Goal: Task Accomplishment & Management: Manage account settings

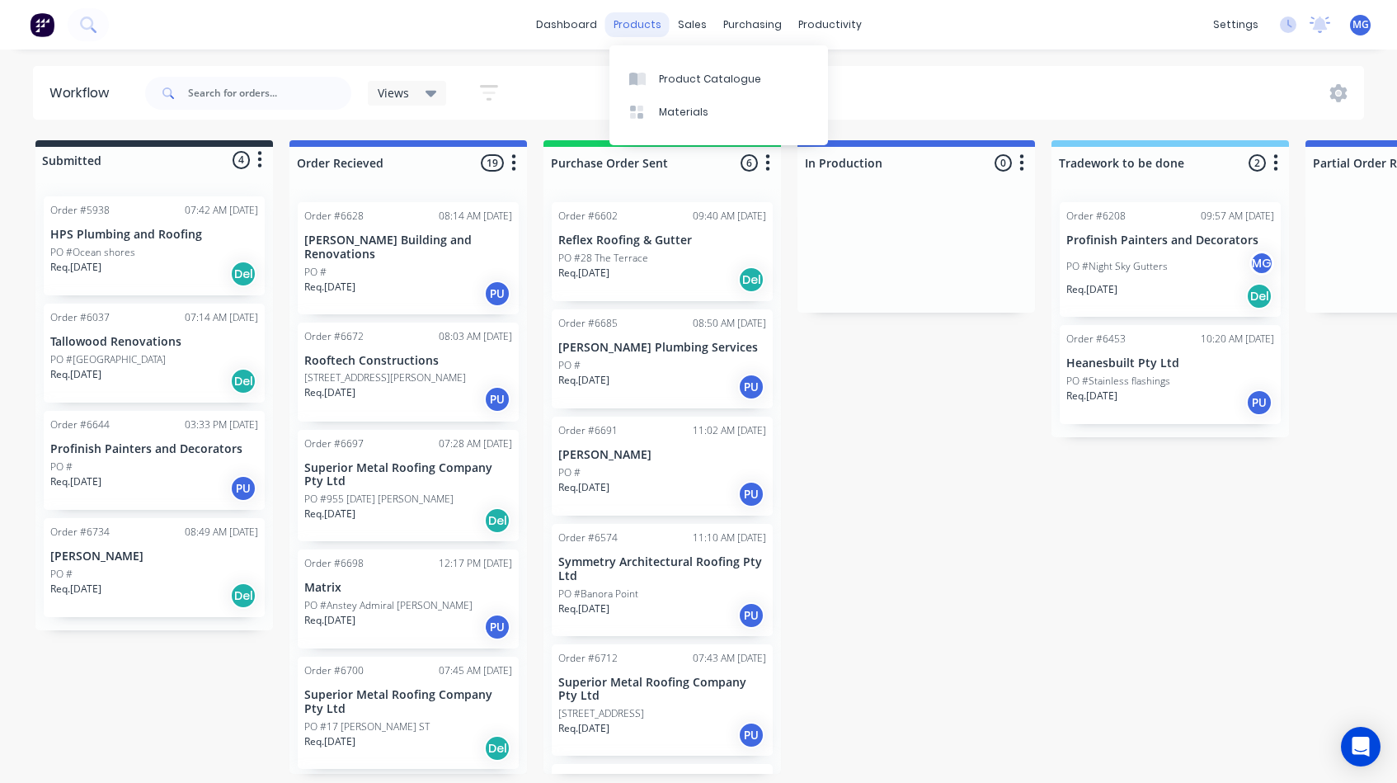
scroll to position [70, 0]
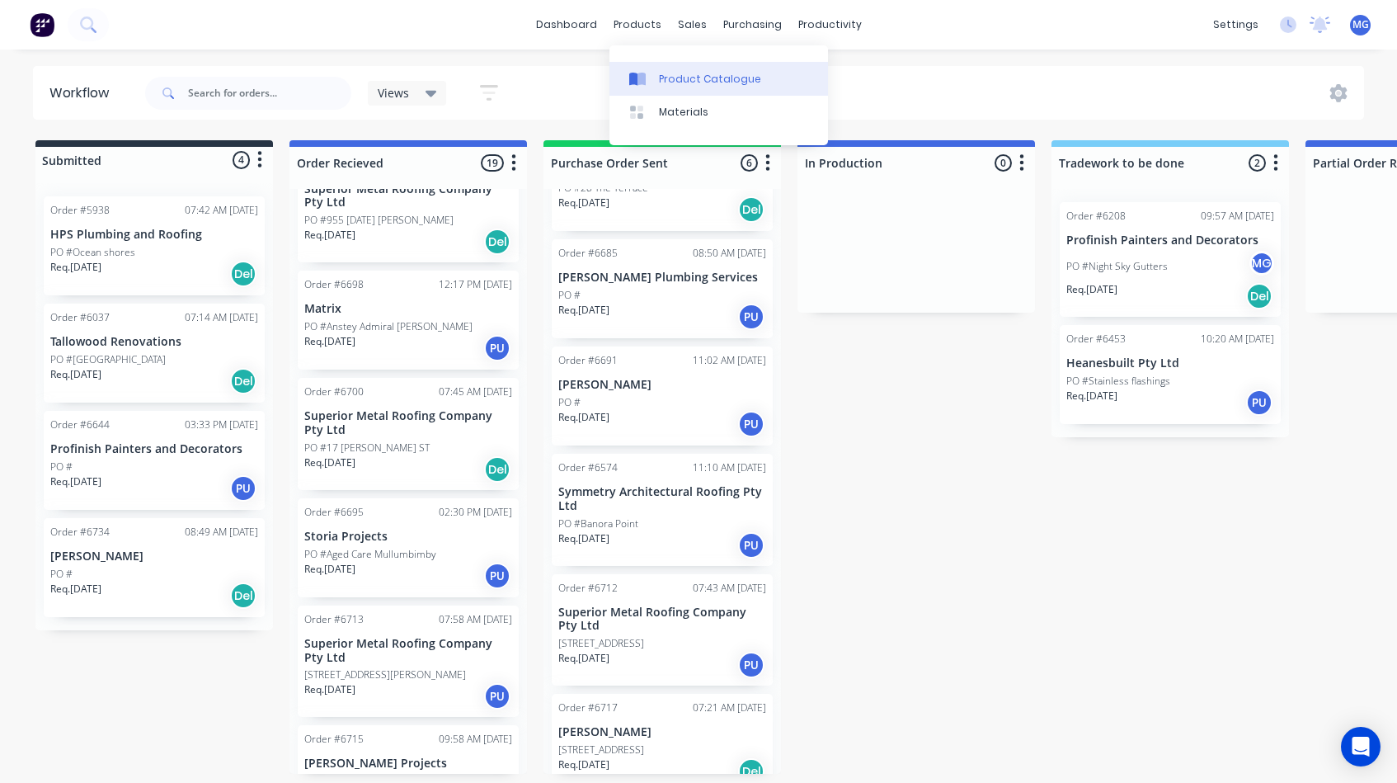
click at [664, 78] on div "Product Catalogue" at bounding box center [710, 79] width 102 height 15
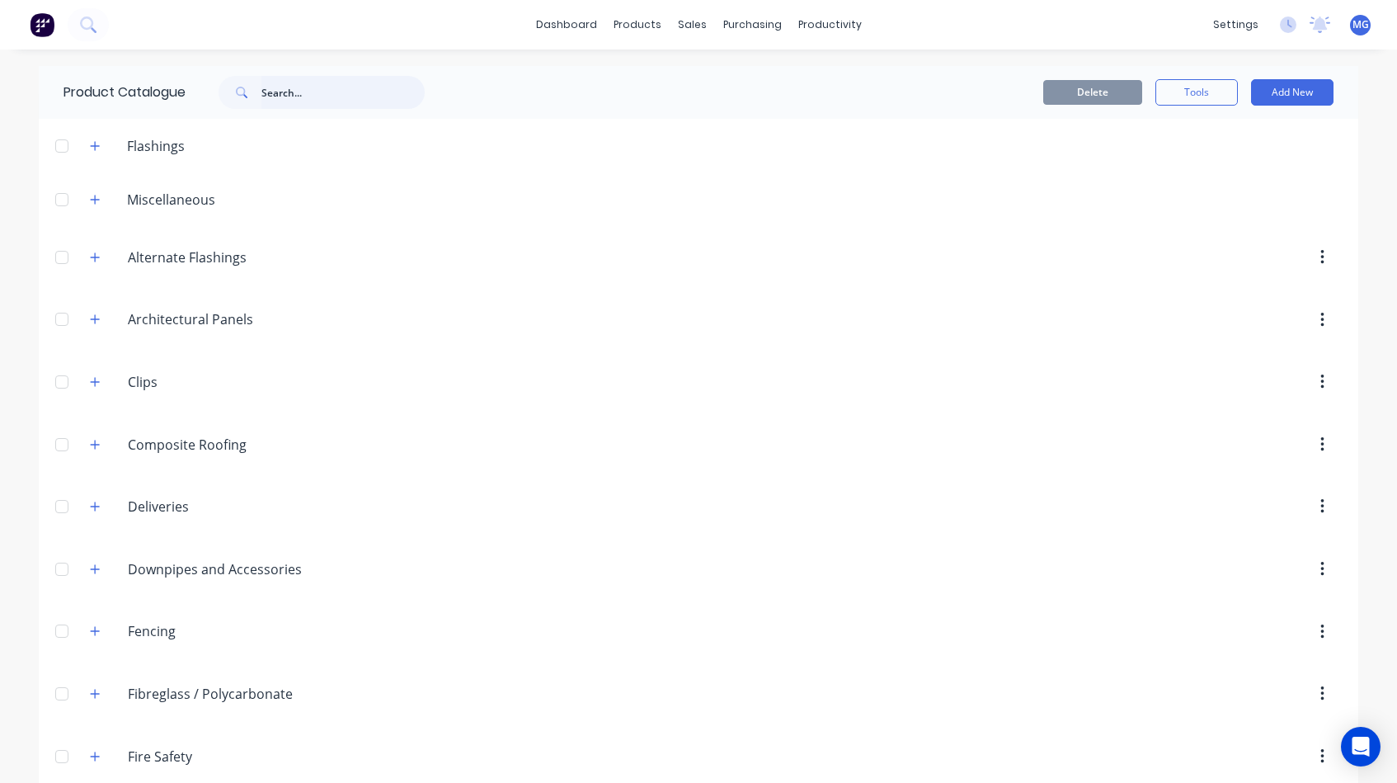
click at [294, 93] on input "text" at bounding box center [342, 92] width 163 height 33
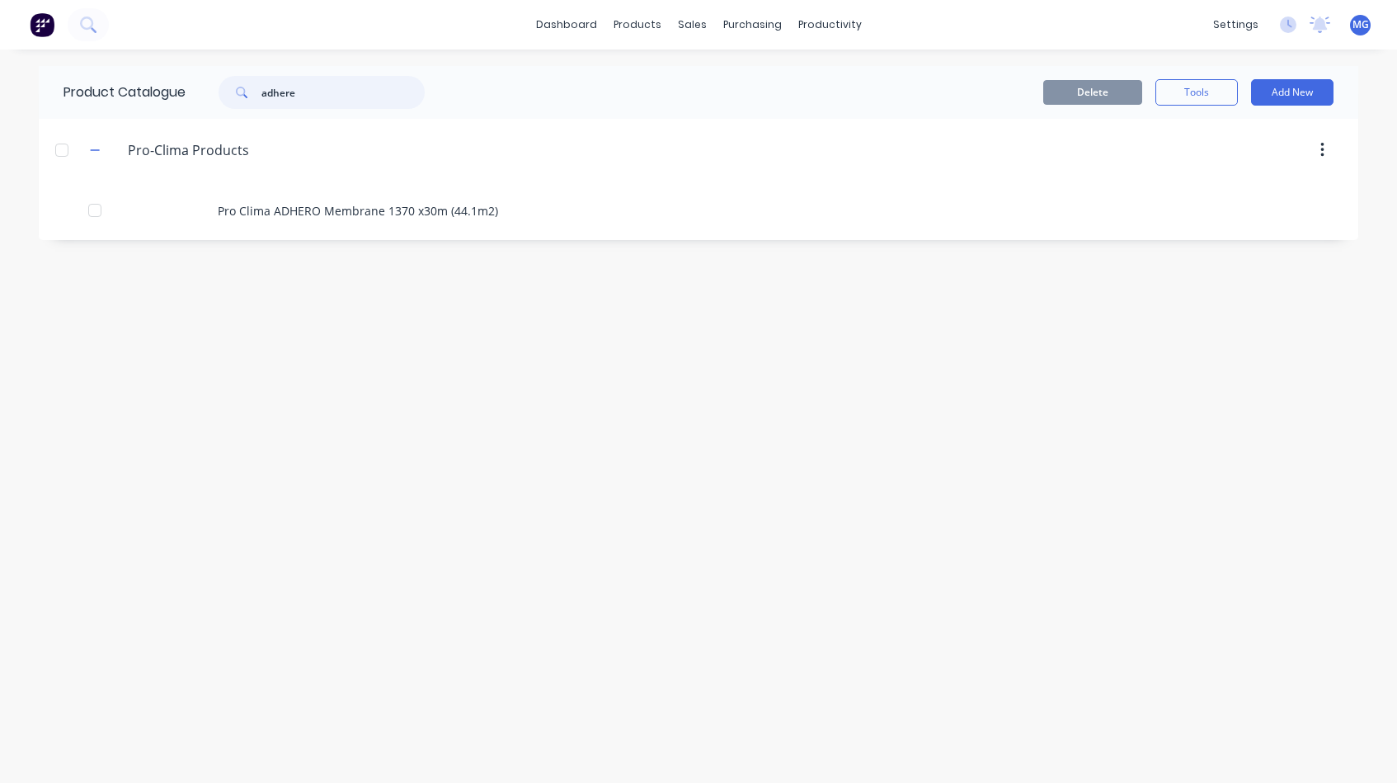
type input "adhere"
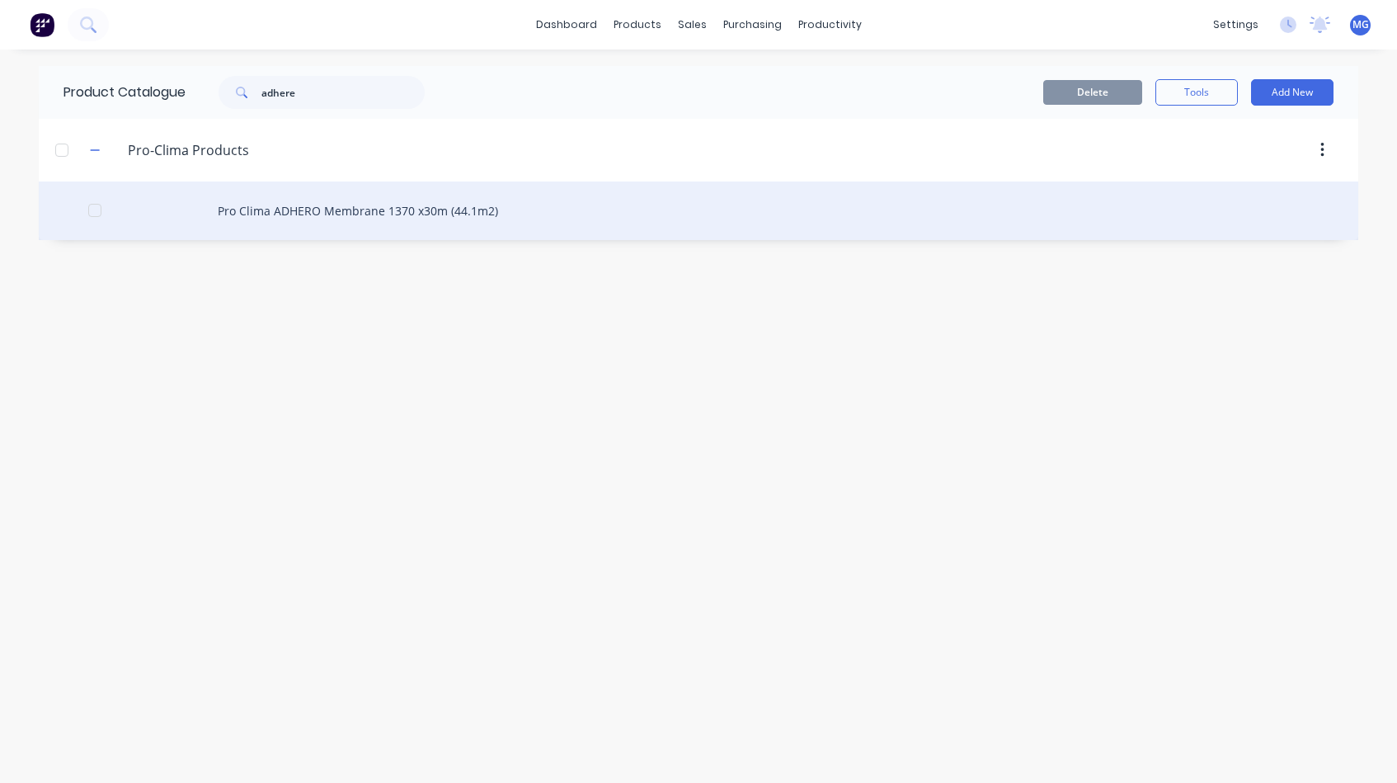
drag, startPoint x: 294, startPoint y: 93, endPoint x: 269, endPoint y: 209, distance: 119.1
click at [269, 209] on div "Pro Clima ADHERO Membrane 1370 x30m (44.1m2)" at bounding box center [698, 210] width 1319 height 59
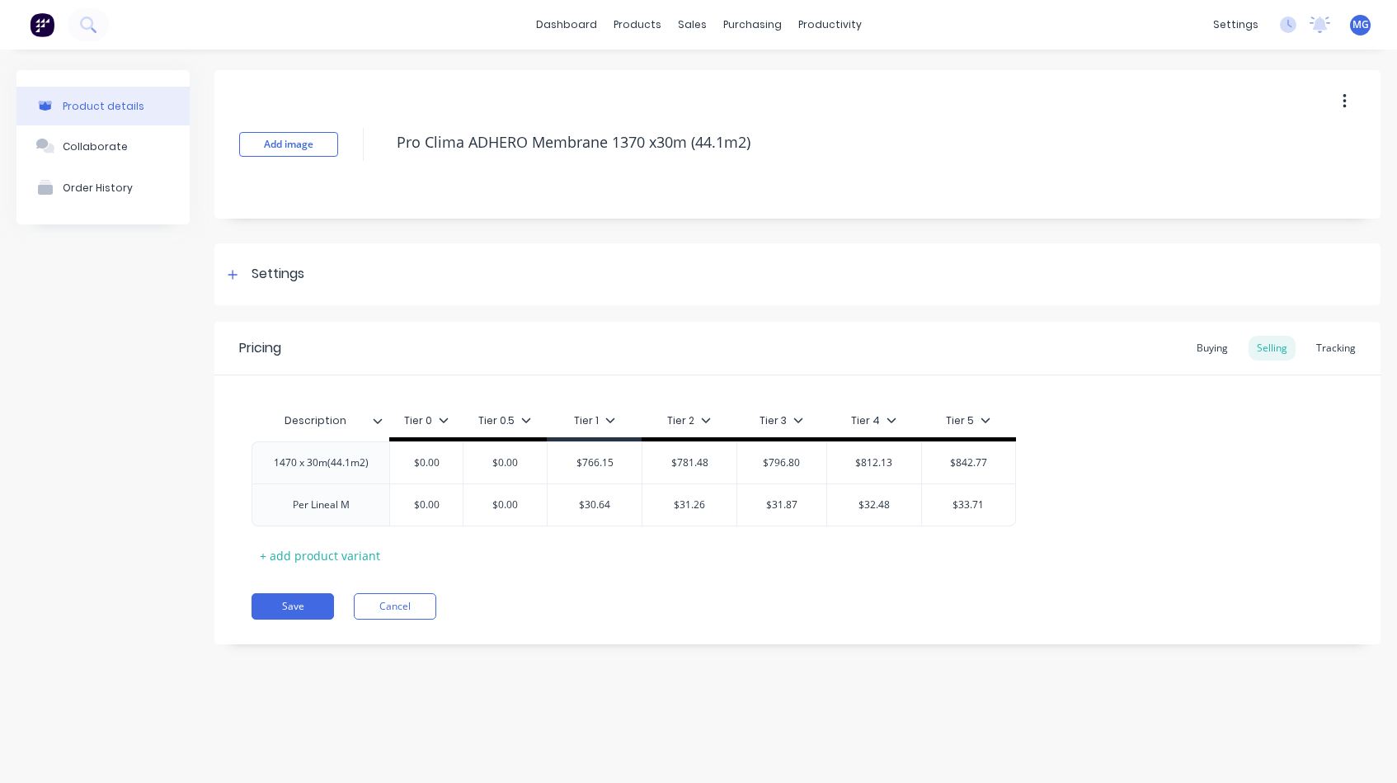
type textarea "x"
type input "$781.48"
click at [713, 456] on input "$781.48" at bounding box center [689, 462] width 94 height 15
type input "$766.15"
click at [621, 460] on input "$766.15" at bounding box center [595, 462] width 94 height 15
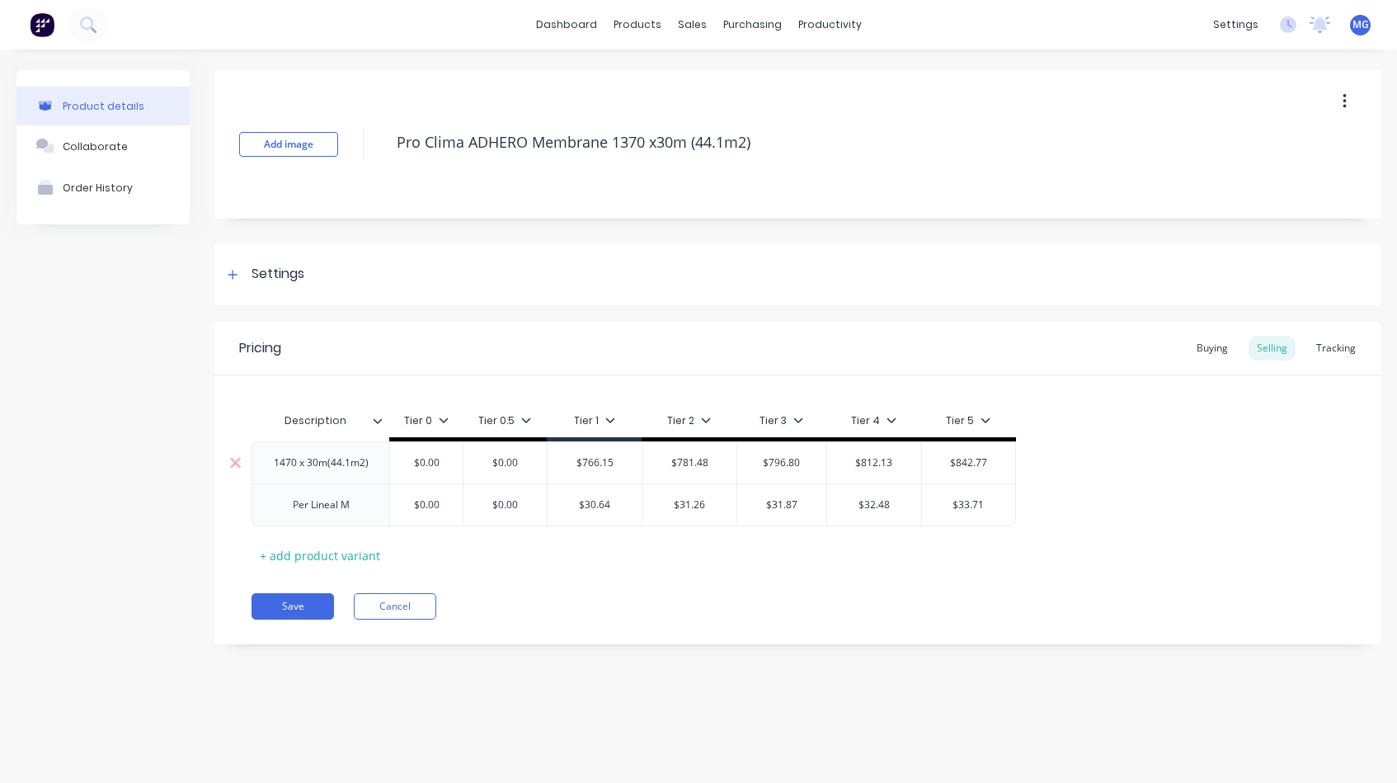
type textarea "x"
type input "$766.1"
type textarea "x"
type input "$766."
type textarea "x"
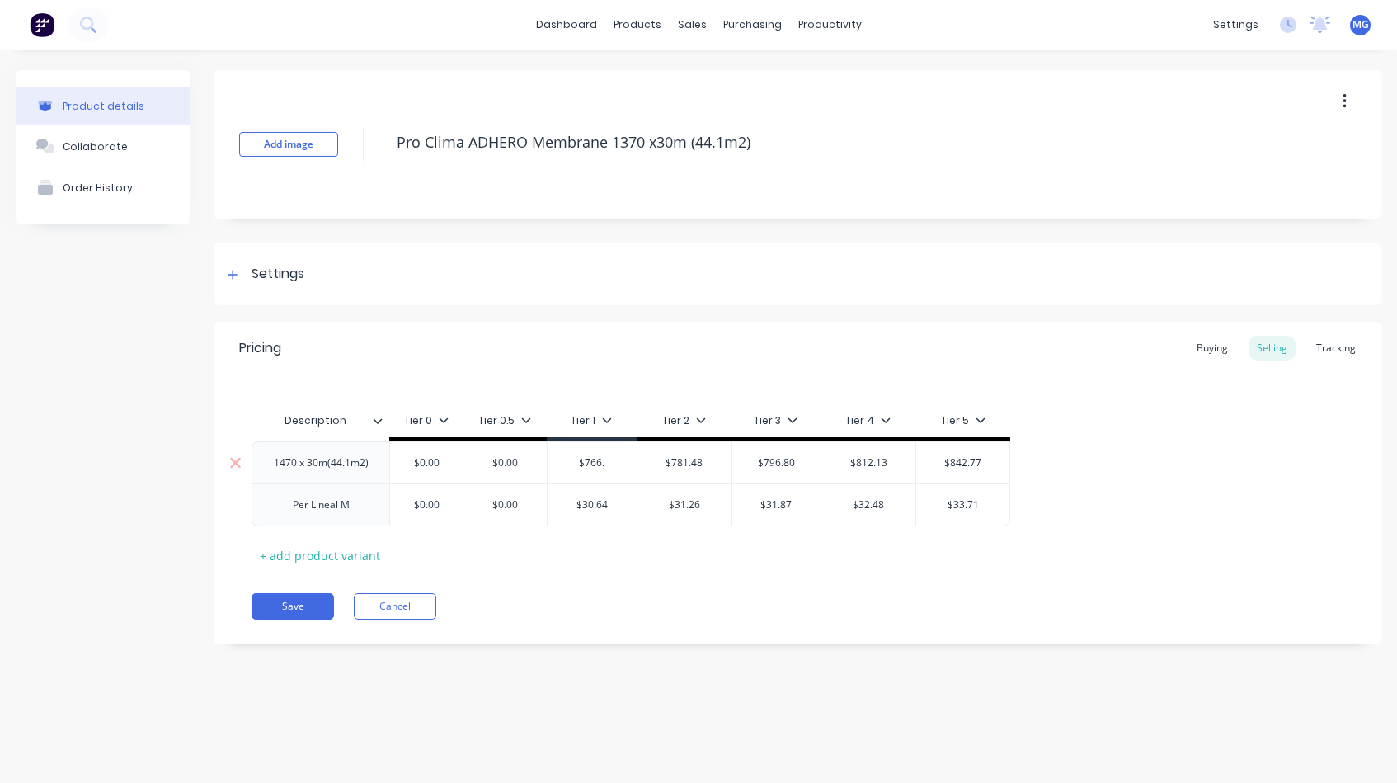
type input "$766"
type textarea "x"
type input "$76"
type textarea "x"
type input "$765"
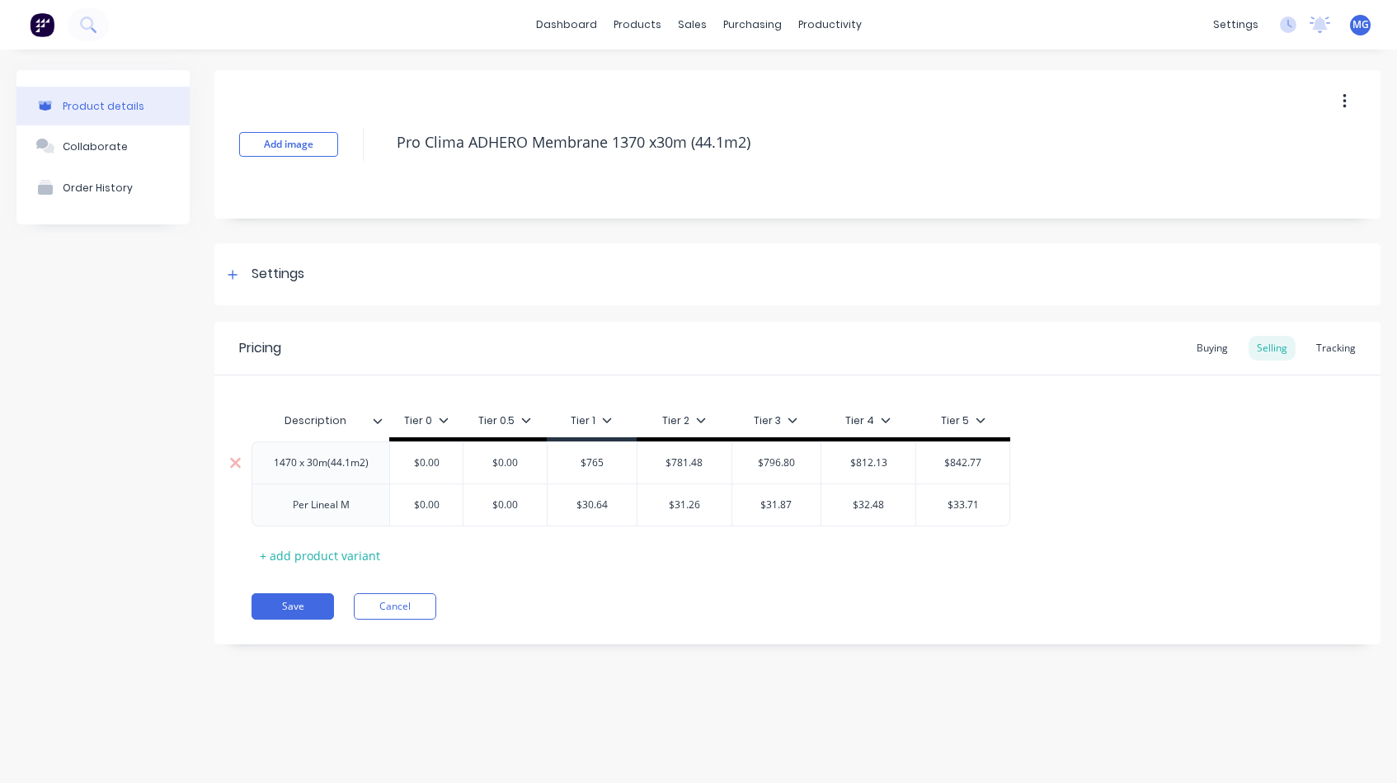
type textarea "x"
type input "$765."
type textarea "x"
type input "$765.4"
type textarea "x"
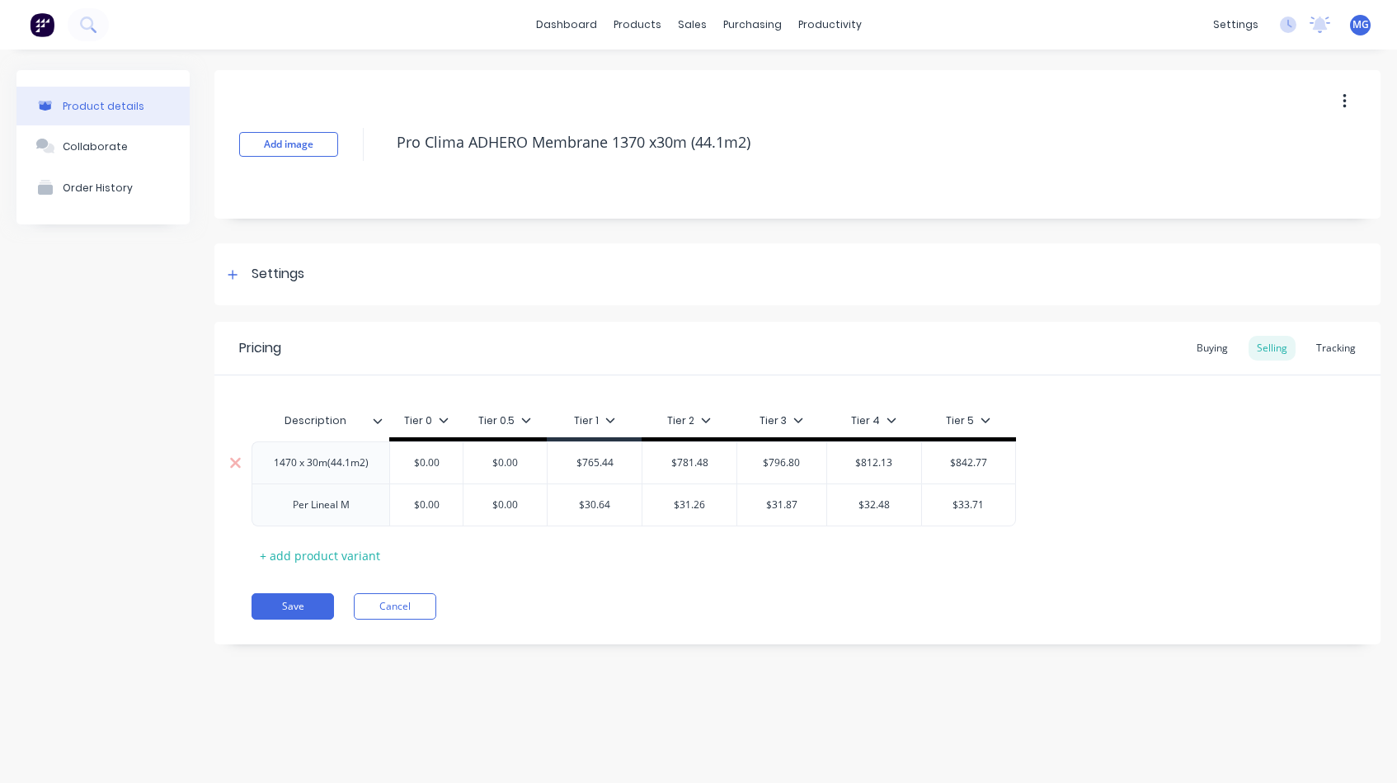
type input "$765.44"
type textarea "x"
type input "7"
type textarea "x"
type input "76"
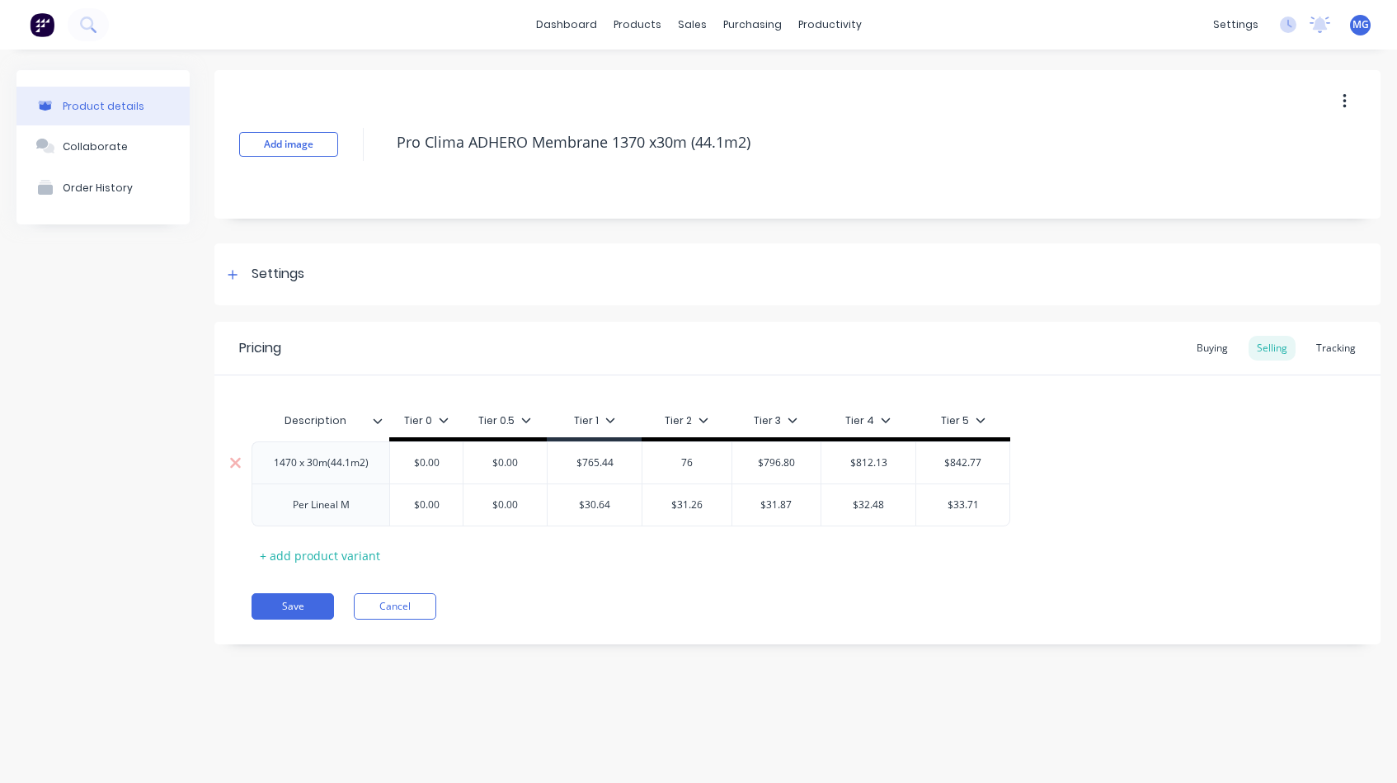
type textarea "x"
type input "765"
type textarea "x"
type input "765."
type textarea "x"
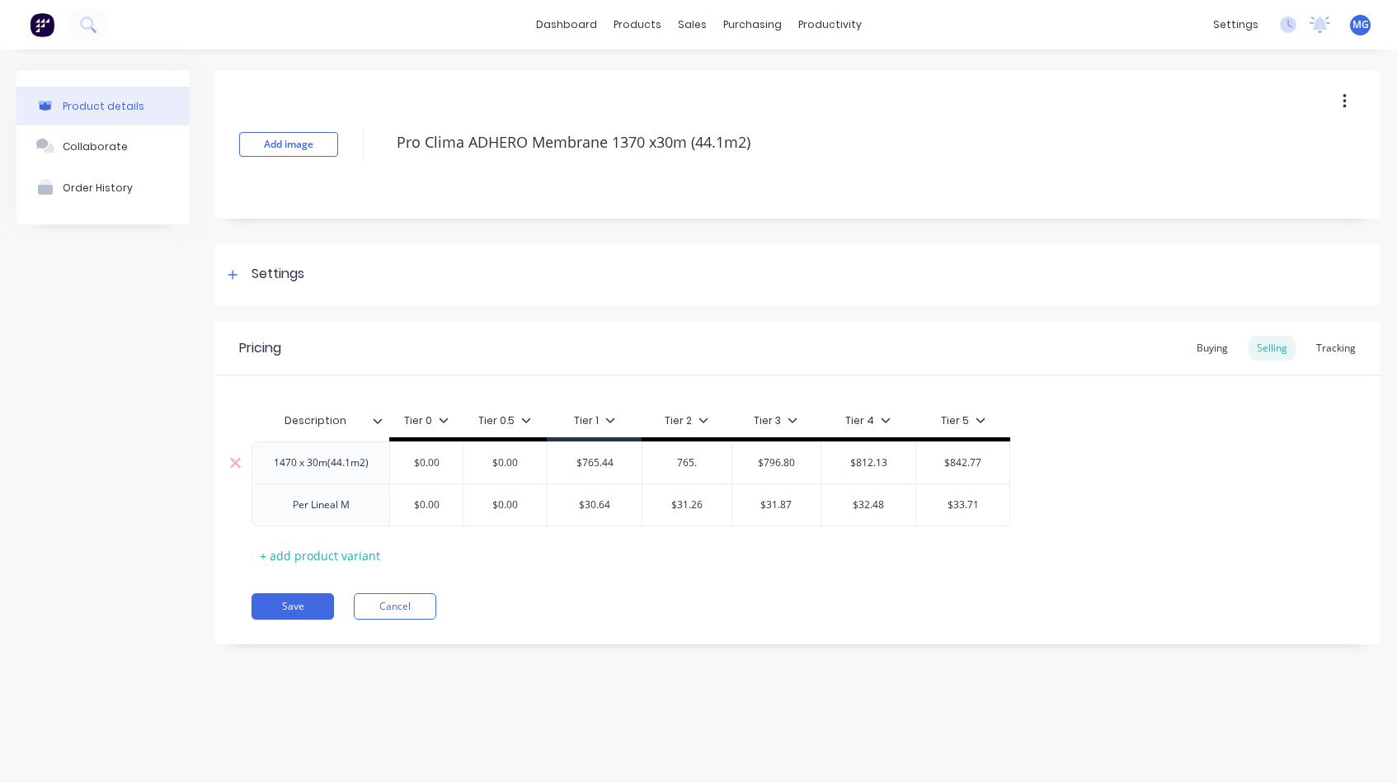
type input "765.4"
type textarea "x"
type input "765.44"
type input "$796.80"
type textarea "x"
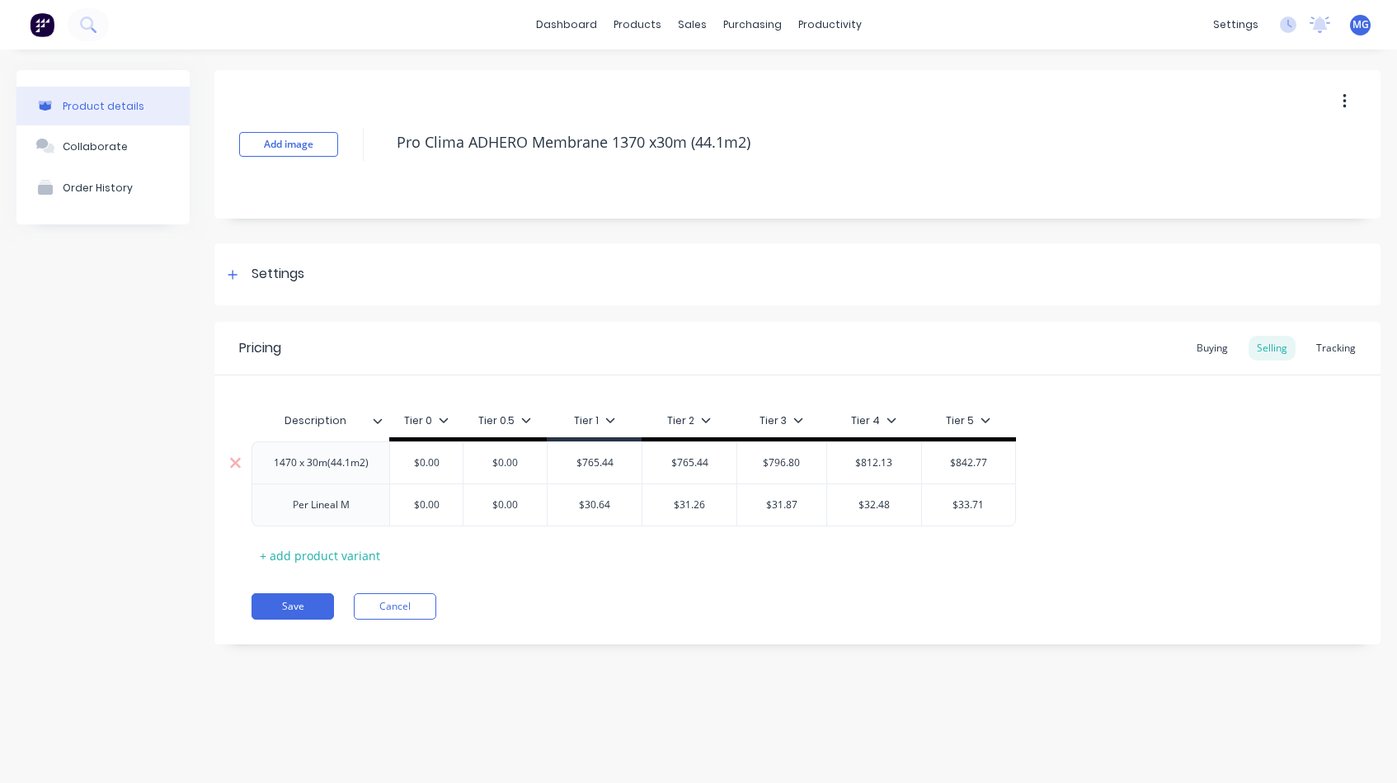
type input "7"
type textarea "x"
type input "76"
type textarea "x"
type input "765"
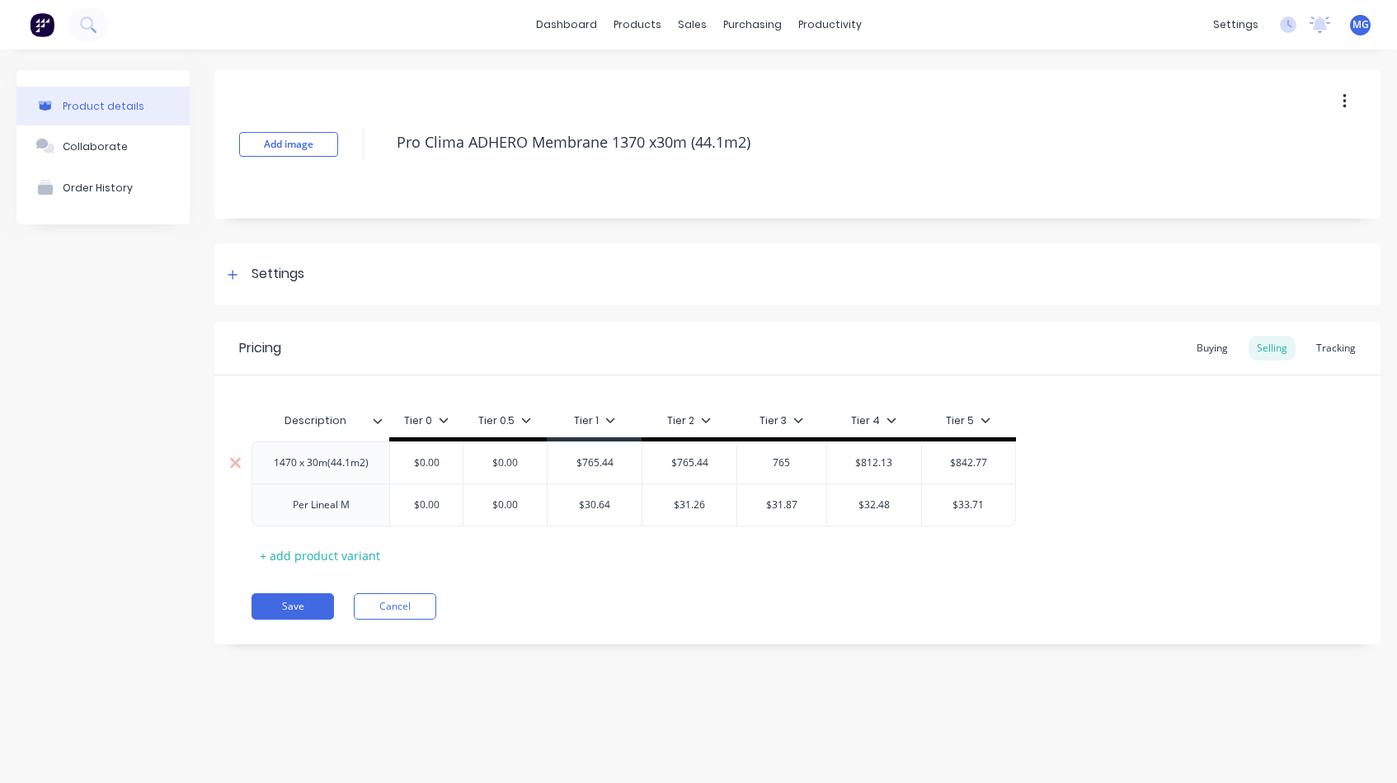
type textarea "x"
type input "765."
type textarea "x"
type input "765.4"
type textarea "x"
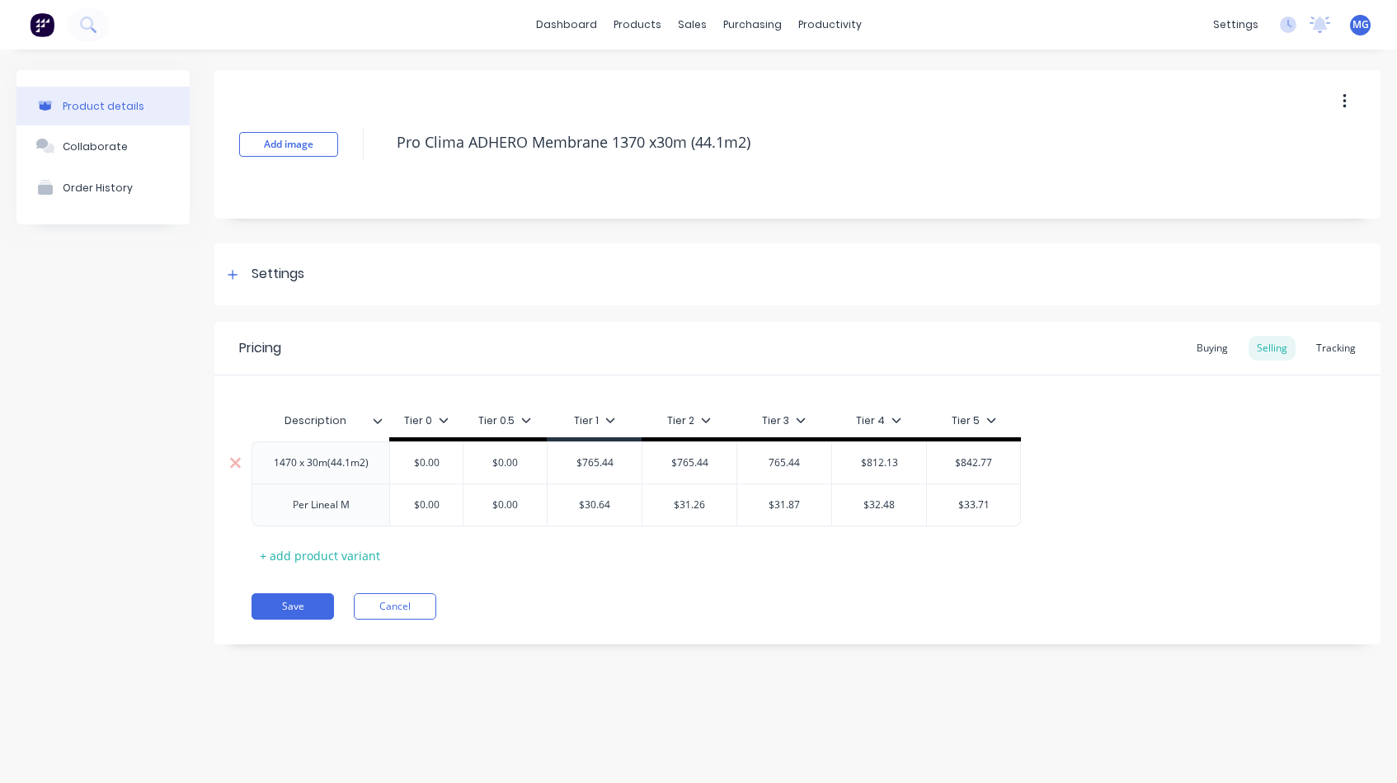
type input "765.44"
type input "$812.13"
type textarea "x"
type input "7"
type textarea "x"
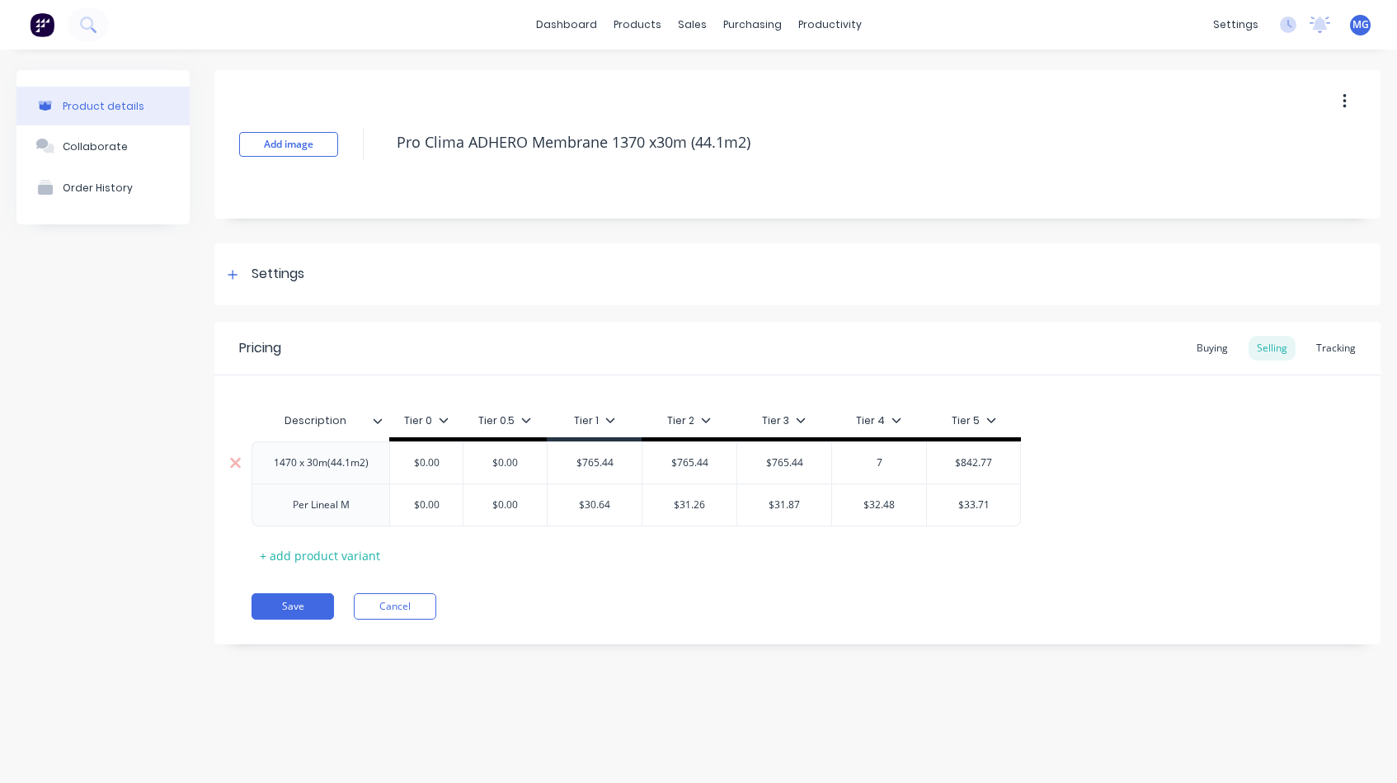
type input "76"
type textarea "x"
type input "765"
type textarea "x"
type input "765."
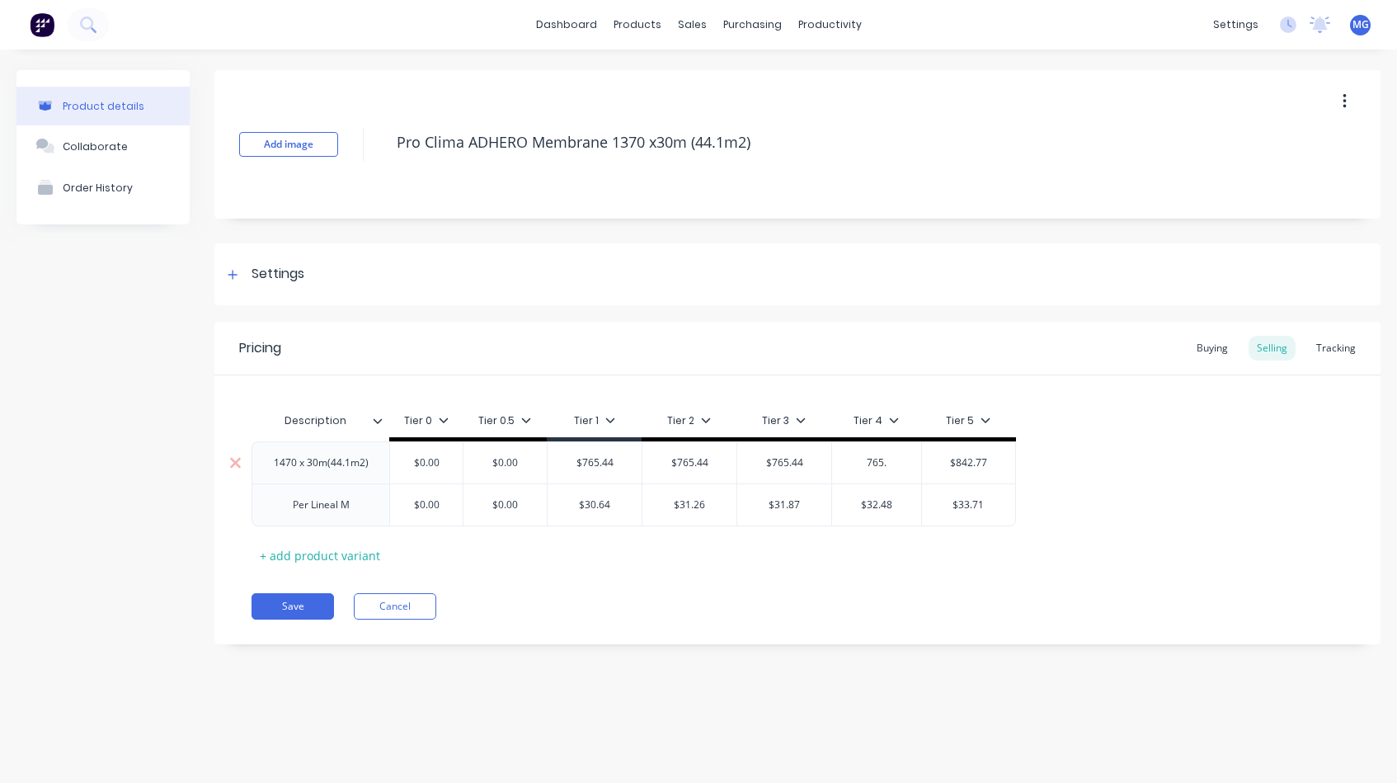
type textarea "x"
type input "765.4"
type textarea "x"
type input "765.44"
type input "$842.77"
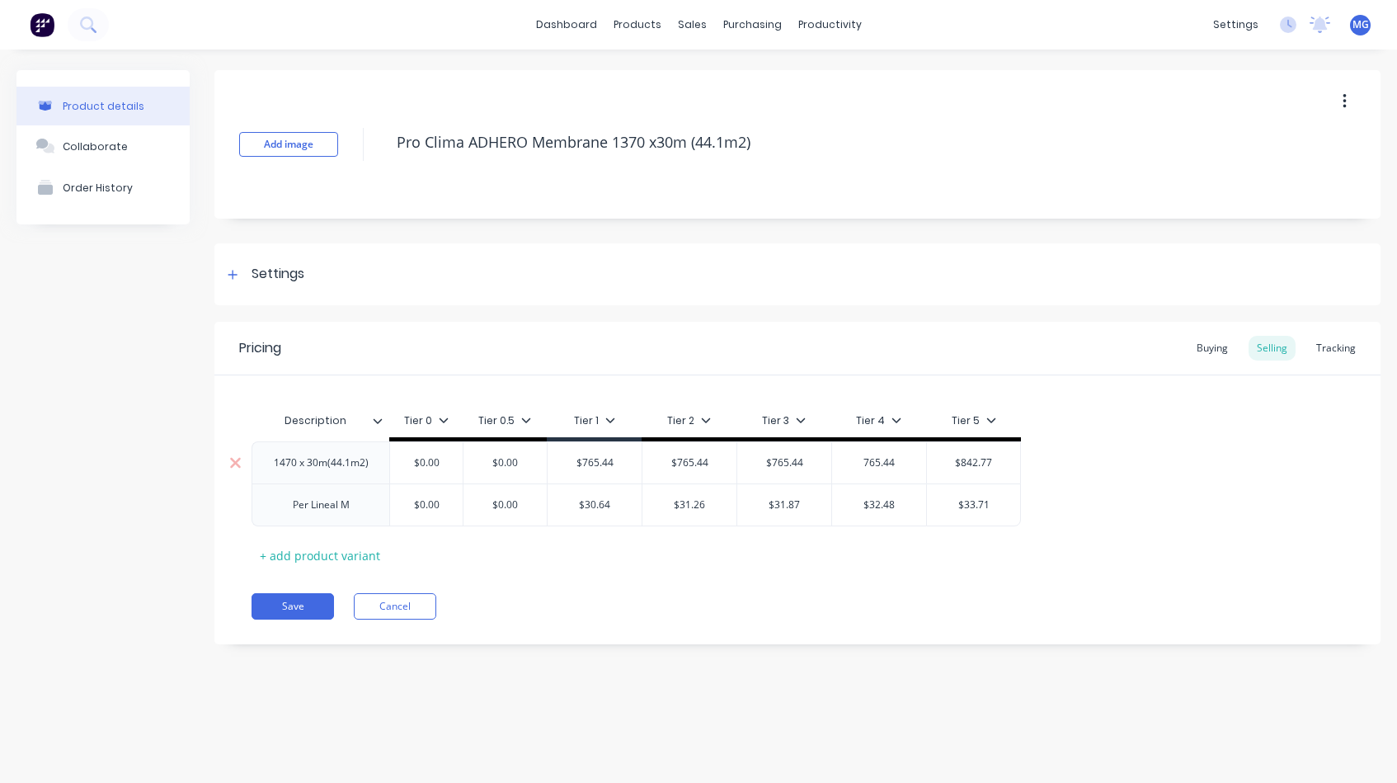
click at [995, 463] on input "$842.77" at bounding box center [973, 462] width 93 height 15
type textarea "x"
type input "$842.7"
type textarea "x"
type input "$842."
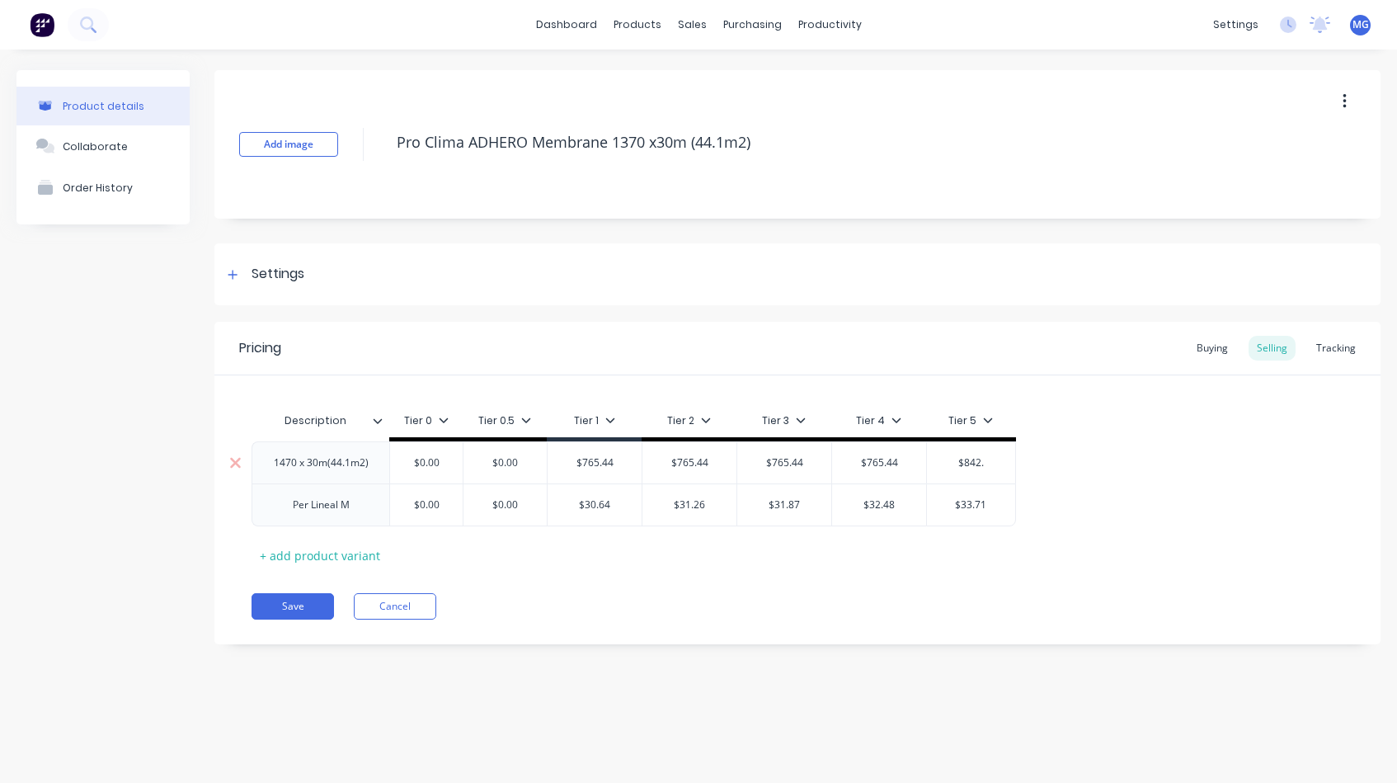
type textarea "x"
type input "$842"
type textarea "x"
type input "$84"
type textarea "x"
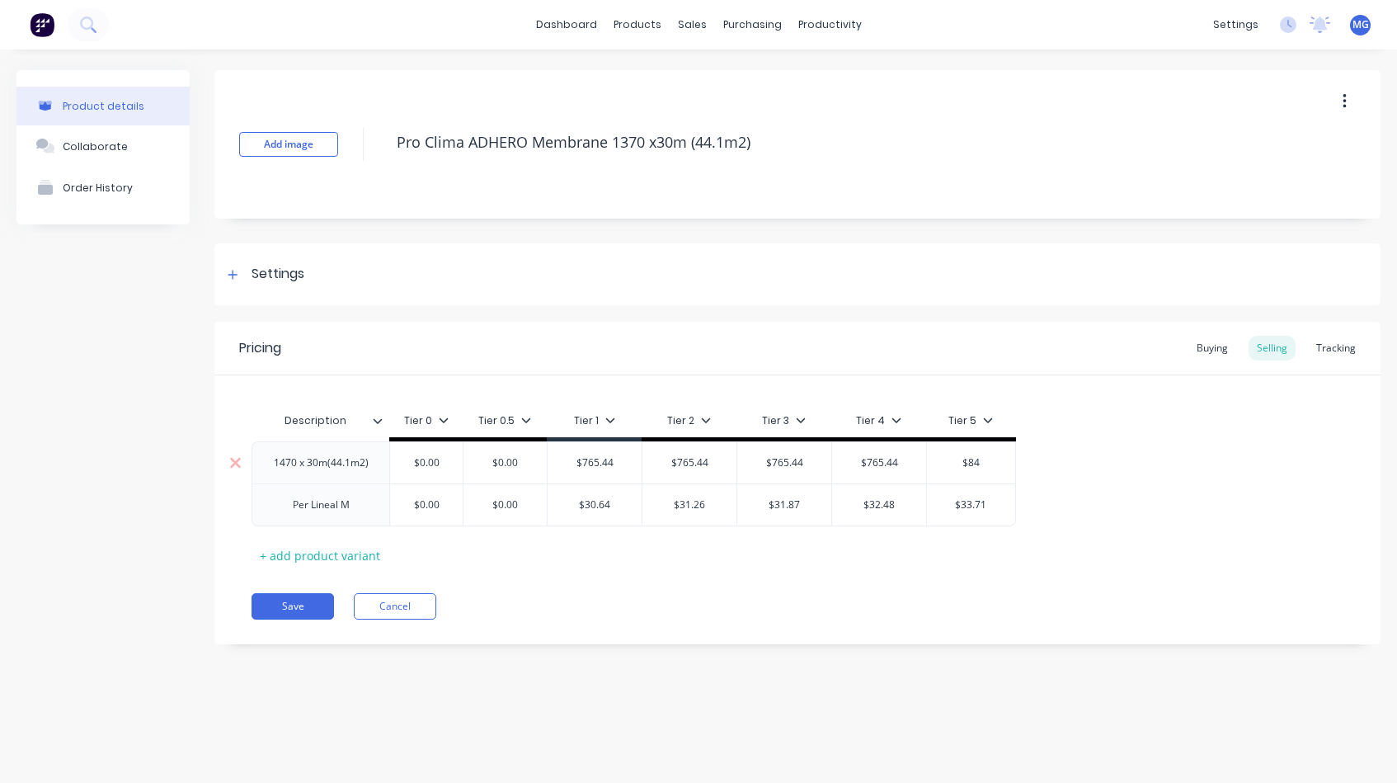
type input "$8"
type textarea "x"
type input "$83"
type textarea "x"
click at [996, 479] on div "$832.00" at bounding box center [971, 462] width 88 height 41
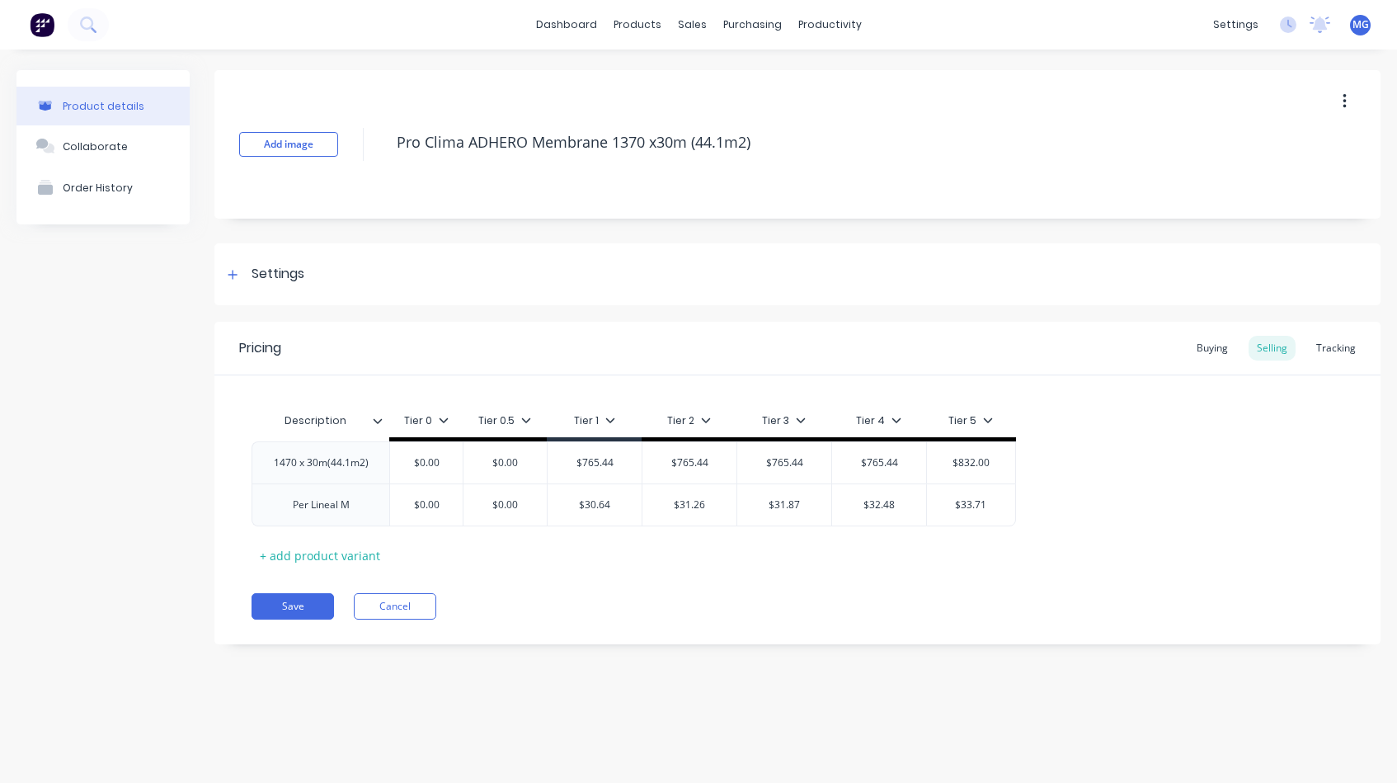
type input "$832"
click at [1080, 485] on div "1470 x 30m(44.1m2) $0.00 $0.00 $765.44 $765.44 $765.44 765.44 $765.44 765.44 $7…" at bounding box center [798, 483] width 1092 height 85
click at [1208, 351] on div "Buying" at bounding box center [1212, 348] width 48 height 25
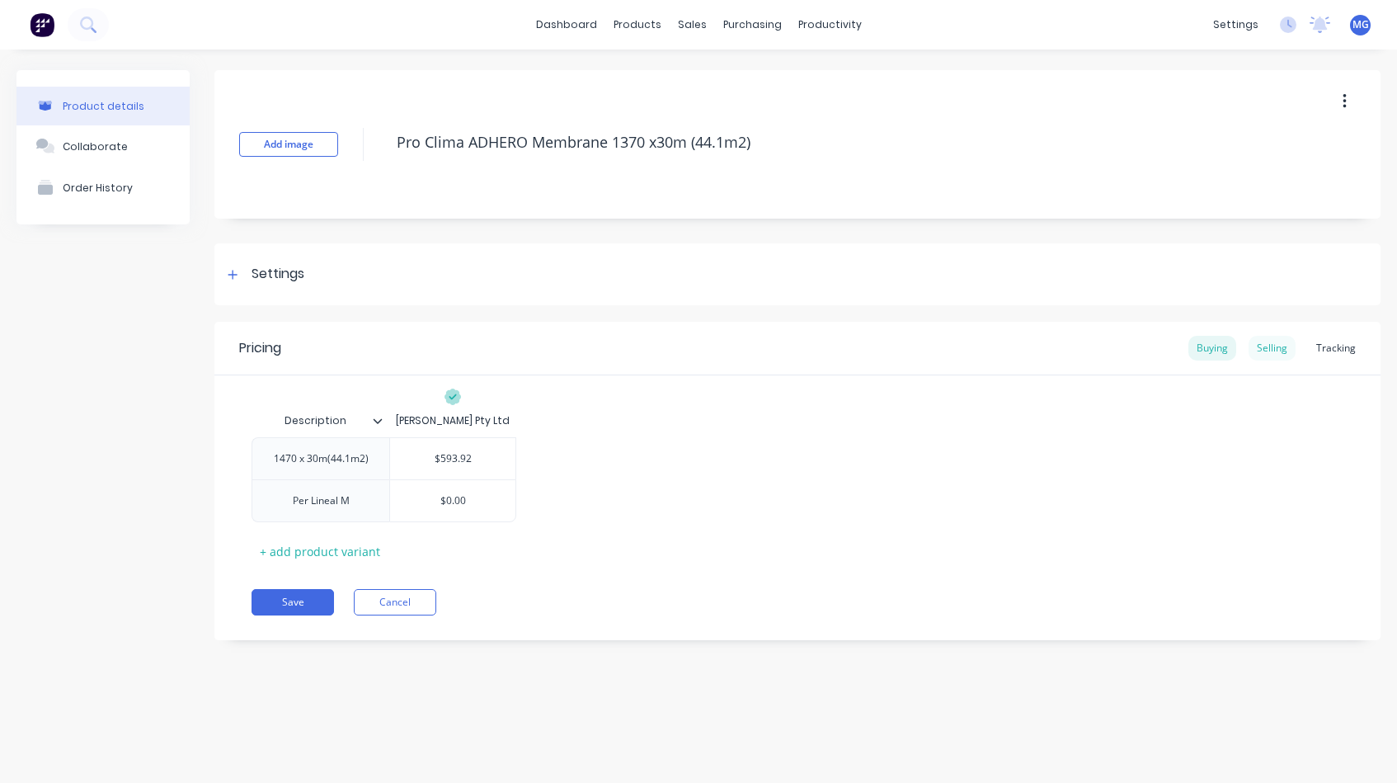
click at [1276, 349] on div "Selling" at bounding box center [1272, 348] width 47 height 25
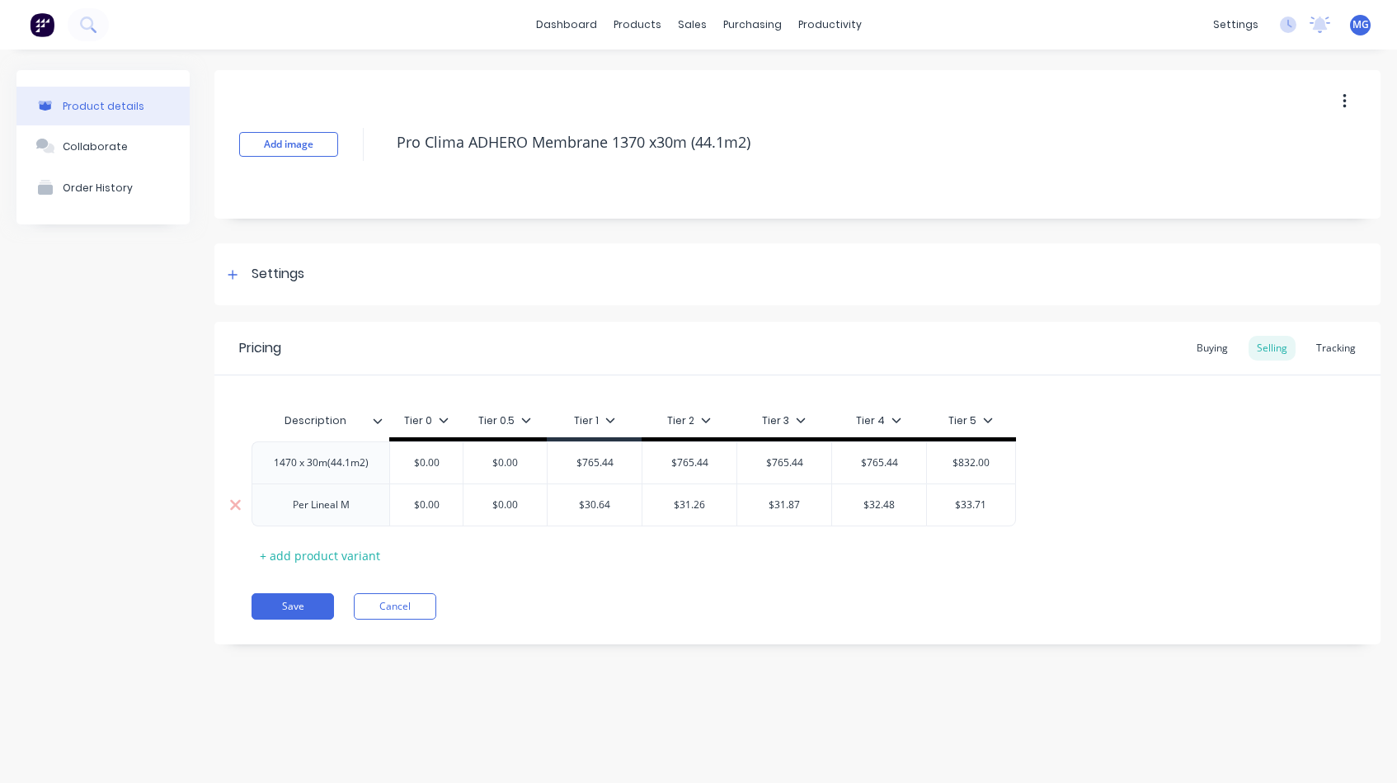
type input "$31.87"
drag, startPoint x: 809, startPoint y: 507, endPoint x: 774, endPoint y: 507, distance: 35.5
click at [774, 507] on input "$31.87" at bounding box center [784, 504] width 94 height 15
type input "$32.48"
drag, startPoint x: 901, startPoint y: 503, endPoint x: 869, endPoint y: 508, distance: 31.7
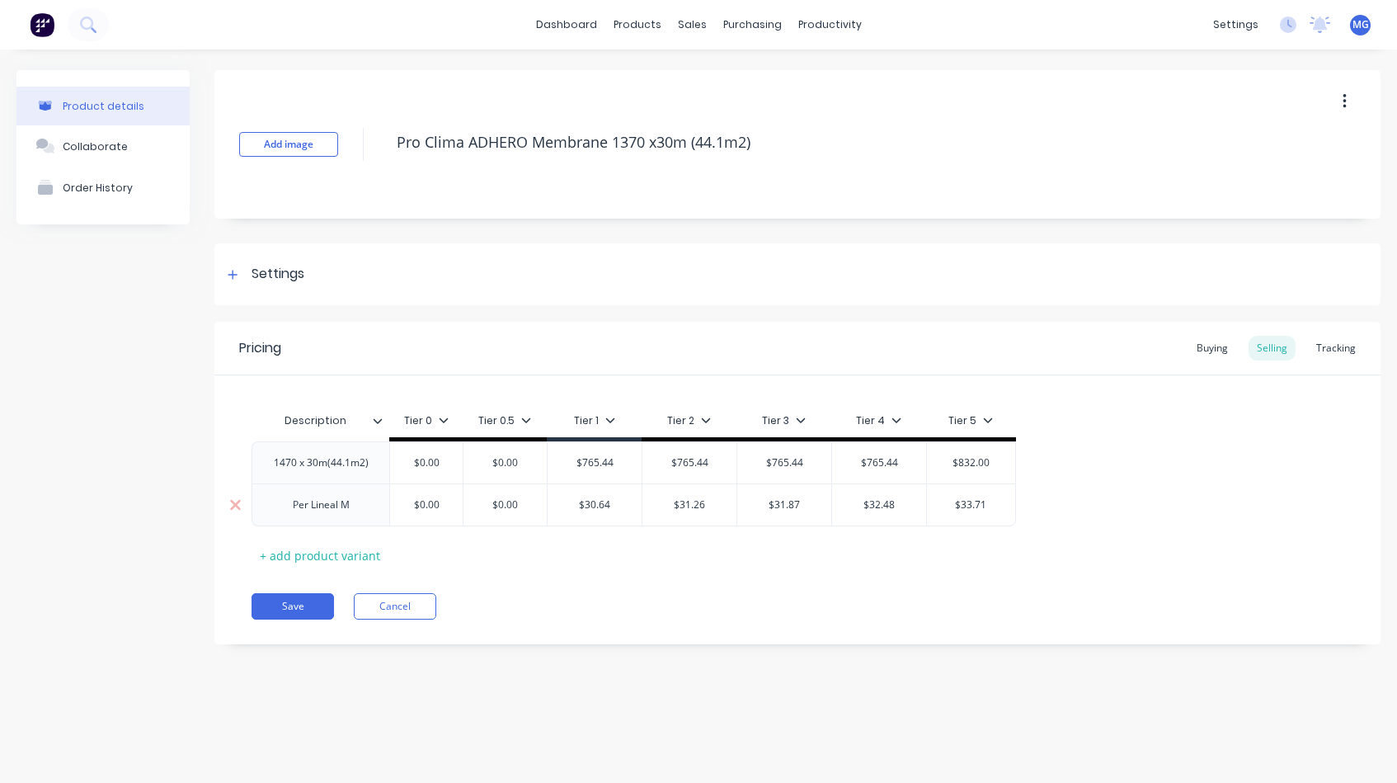
click at [869, 508] on input "$32.48" at bounding box center [879, 504] width 94 height 15
type textarea "x"
type input "$3"
type textarea "x"
type input "$31"
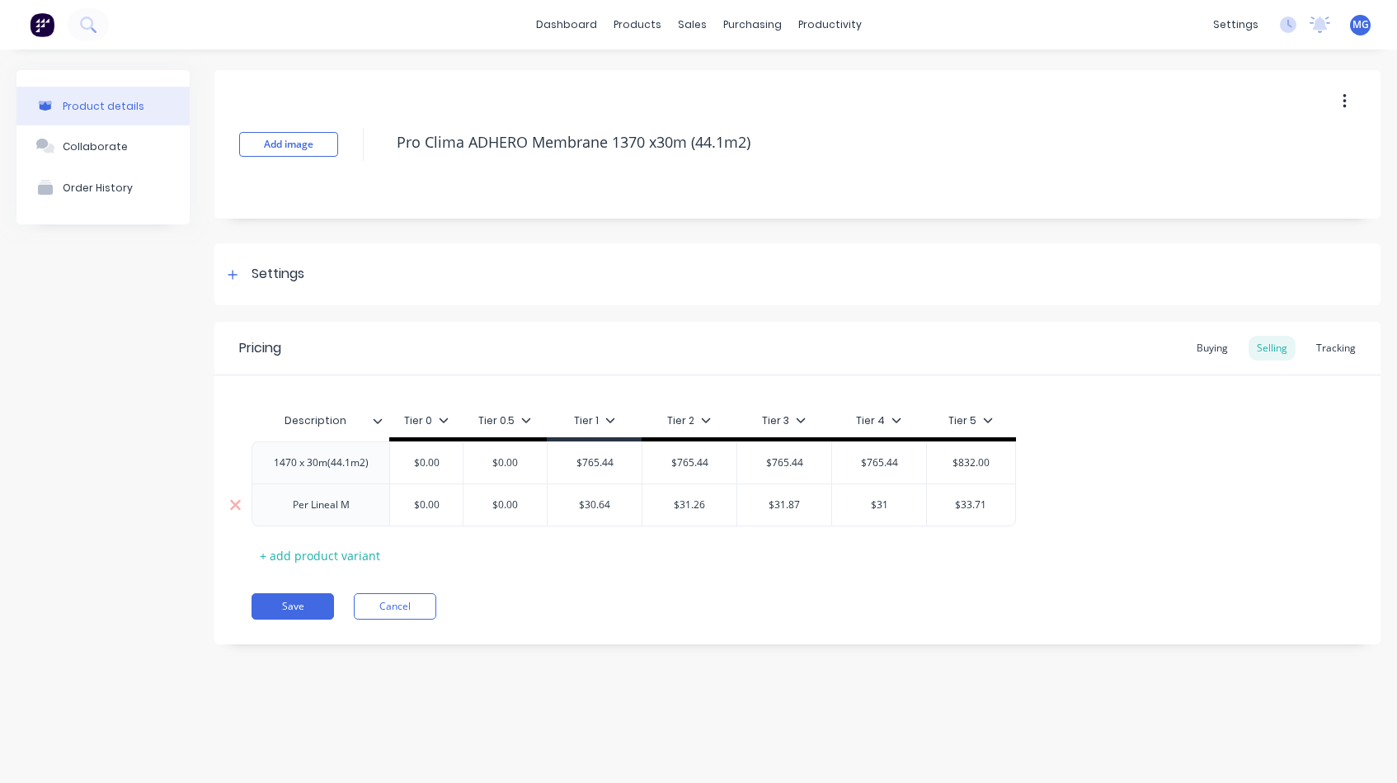
type textarea "x"
type input "$31."
type textarea "x"
type input "$31.8"
type textarea "x"
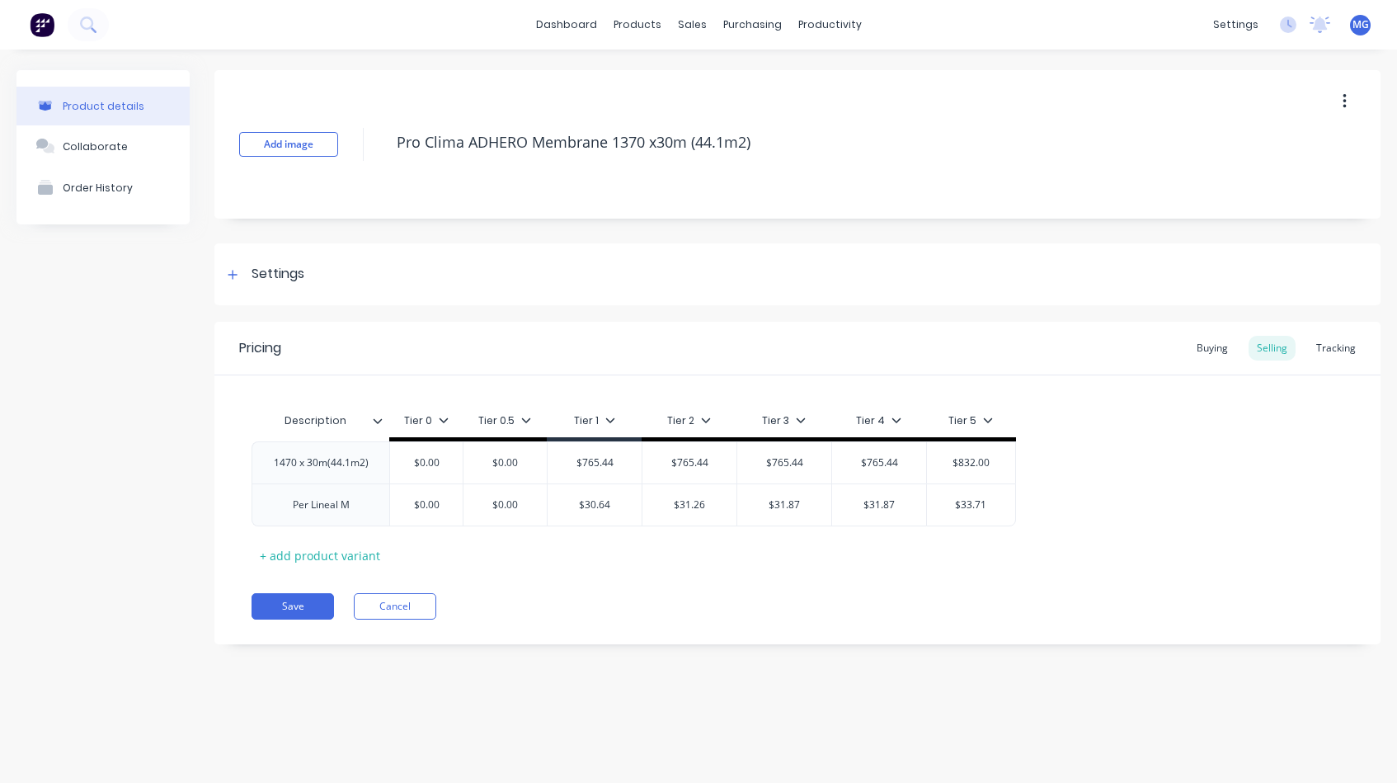
type input "$31.87"
click at [947, 537] on div "Description Tier 0 Tier 0.5 Tier 1 Tier 2 Tier 3 Tier 4 Tier 5 1470 x 30m(44.1m…" at bounding box center [798, 486] width 1092 height 164
click at [287, 607] on button "Save" at bounding box center [293, 606] width 82 height 26
type textarea "x"
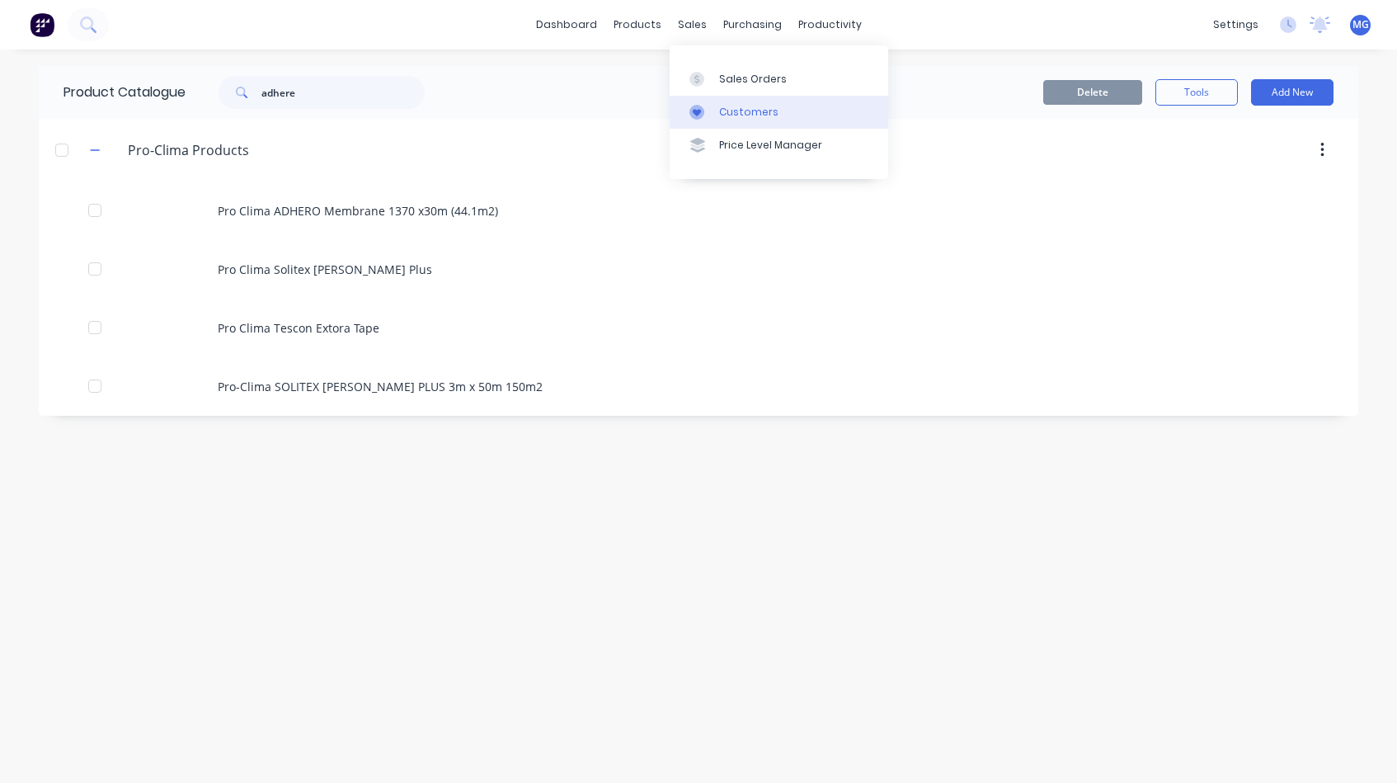
click at [766, 117] on div "Customers" at bounding box center [748, 112] width 59 height 15
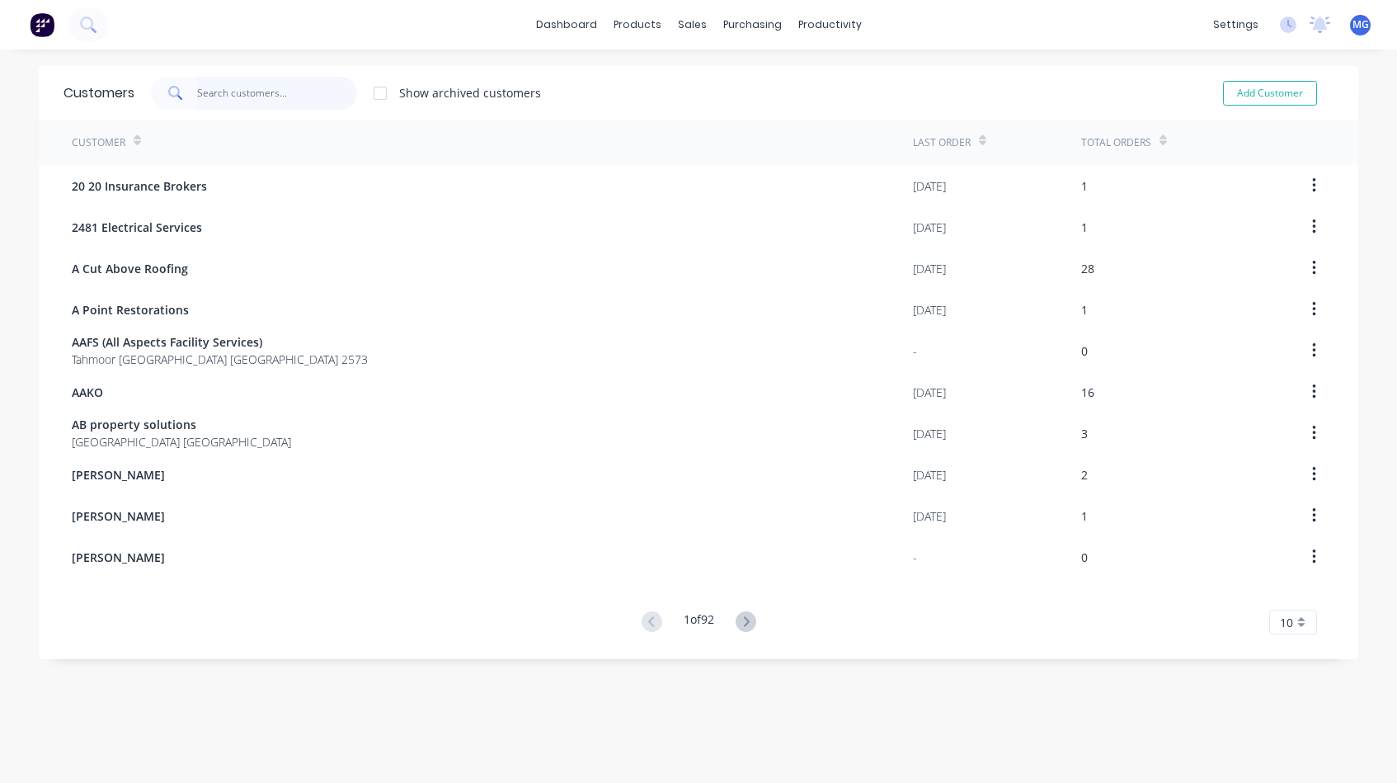
click at [236, 88] on input "text" at bounding box center [277, 93] width 161 height 33
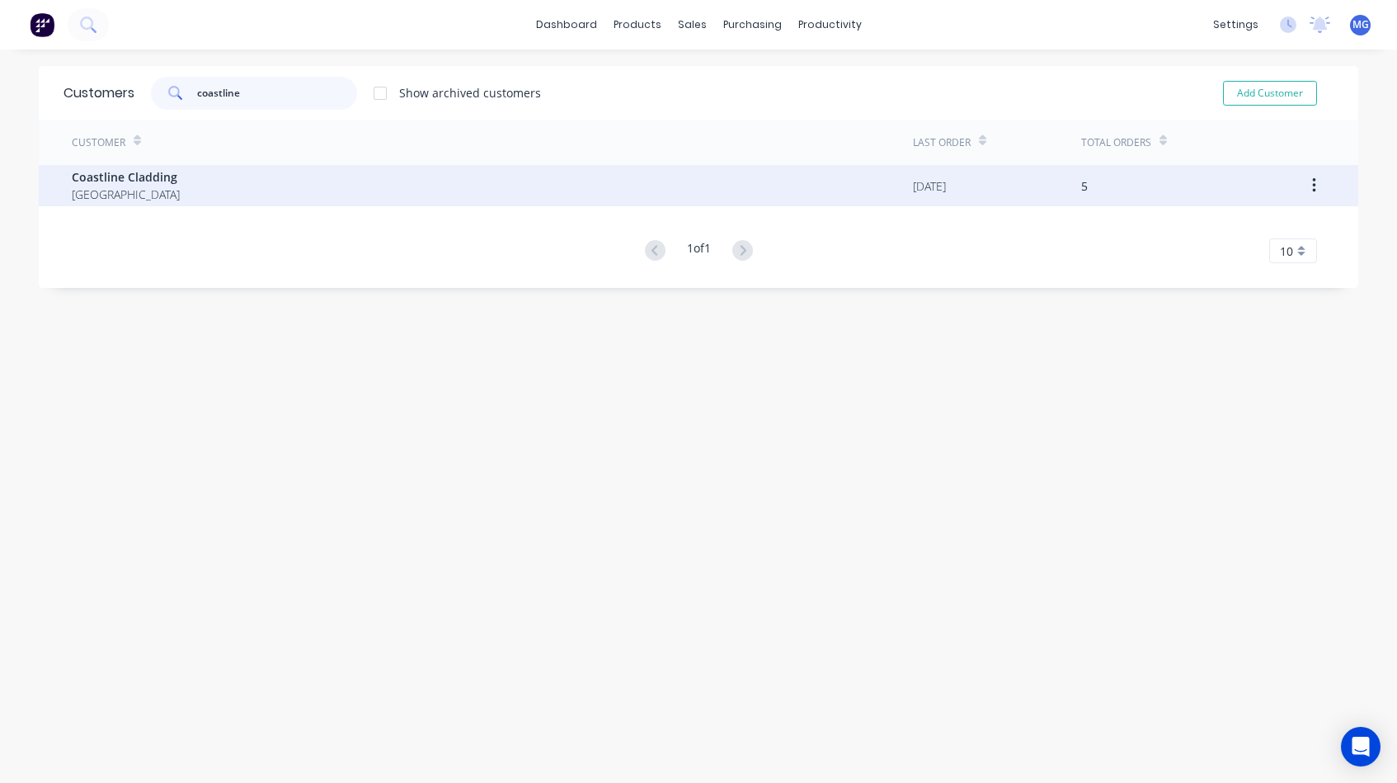
type input "coastline"
click at [139, 188] on span "[GEOGRAPHIC_DATA]" at bounding box center [126, 194] width 108 height 17
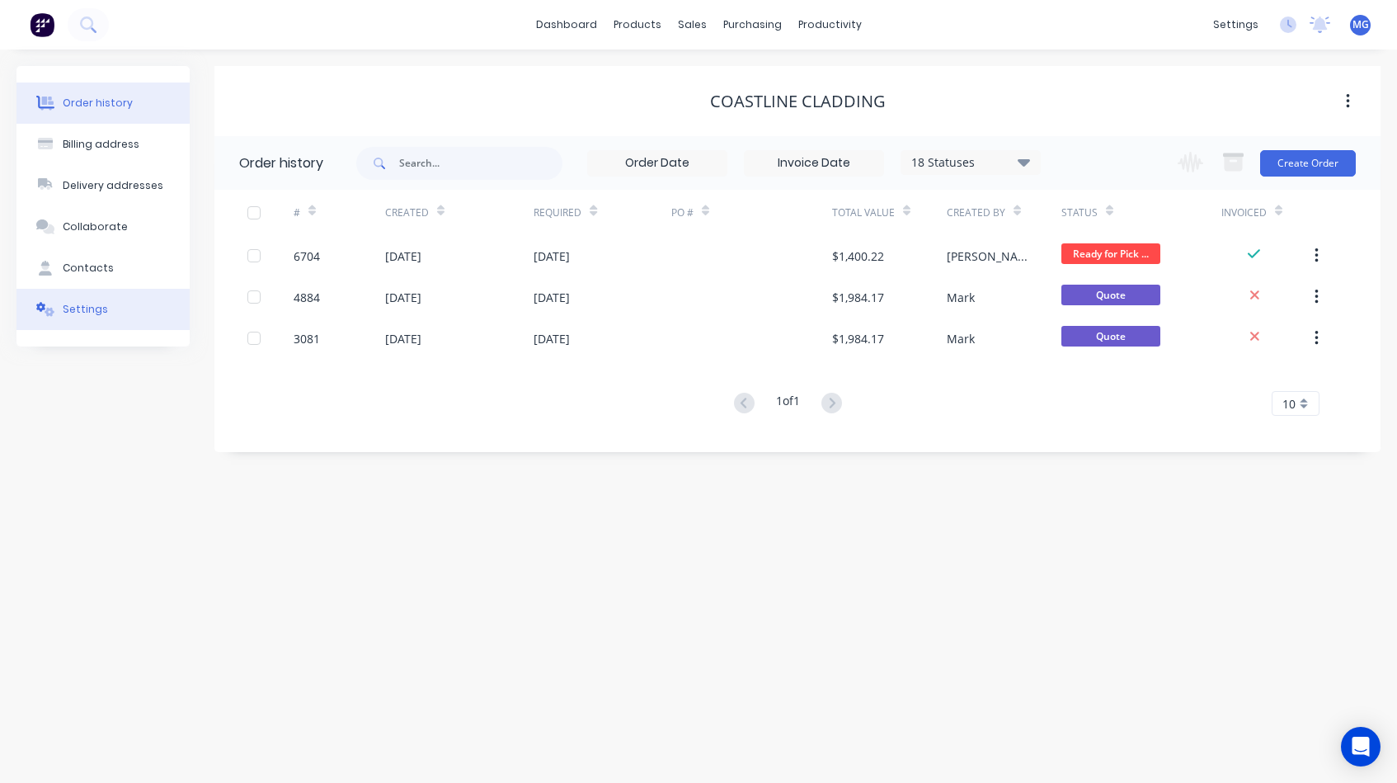
click at [90, 300] on button "Settings" at bounding box center [102, 309] width 173 height 41
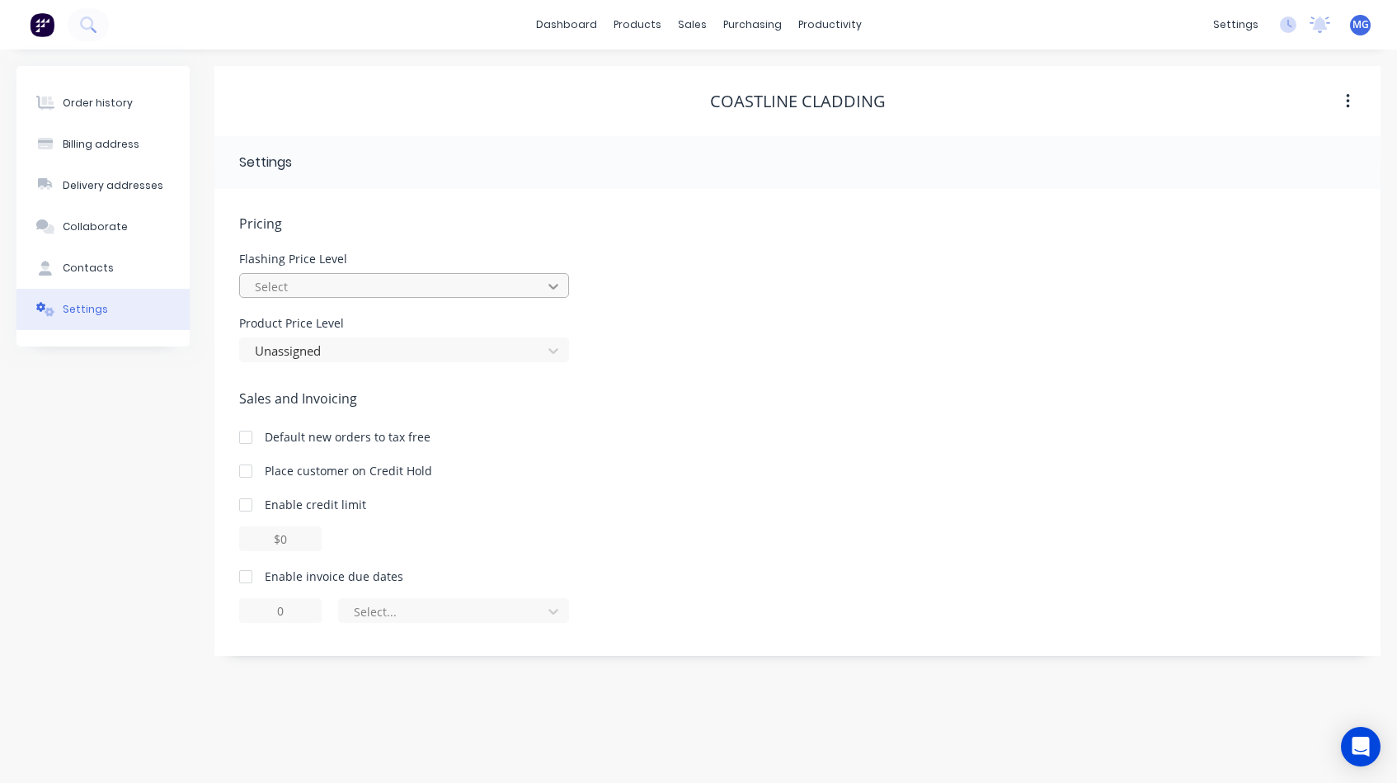
click at [552, 284] on icon at bounding box center [553, 286] width 16 height 16
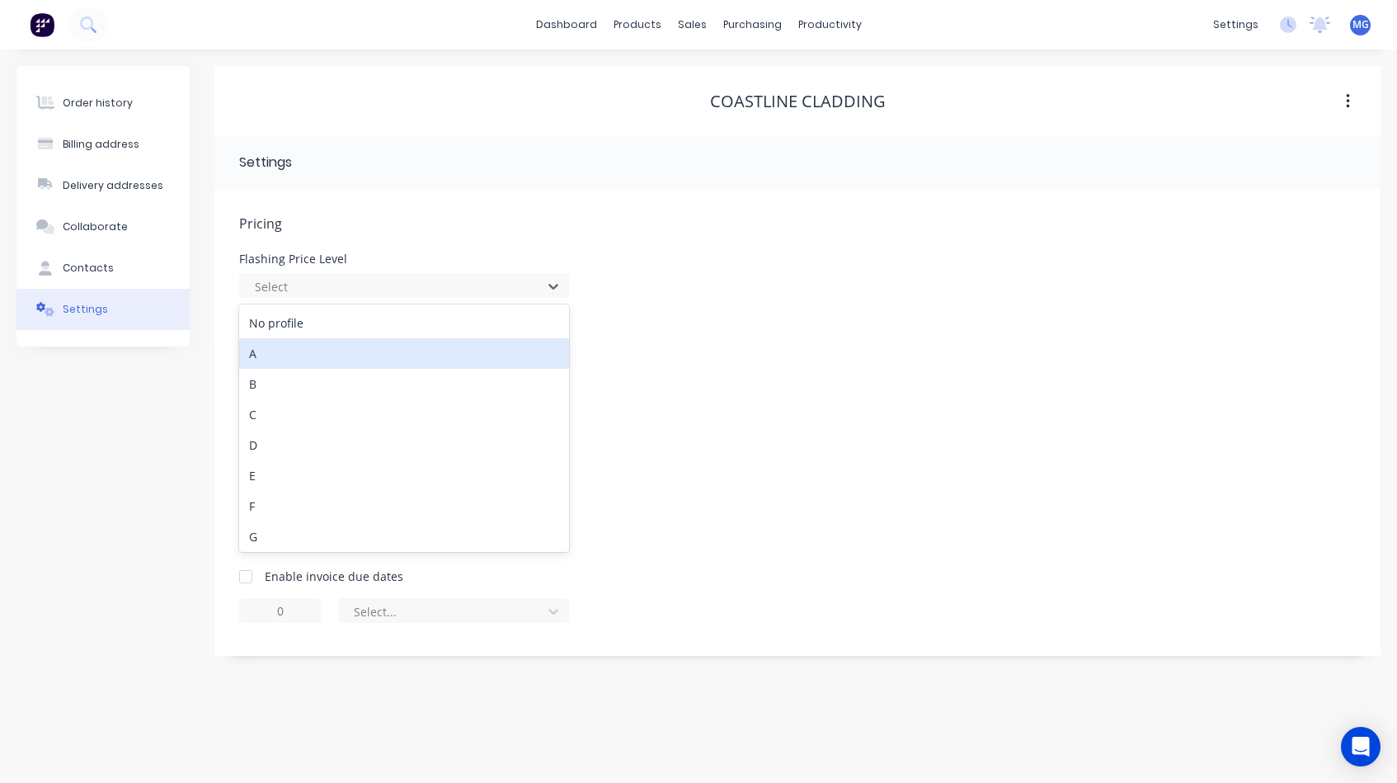
click at [455, 358] on div "A" at bounding box center [404, 353] width 330 height 31
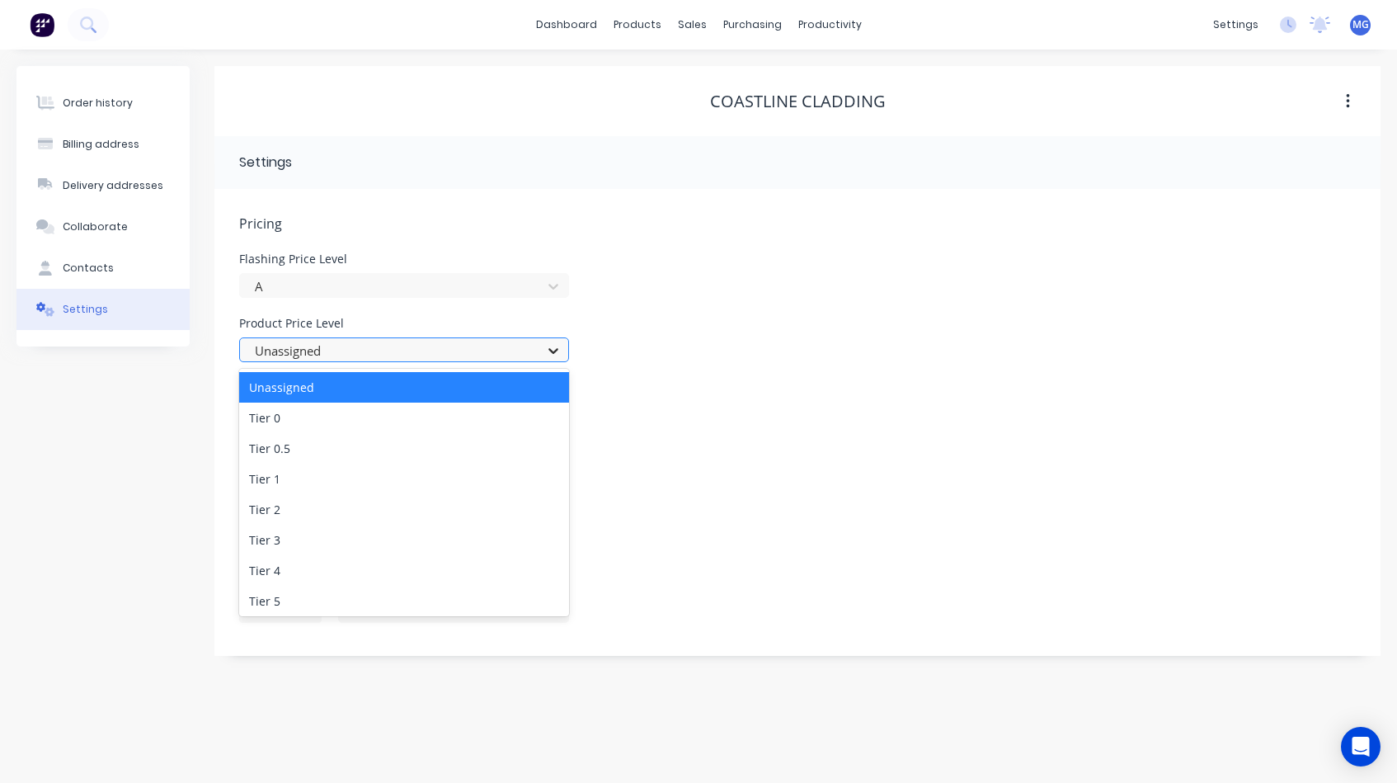
click at [552, 352] on icon at bounding box center [553, 351] width 10 height 6
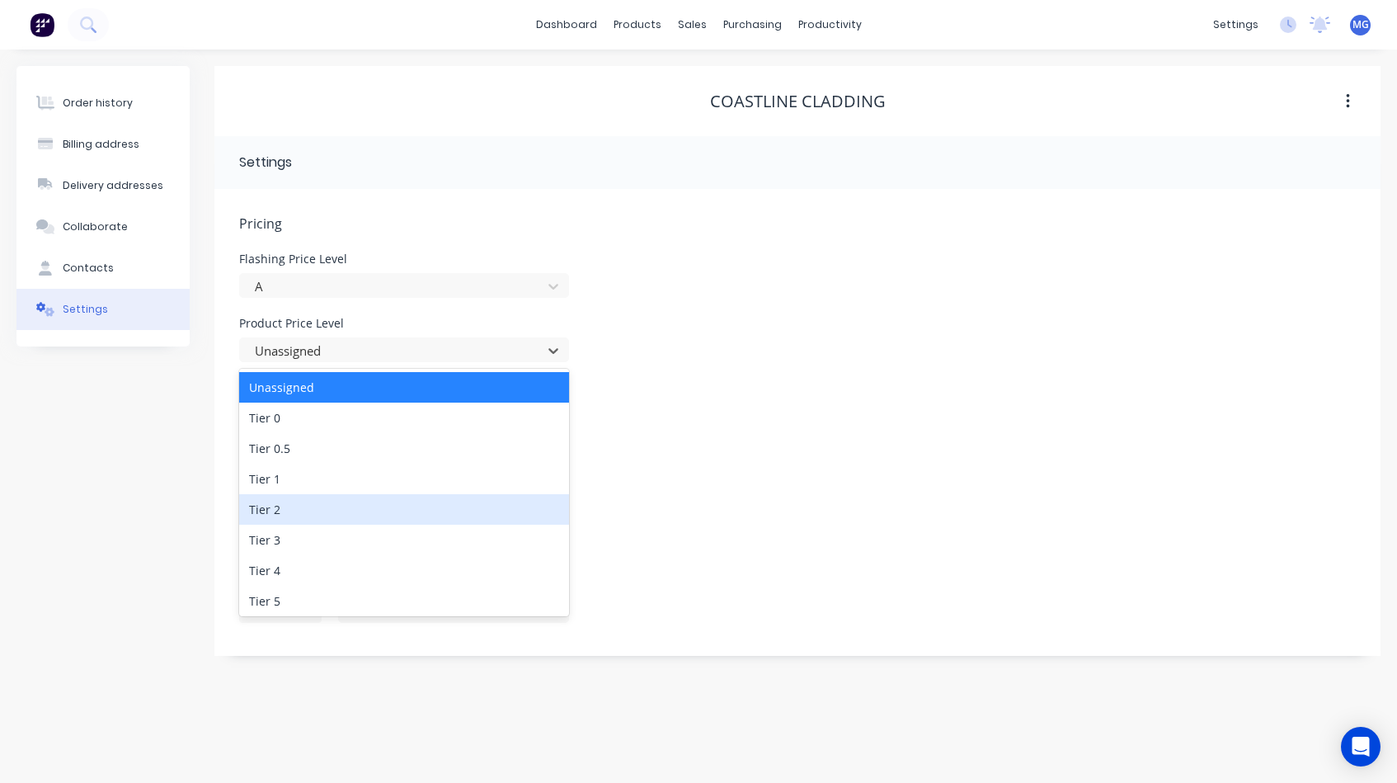
click at [396, 507] on div "Tier 2" at bounding box center [404, 509] width 330 height 31
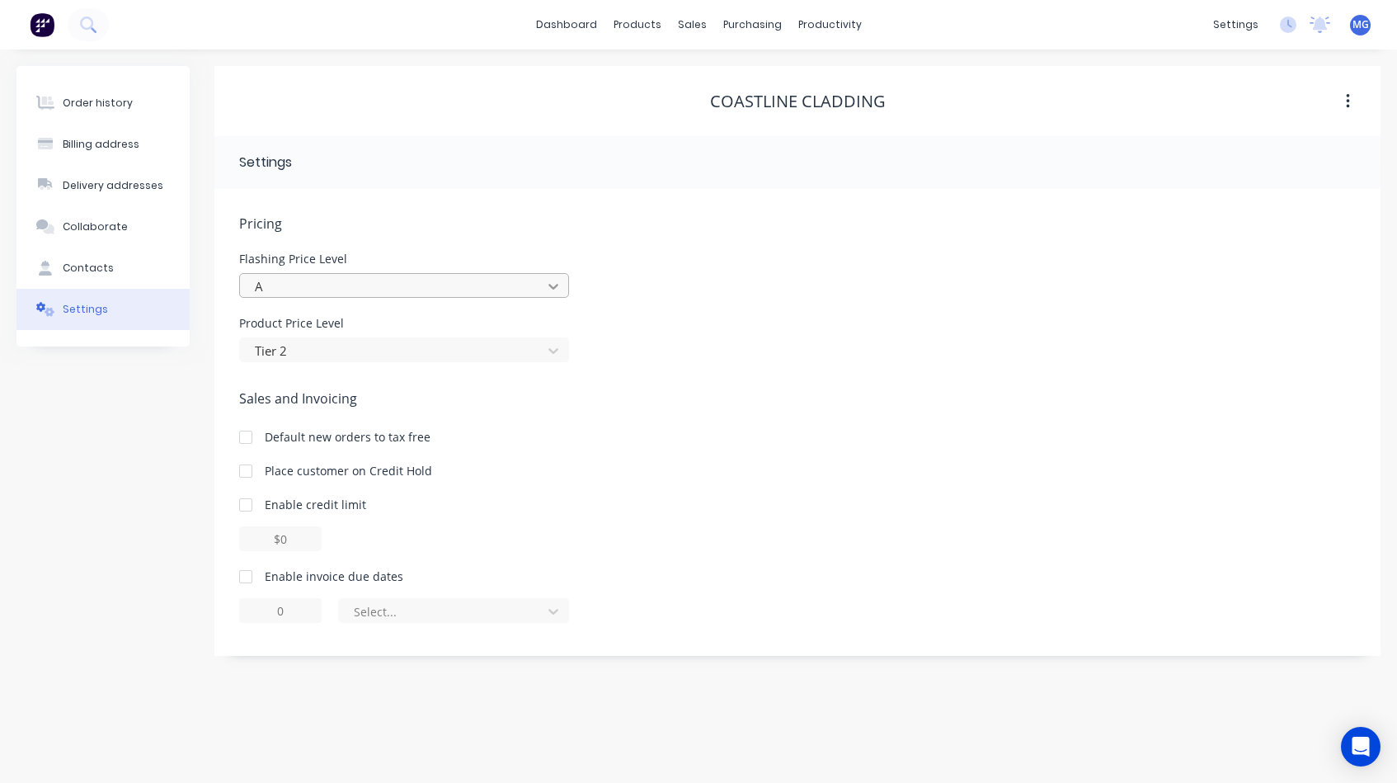
click at [548, 288] on icon at bounding box center [553, 286] width 16 height 16
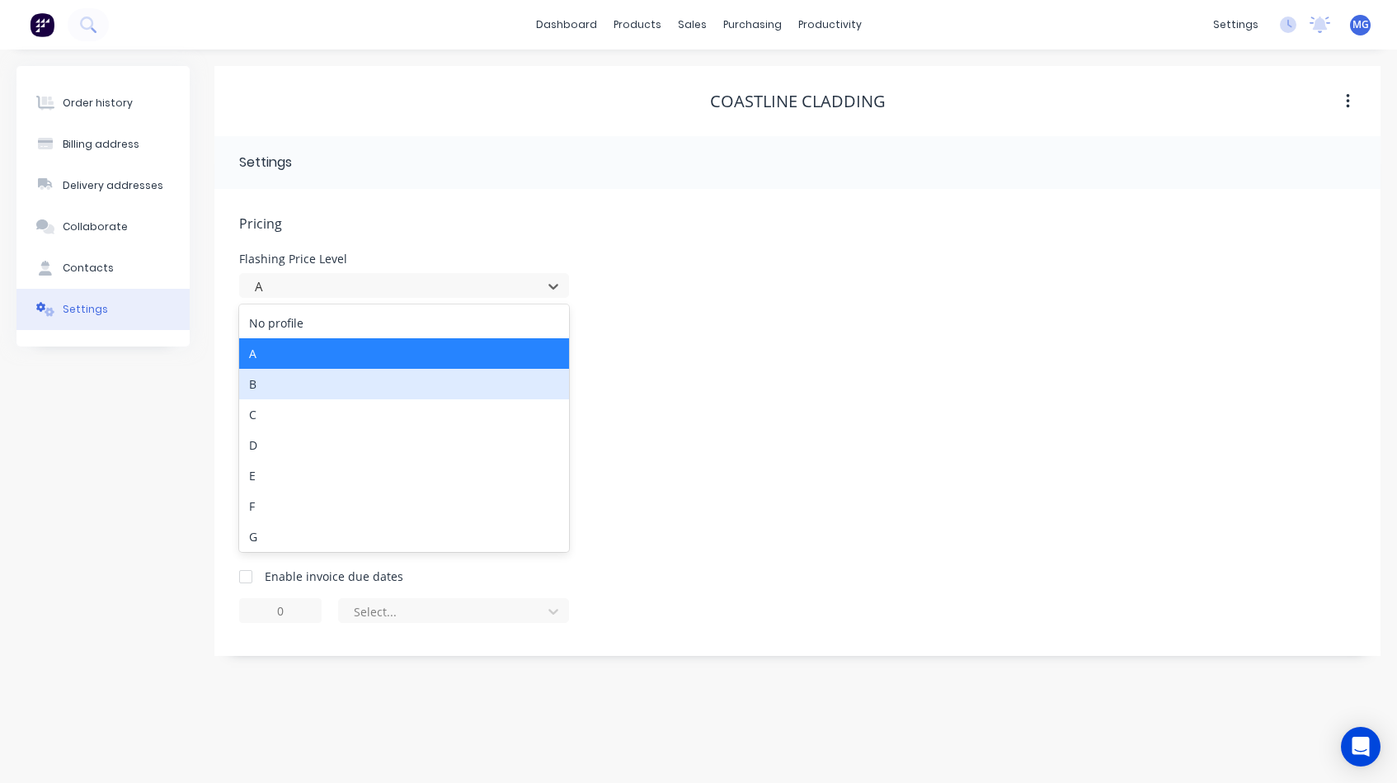
click at [464, 383] on div "B" at bounding box center [404, 384] width 330 height 31
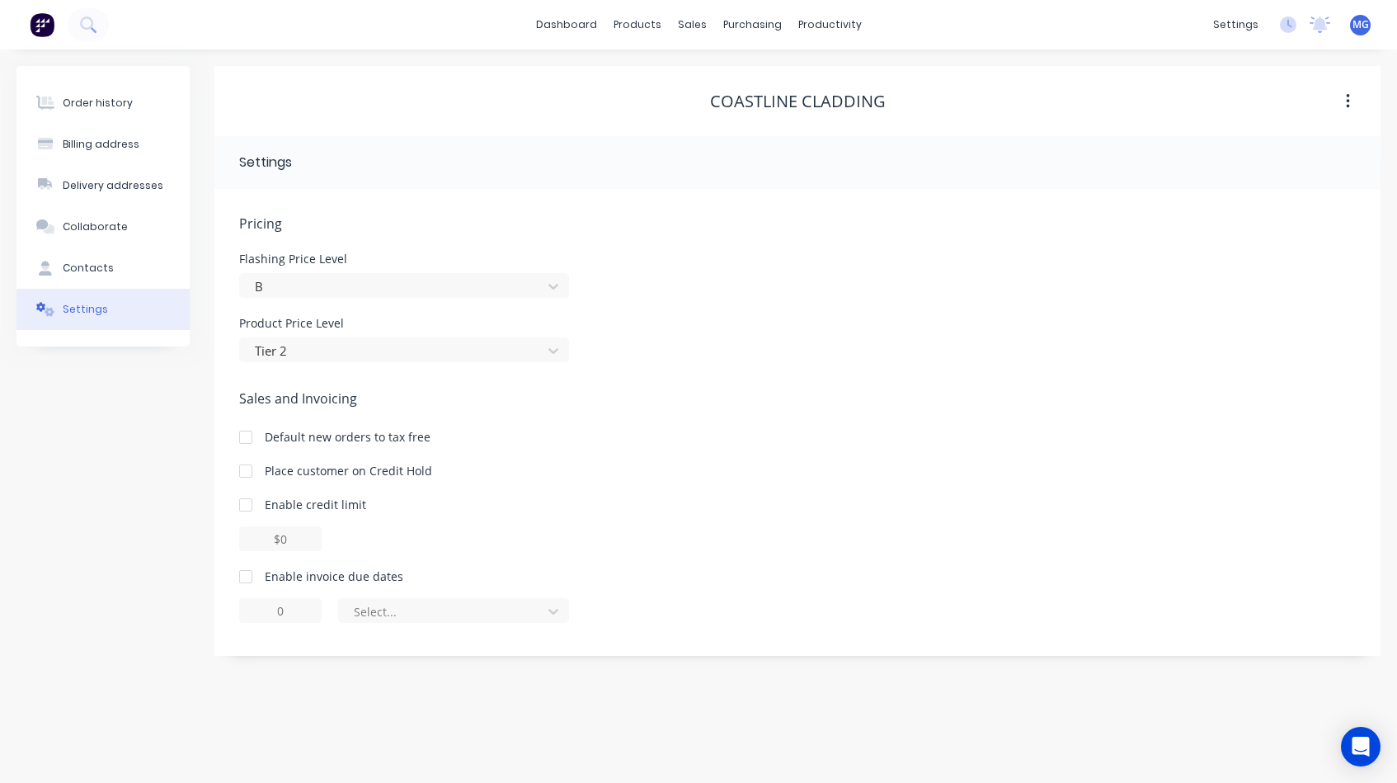
click at [245, 571] on div at bounding box center [245, 576] width 33 height 33
click at [557, 604] on icon at bounding box center [553, 611] width 16 height 16
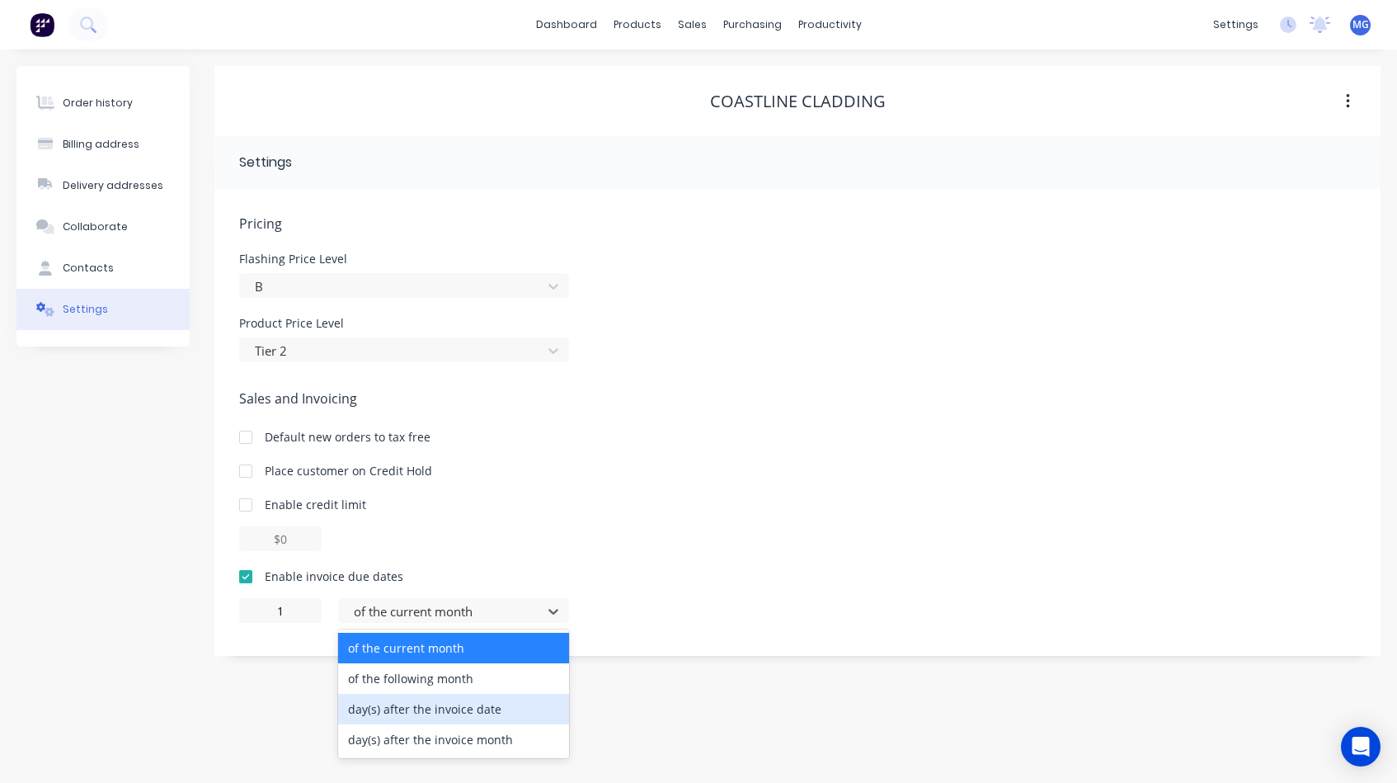
click at [437, 706] on div "day(s) after the invoice date" at bounding box center [453, 709] width 231 height 31
type input "0"
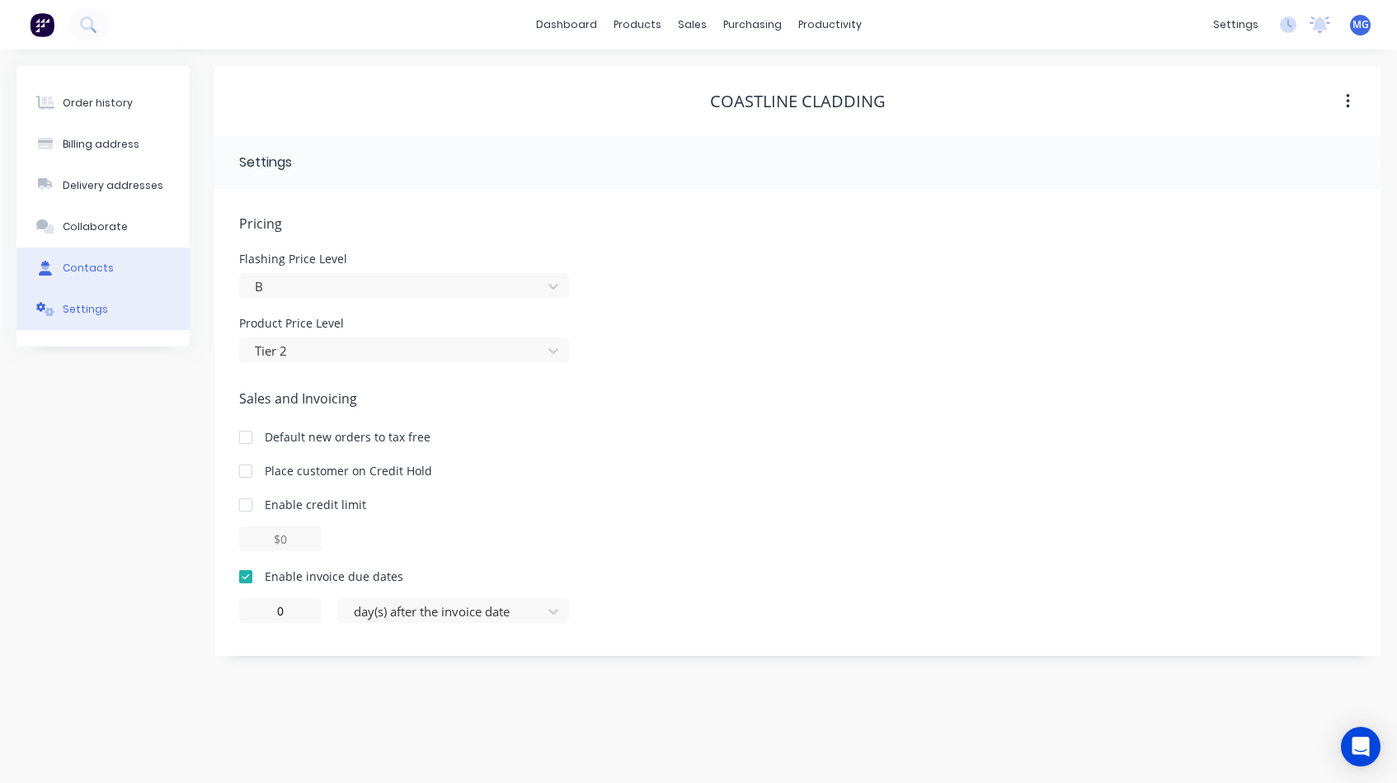
click at [102, 270] on div "Contacts" at bounding box center [88, 268] width 51 height 15
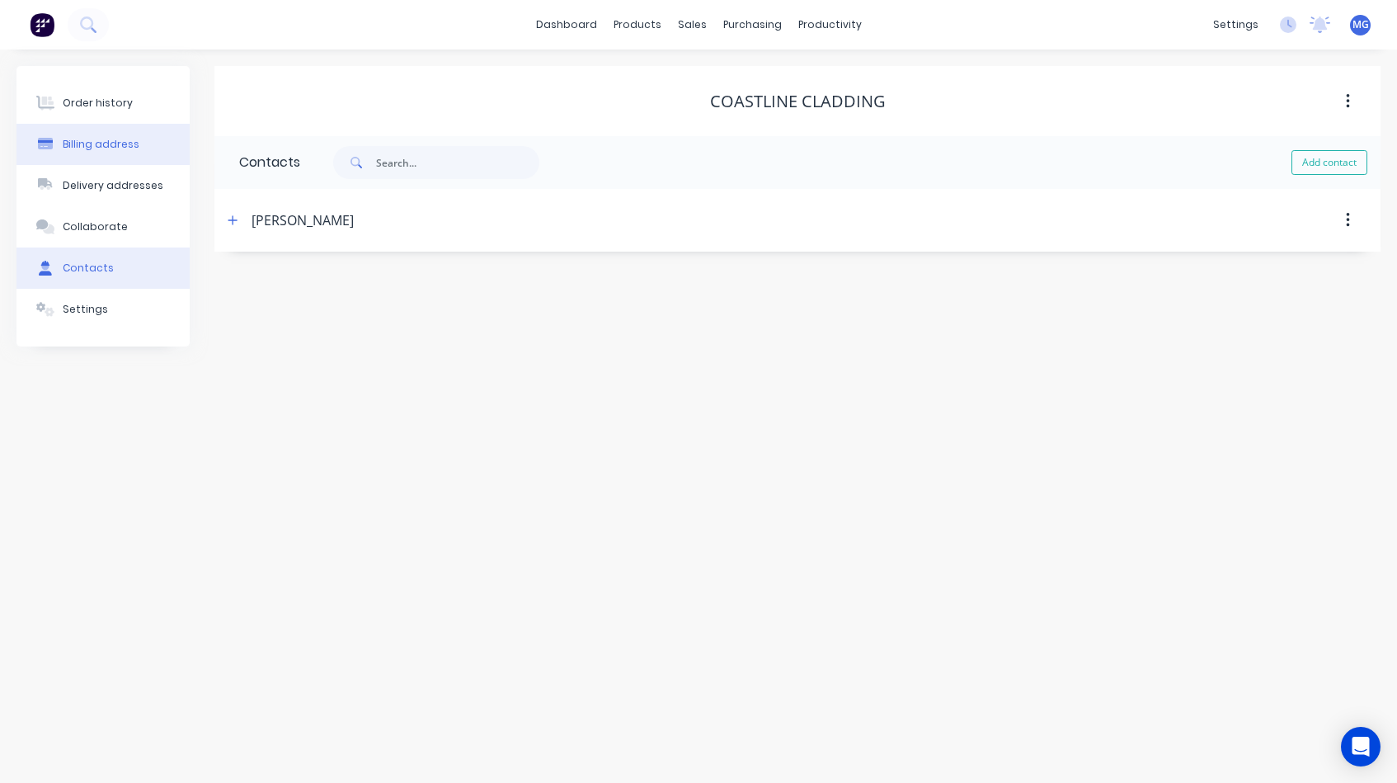
click at [121, 139] on div "Billing address" at bounding box center [101, 144] width 77 height 15
select select "AU"
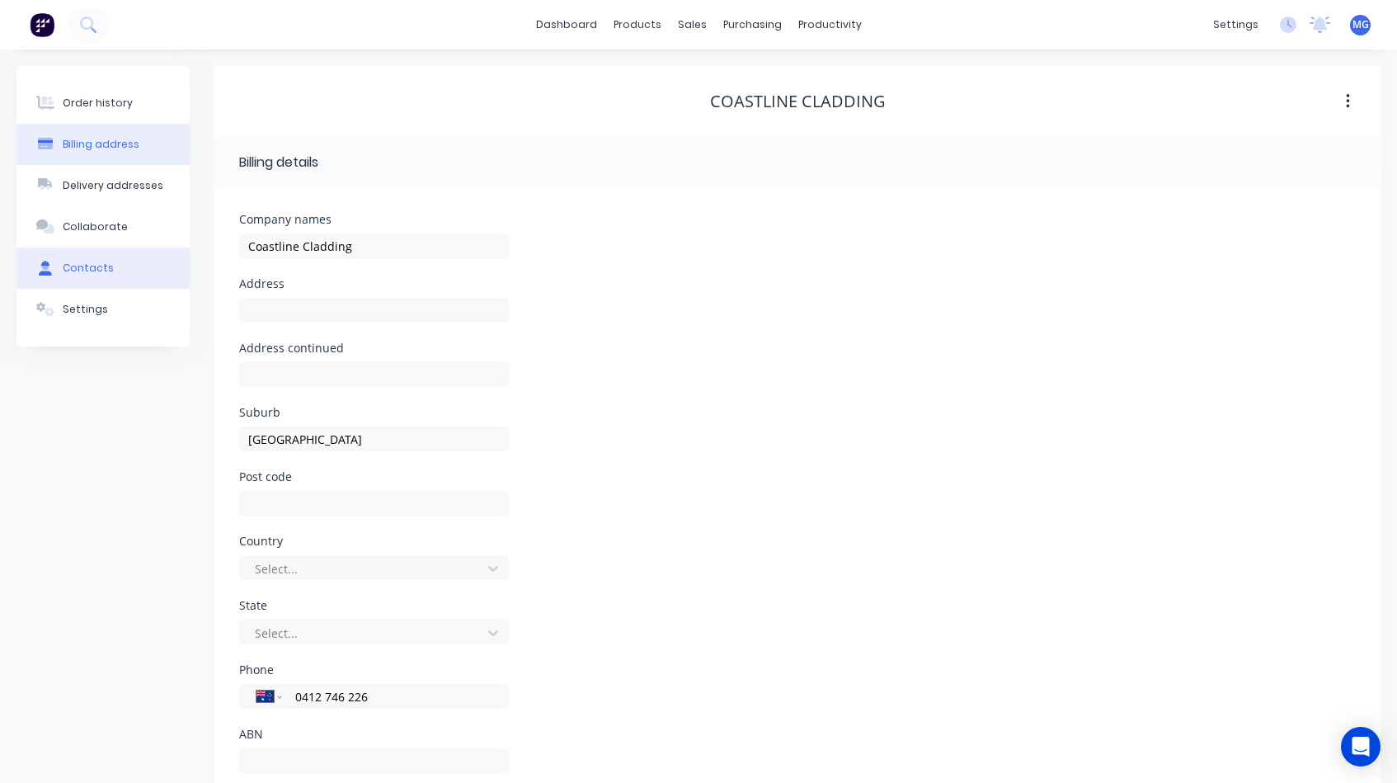
click at [85, 267] on div "Contacts" at bounding box center [88, 268] width 51 height 15
select select "AU"
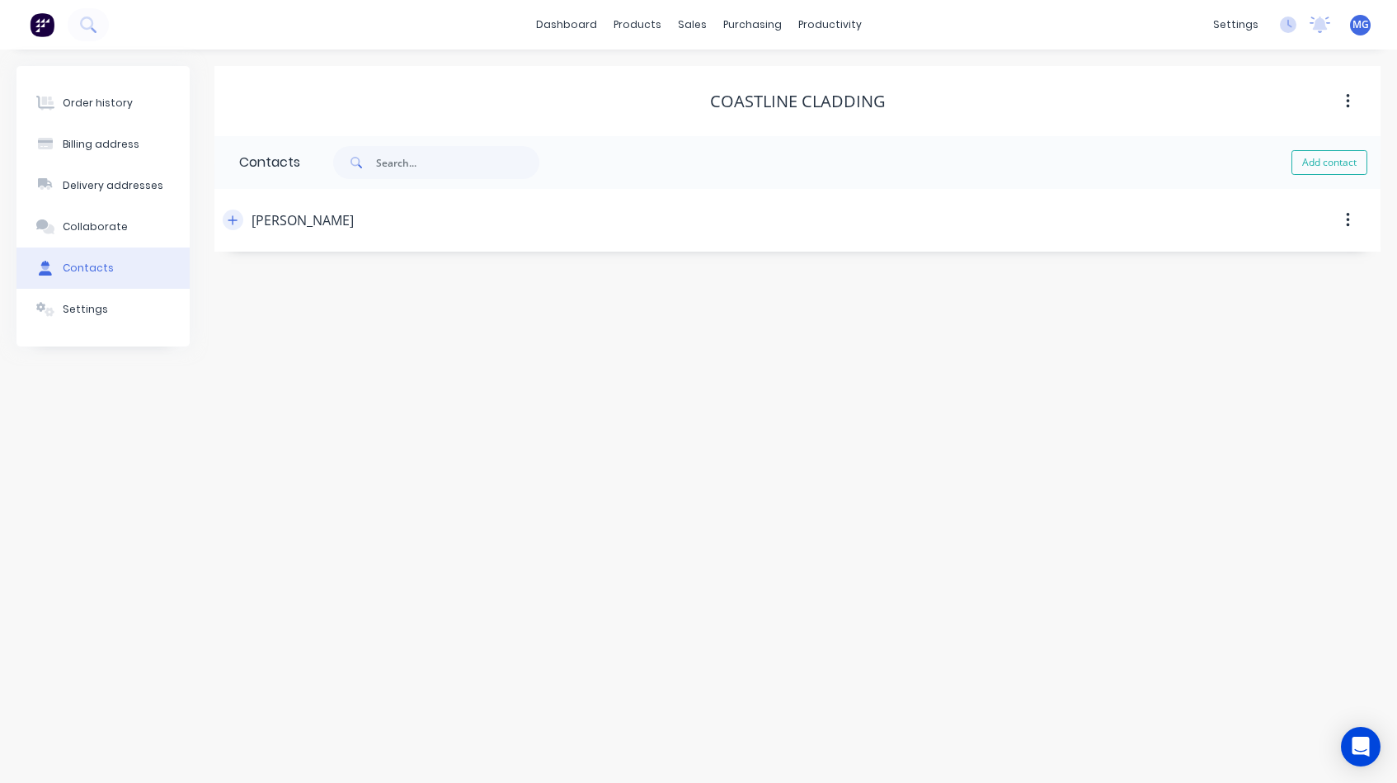
click at [235, 218] on icon "button" at bounding box center [233, 220] width 10 height 12
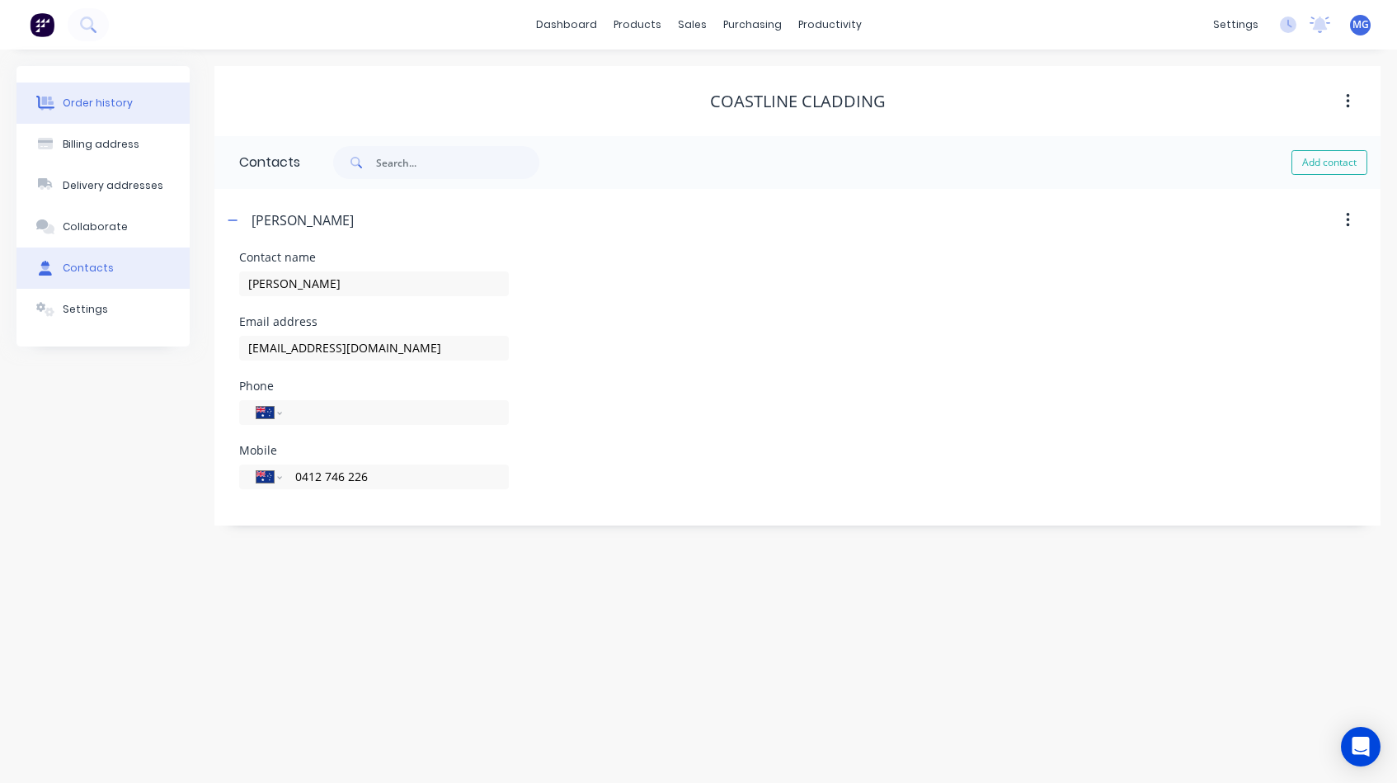
click at [81, 108] on div "Order history" at bounding box center [98, 103] width 70 height 15
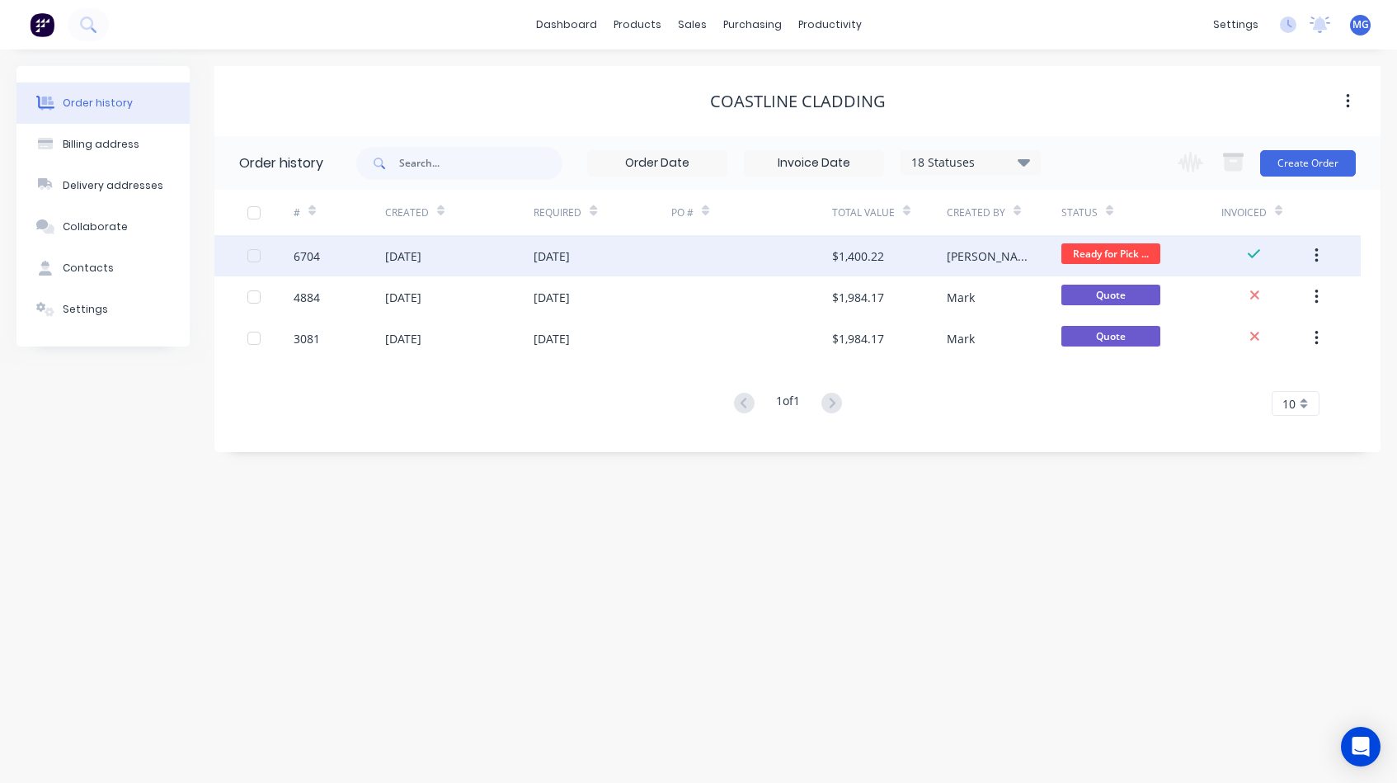
click at [549, 256] on div "[DATE]" at bounding box center [552, 255] width 36 height 17
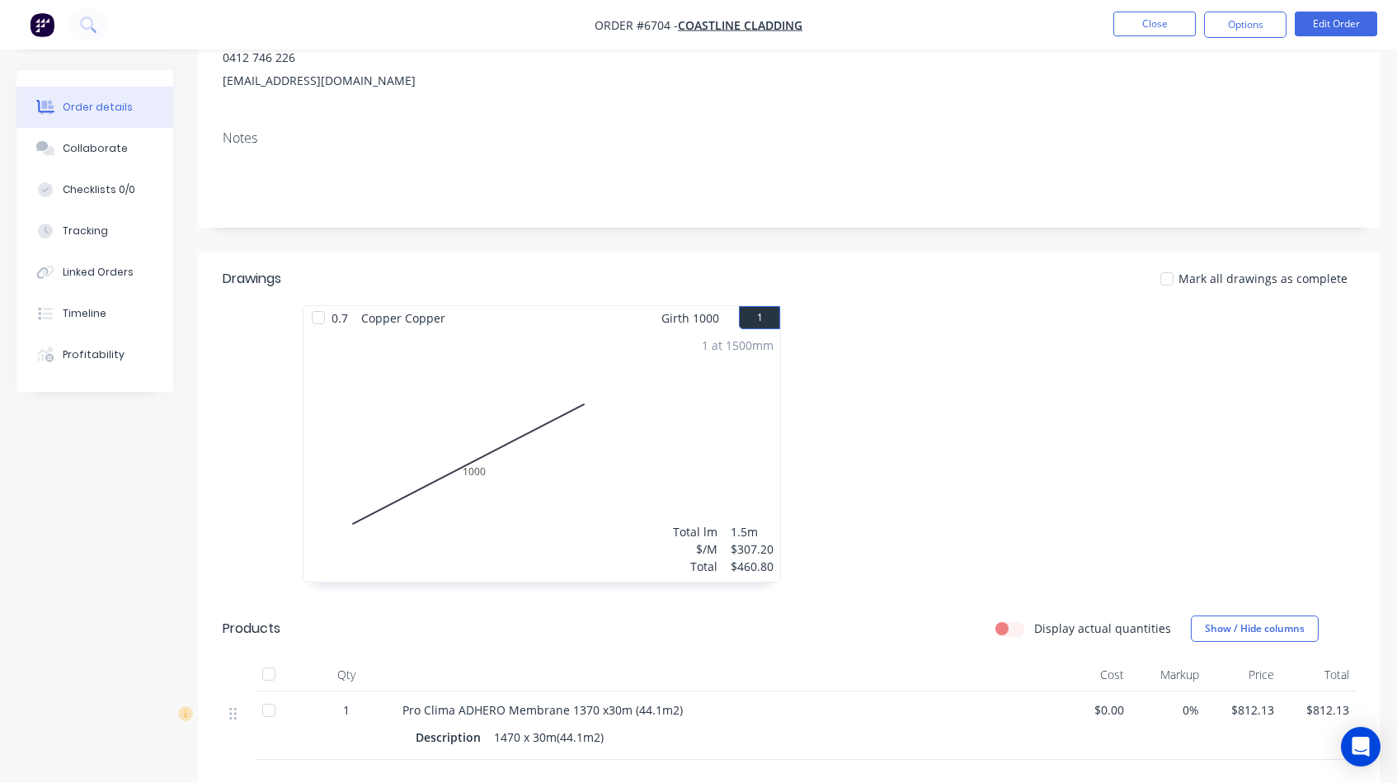
scroll to position [206, 0]
click at [687, 415] on div "1 at 1500mm Total lm $/M Total 1.5m $307.20 $460.80" at bounding box center [541, 456] width 477 height 252
click at [1348, 21] on button "Edit Order" at bounding box center [1336, 24] width 82 height 25
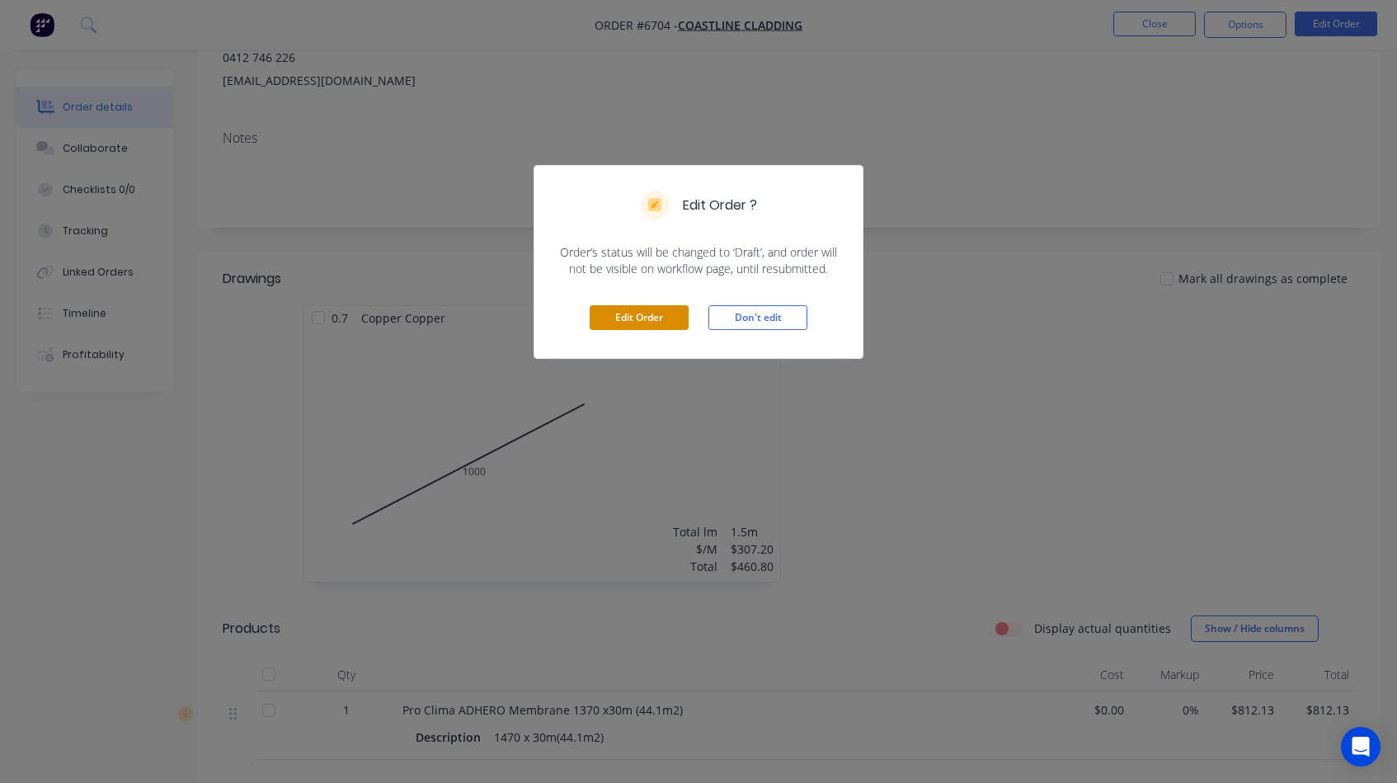
click at [648, 317] on button "Edit Order" at bounding box center [639, 317] width 99 height 25
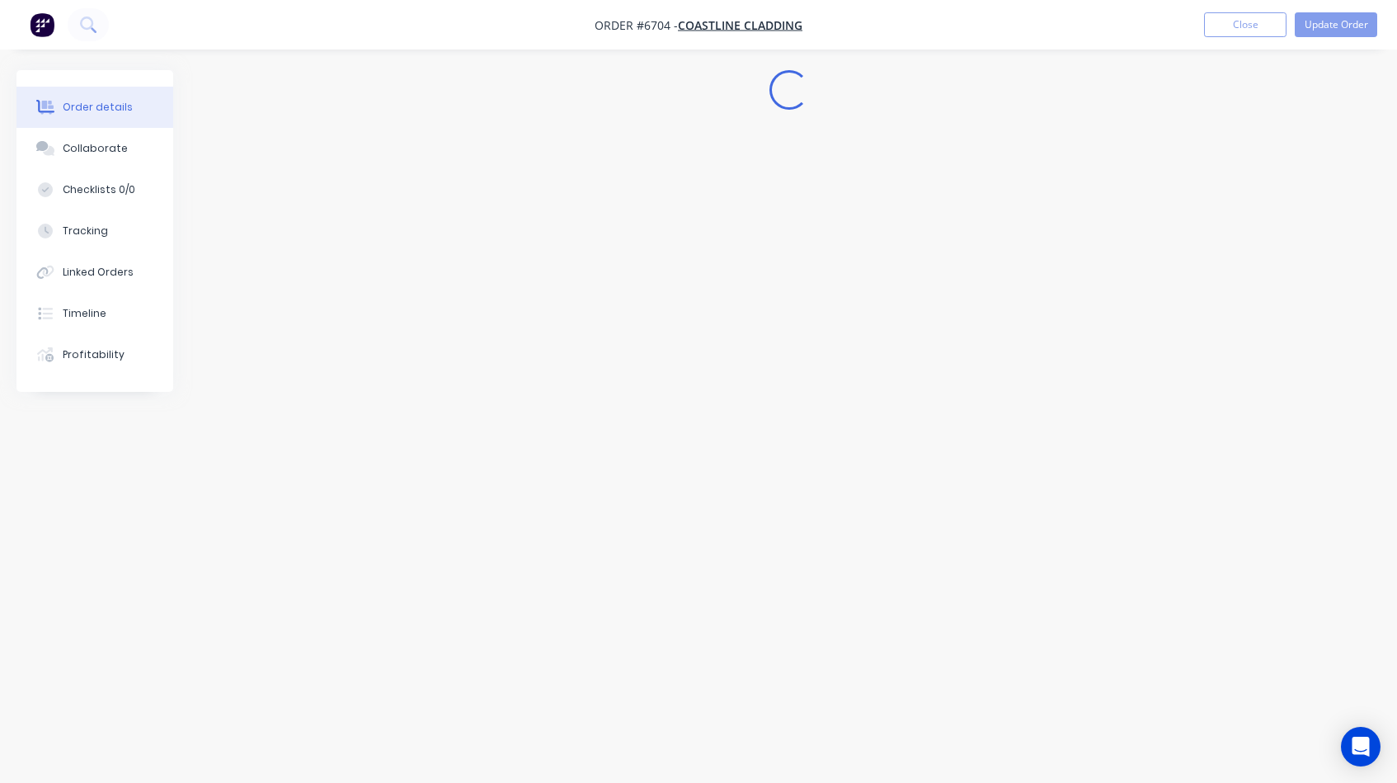
scroll to position [0, 0]
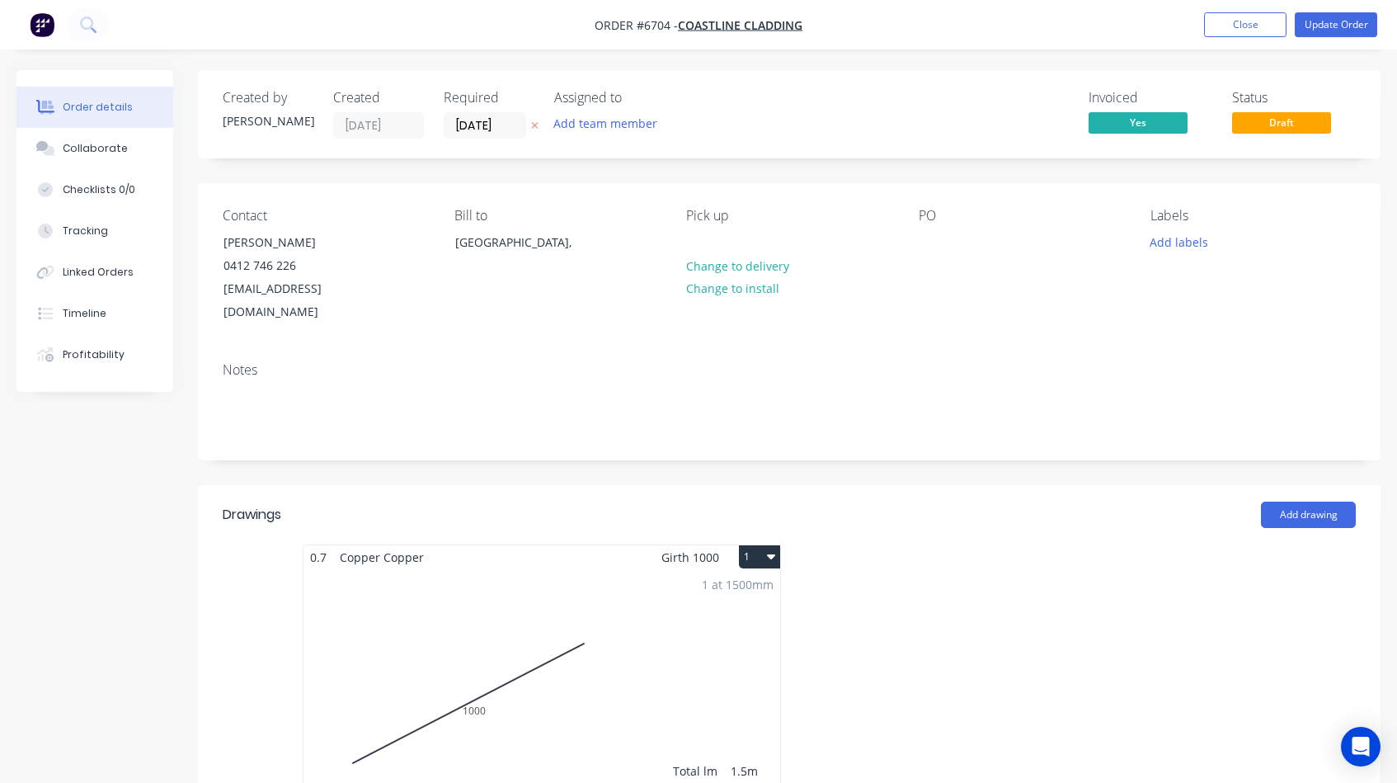
click at [689, 636] on div "1 at 1500mm Total lm $/M Total 1.5m $307.20 $460.80" at bounding box center [541, 695] width 477 height 252
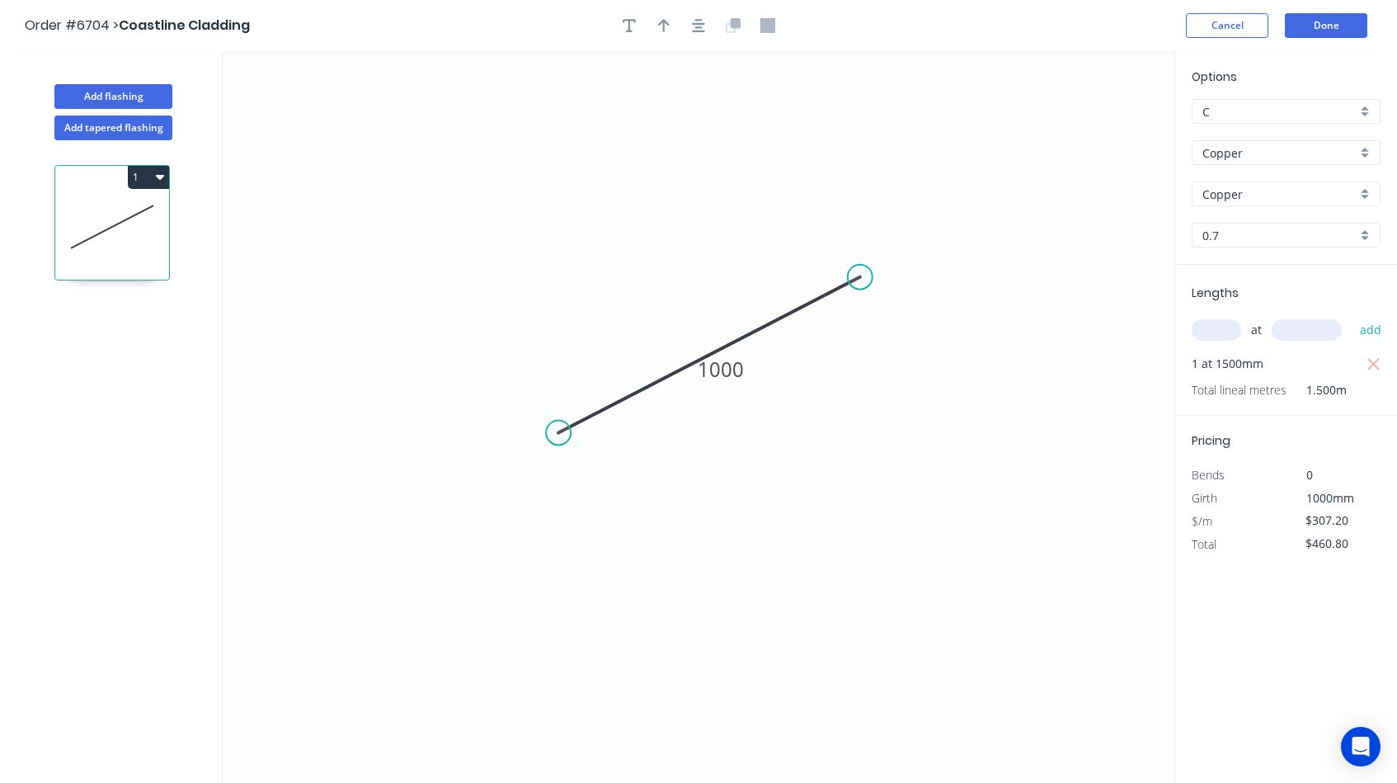
click at [1370, 109] on div "C" at bounding box center [1286, 111] width 189 height 25
click at [1111, 118] on icon "0 1000" at bounding box center [699, 416] width 952 height 731
type input "C"
click at [1223, 26] on button "Cancel" at bounding box center [1227, 25] width 82 height 25
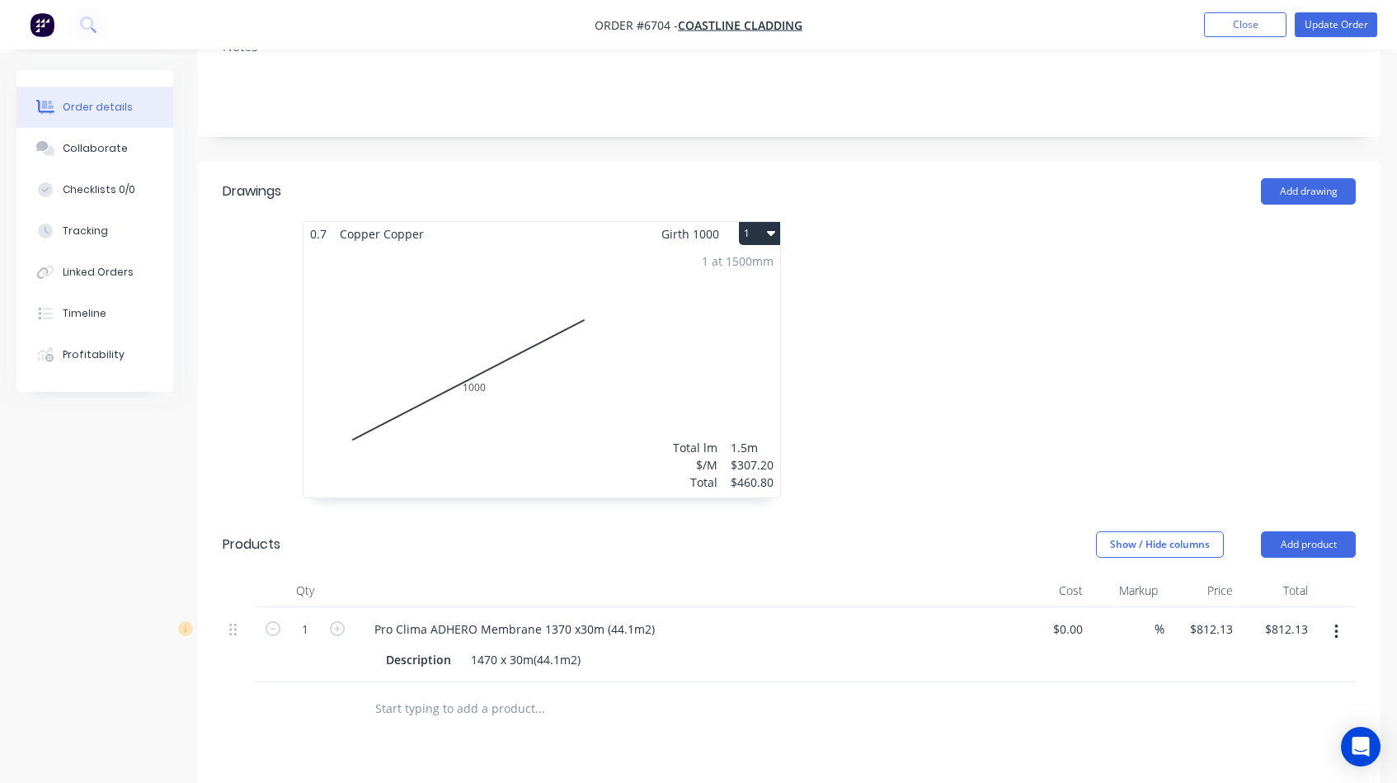
scroll to position [320, 0]
click at [1233, 24] on button "Close" at bounding box center [1245, 24] width 82 height 25
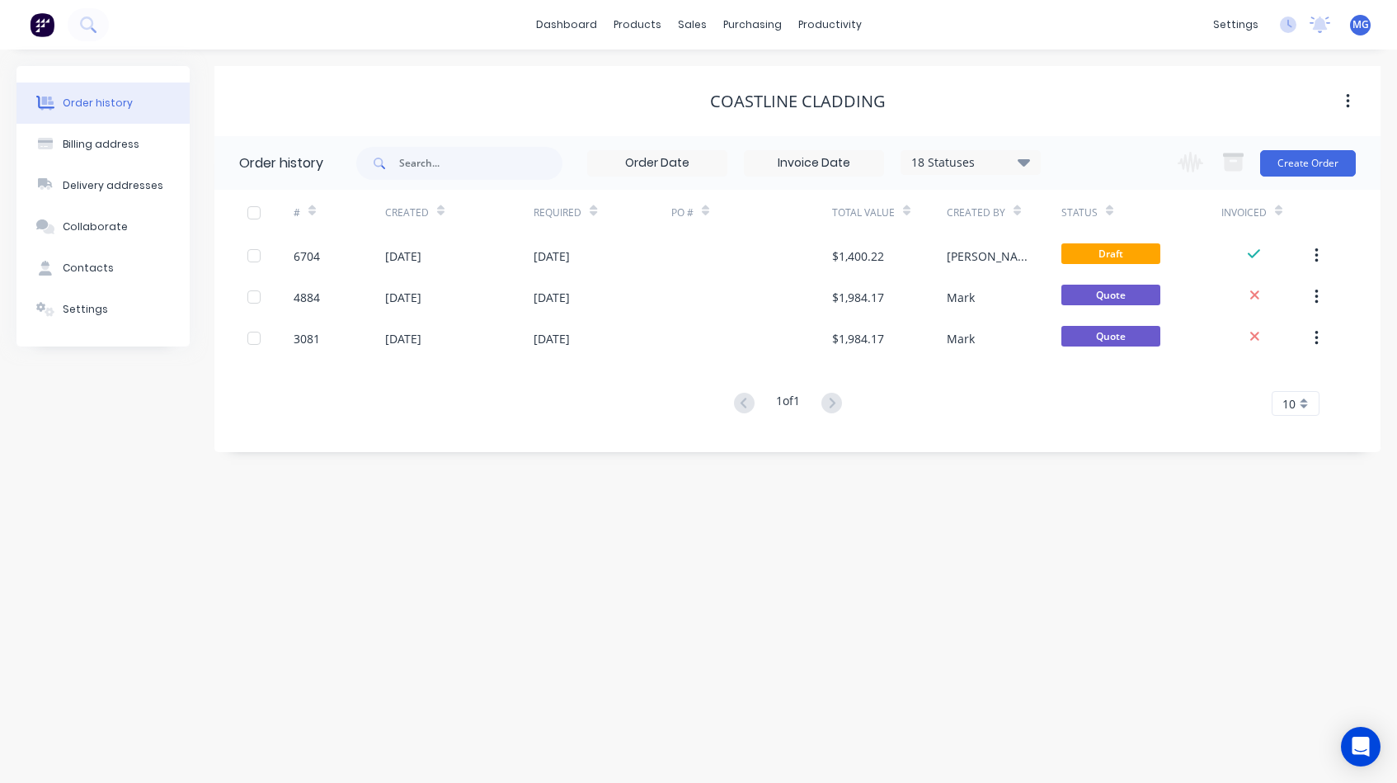
click at [680, 430] on div "# Created Required PO # Total Value Created By Status Invoiced 6704 [DATE] [DAT…" at bounding box center [787, 313] width 1146 height 246
click at [1020, 158] on icon at bounding box center [1024, 162] width 12 height 20
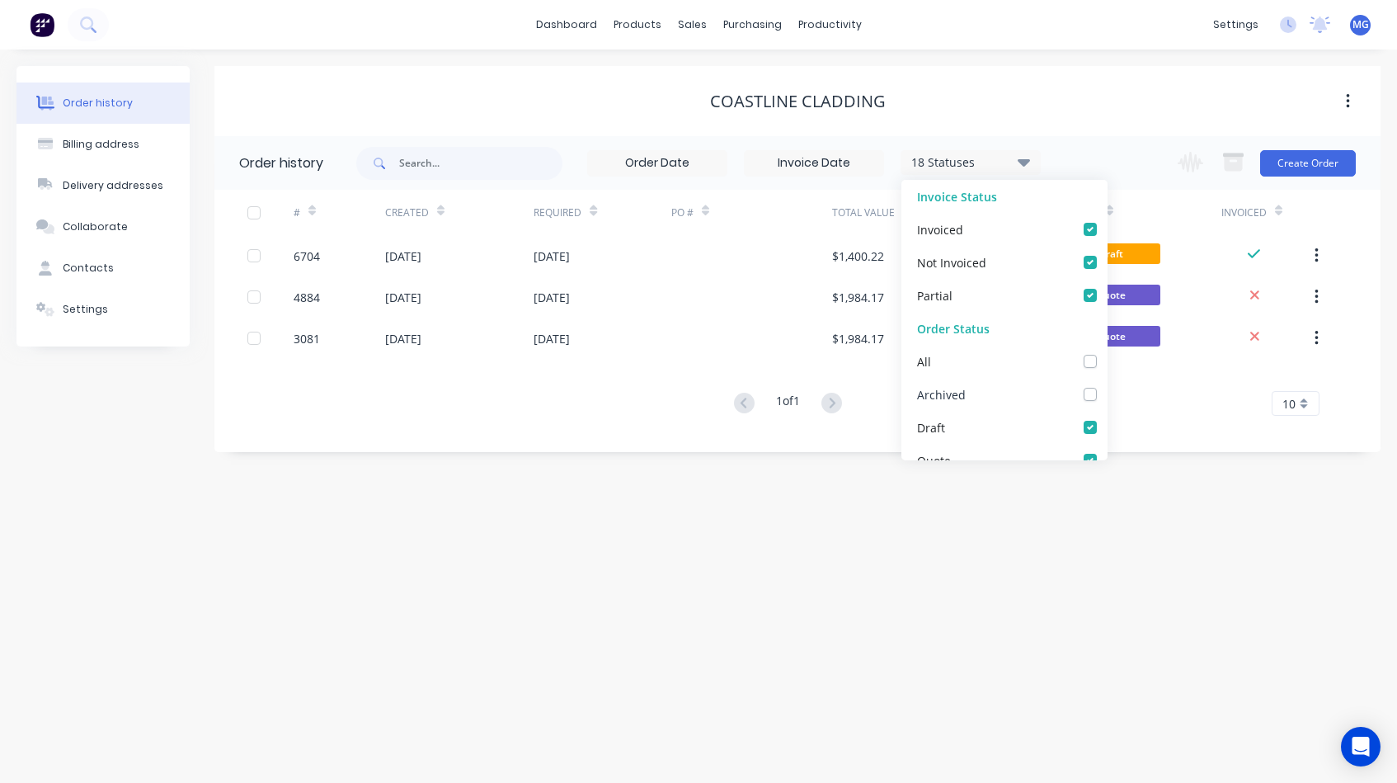
click at [1107, 385] on label at bounding box center [1107, 385] width 0 height 0
click at [1107, 395] on input "checkbox" at bounding box center [1113, 393] width 13 height 16
checkbox input "true"
click at [823, 467] on div "Order history Billing address Delivery addresses Collaborate Contacts Settings …" at bounding box center [698, 415] width 1397 height 733
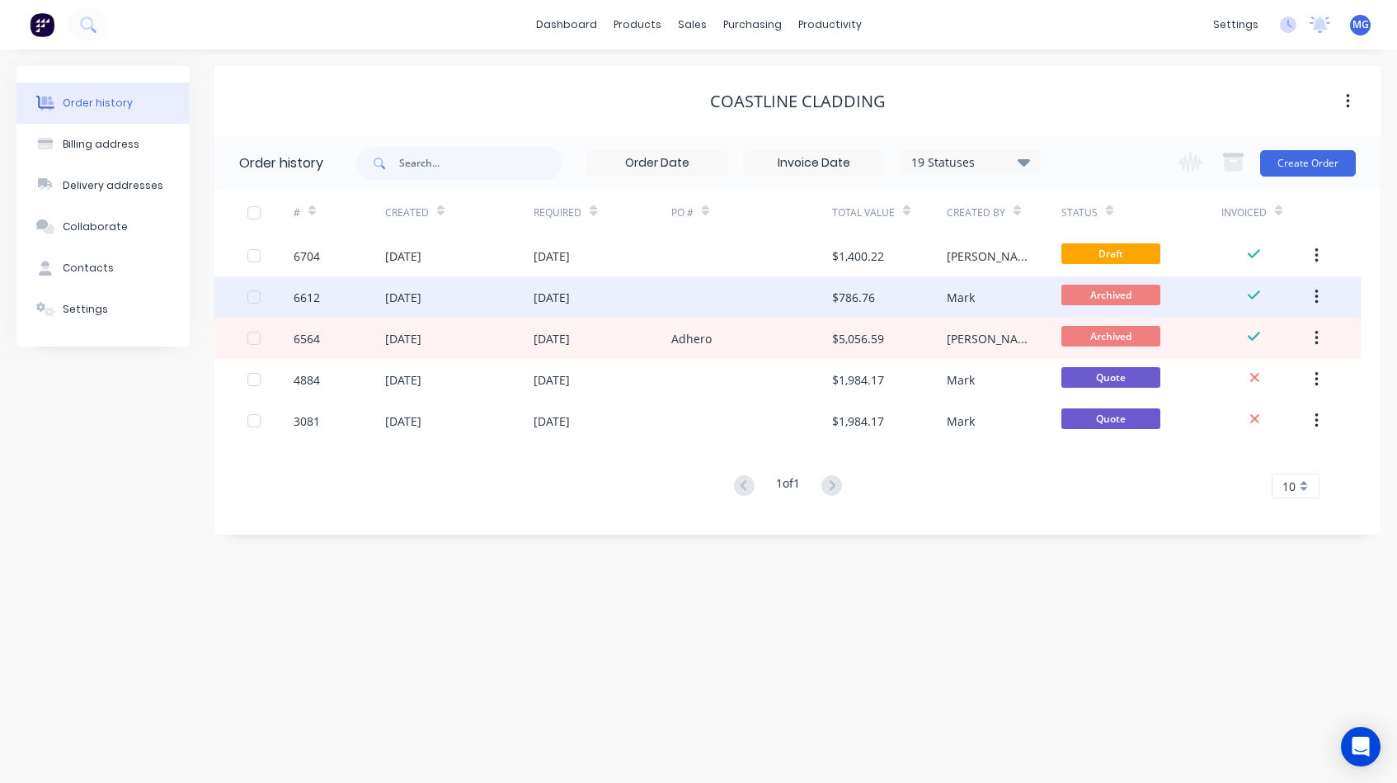
click at [648, 294] on div "[DATE]" at bounding box center [603, 296] width 138 height 41
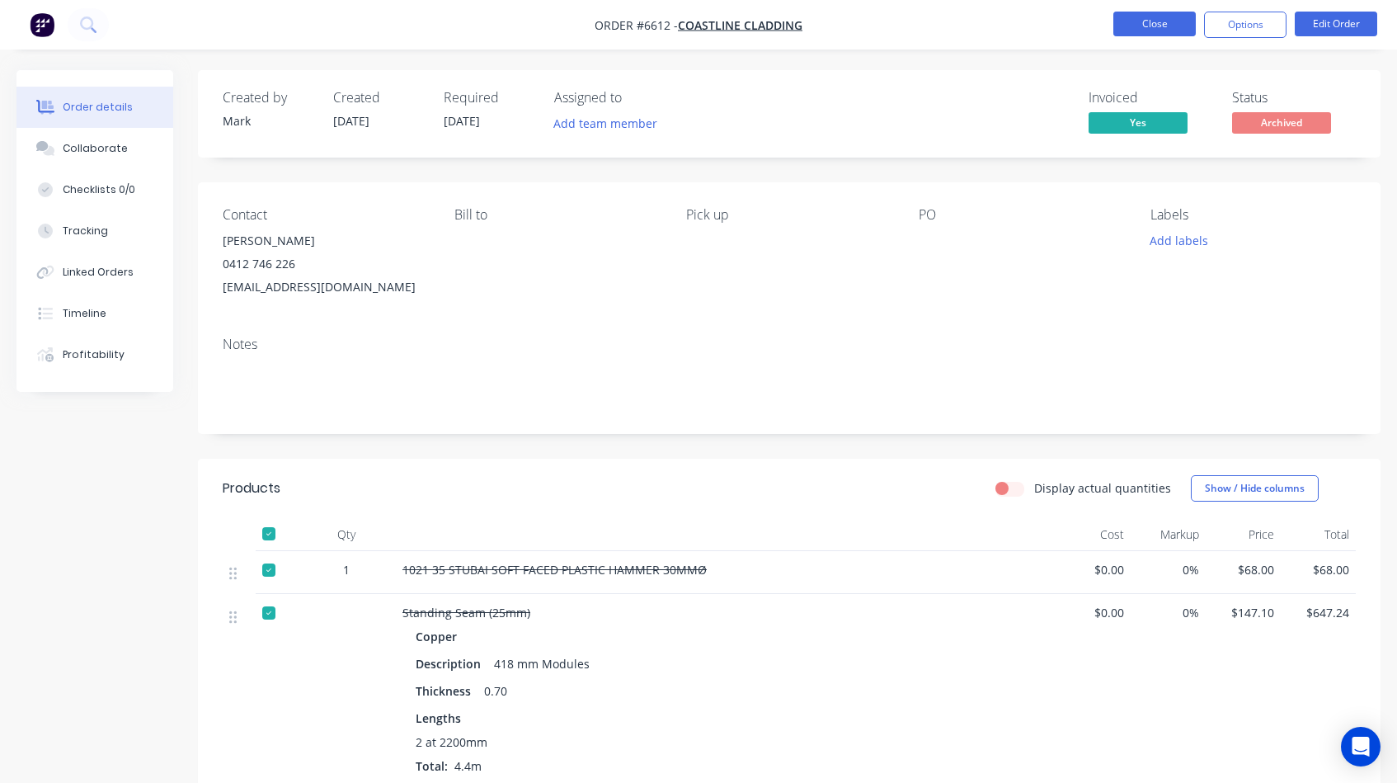
click at [1158, 24] on button "Close" at bounding box center [1154, 24] width 82 height 25
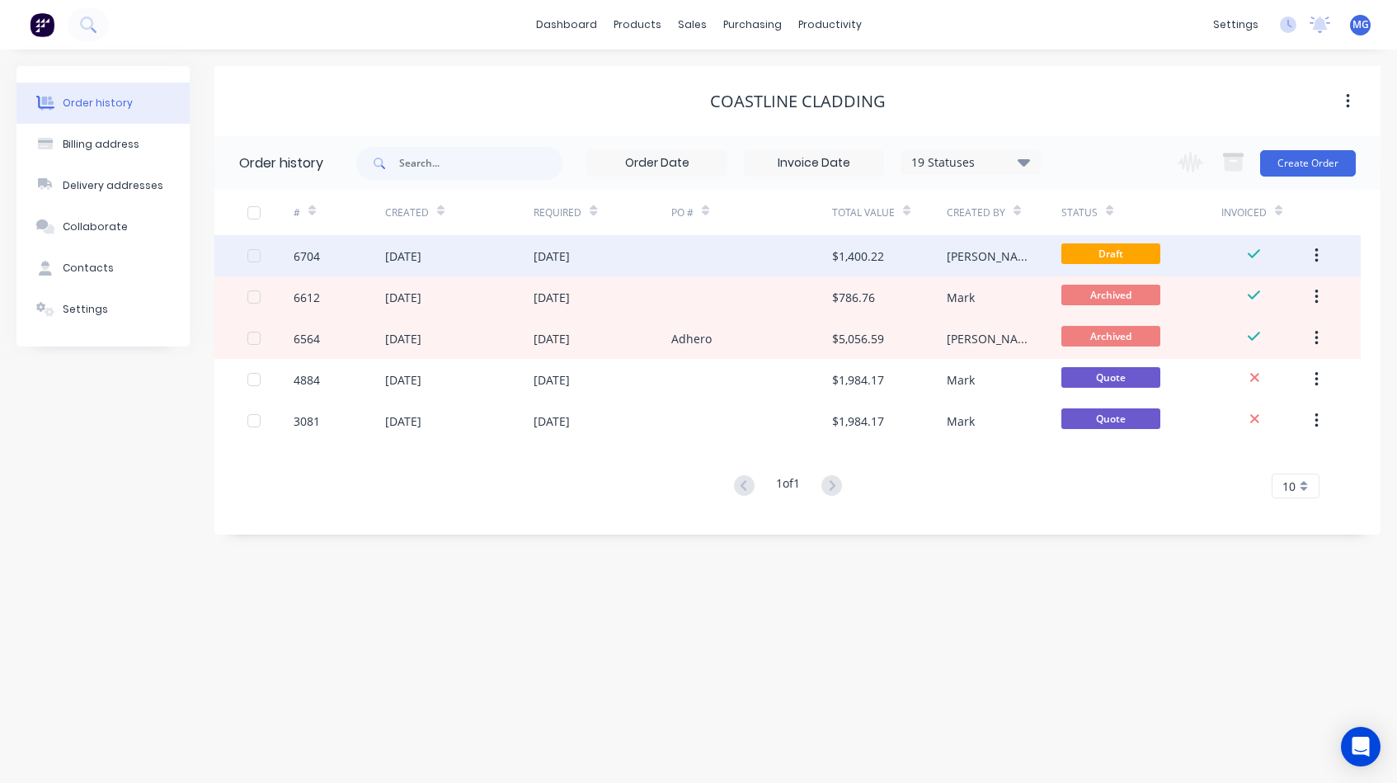
click at [718, 255] on div at bounding box center [751, 255] width 161 height 41
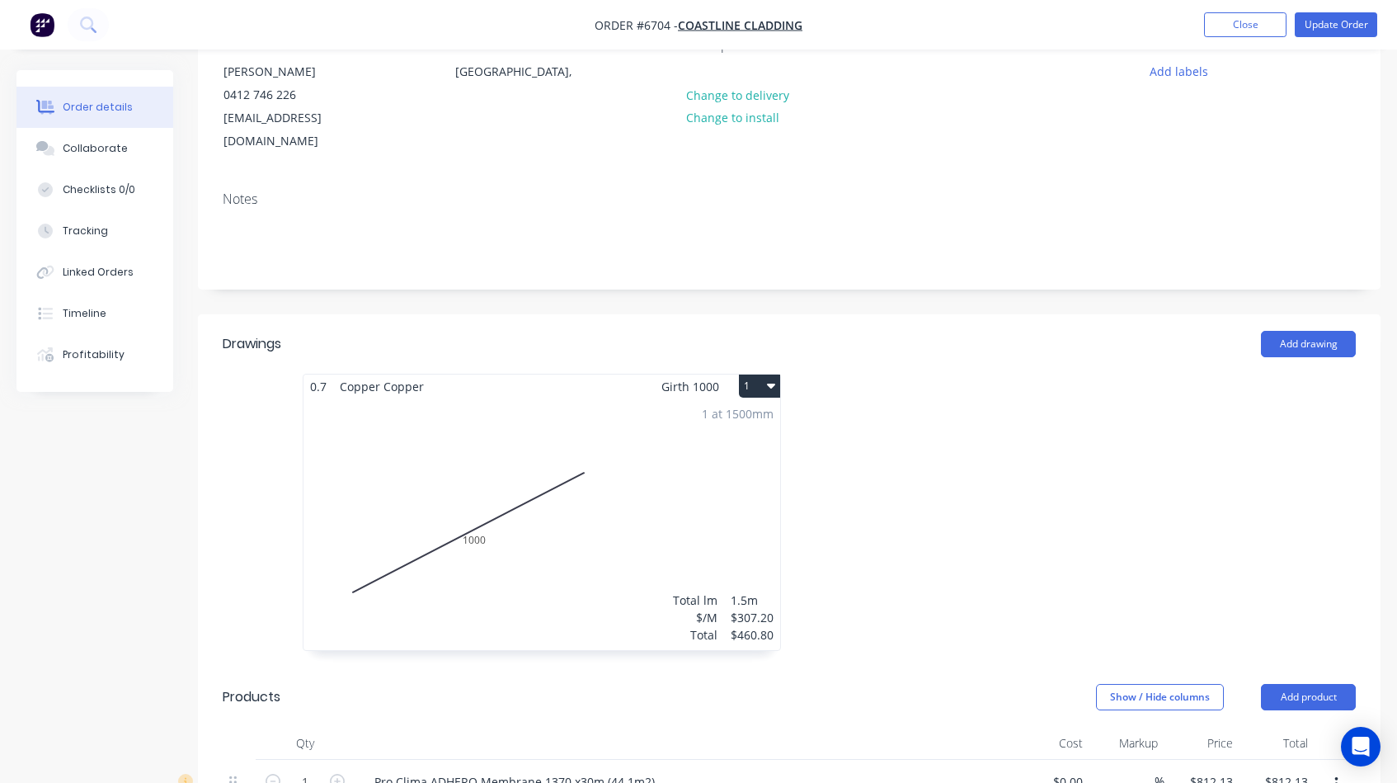
scroll to position [181, 0]
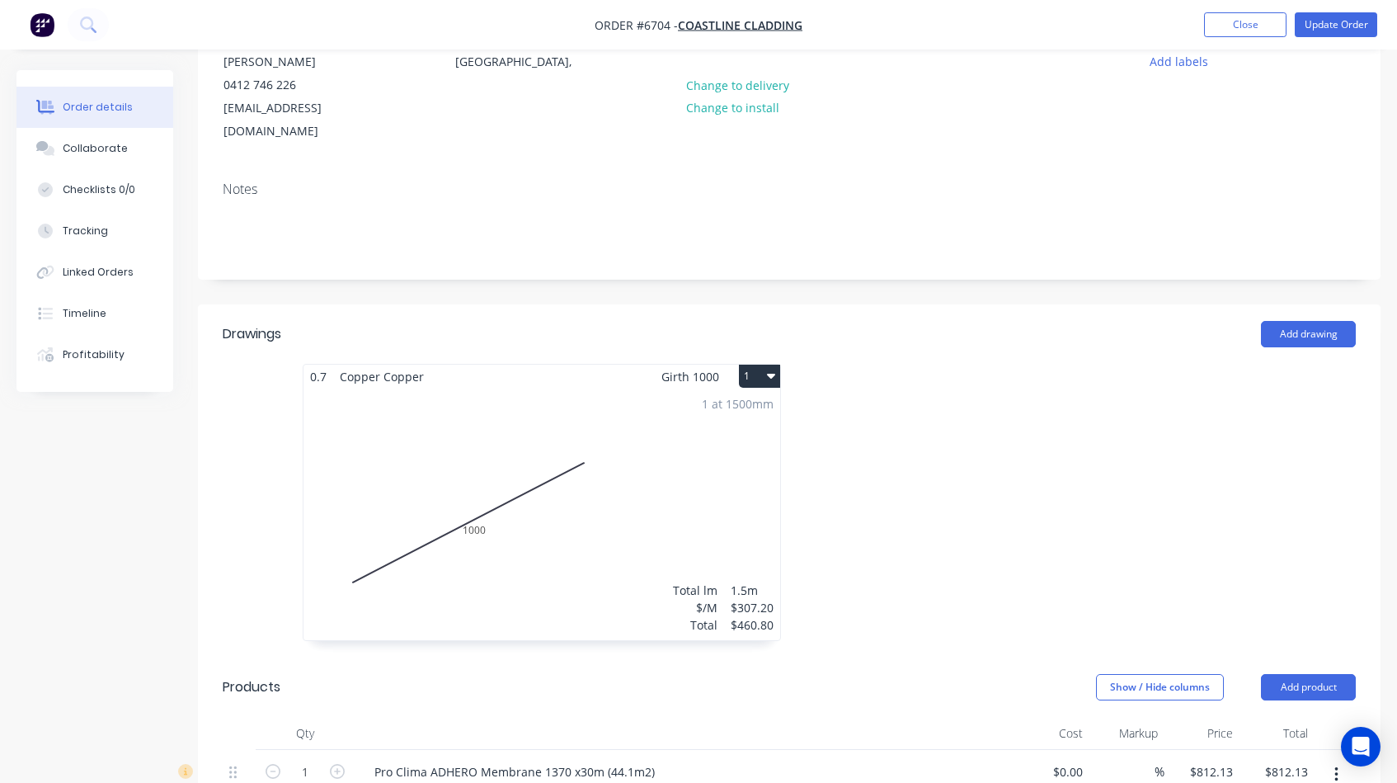
click at [705, 454] on div "1 at 1500mm Total lm $/M Total 1.5m $307.20 $460.80" at bounding box center [541, 514] width 477 height 252
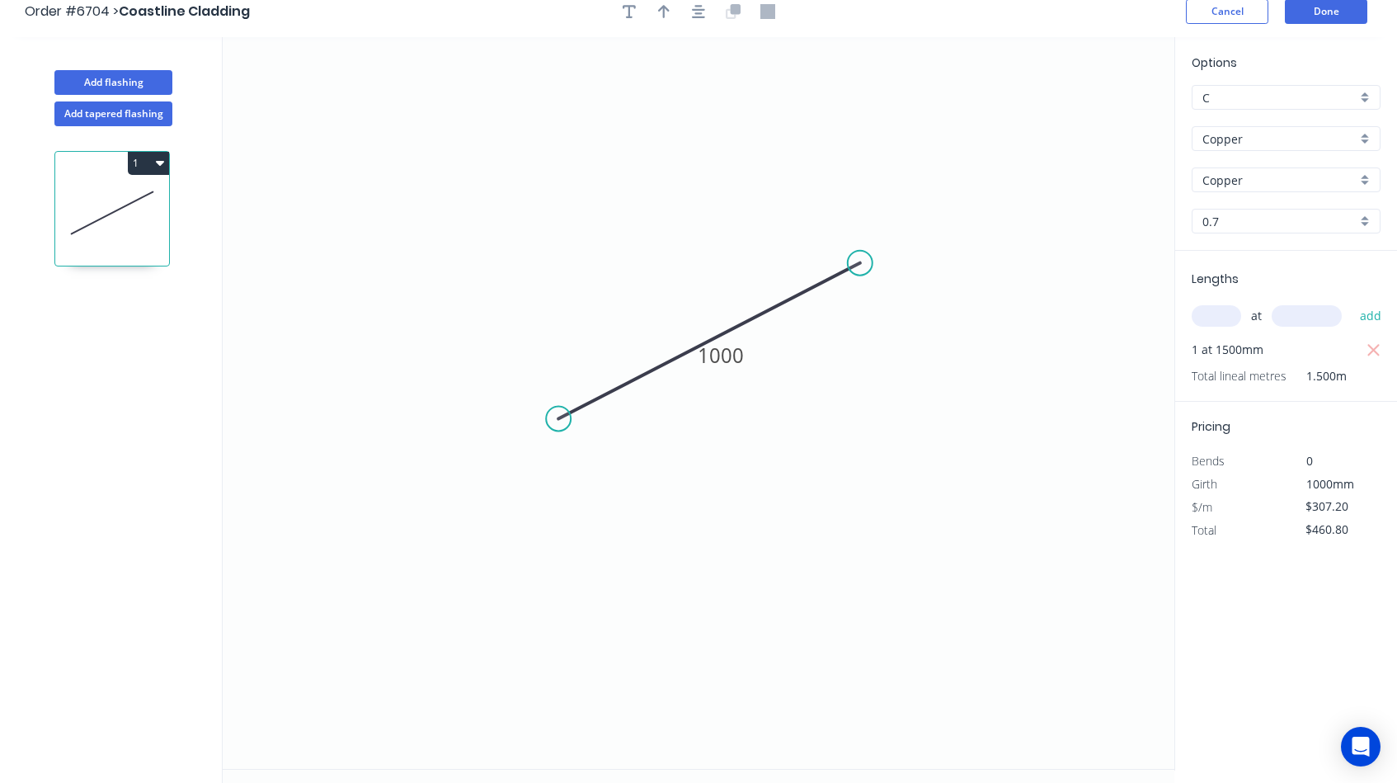
scroll to position [7, 0]
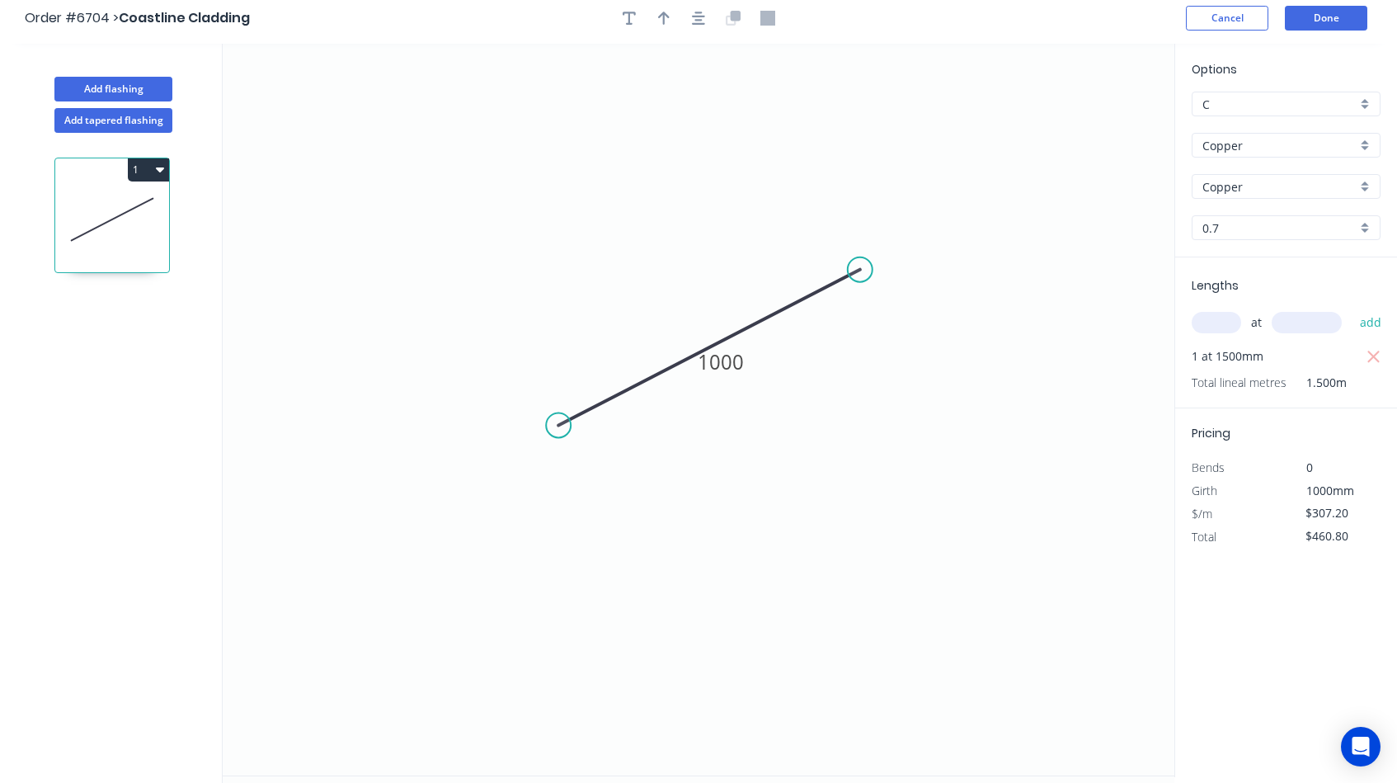
click at [1361, 104] on div "C" at bounding box center [1286, 104] width 189 height 25
click at [1235, 133] on div "A" at bounding box center [1285, 135] width 187 height 29
type input "A"
type input "$247.74"
type input "$371.61"
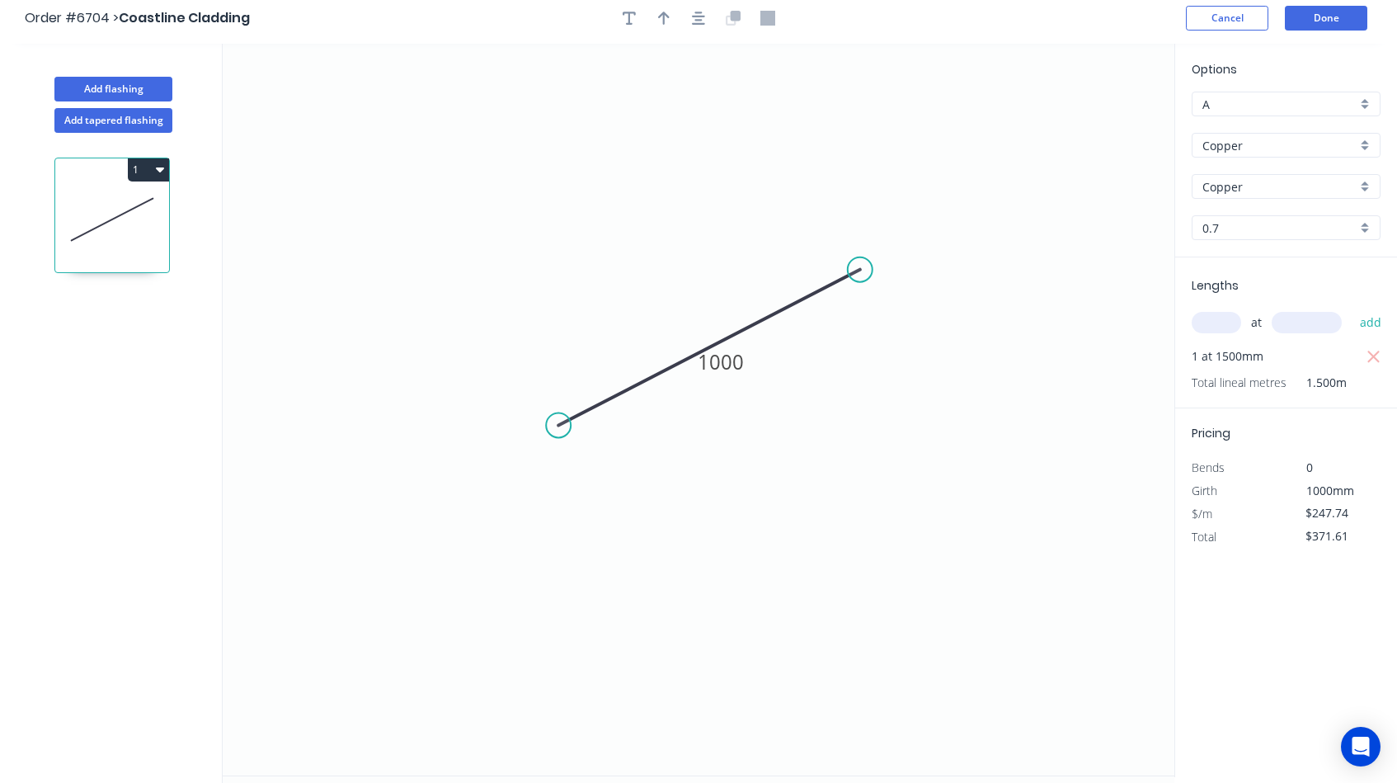
click at [1362, 98] on div "A" at bounding box center [1286, 104] width 189 height 25
click at [1264, 161] on div "B" at bounding box center [1285, 164] width 187 height 29
type input "B"
type input "$277.47"
type input "$416.21"
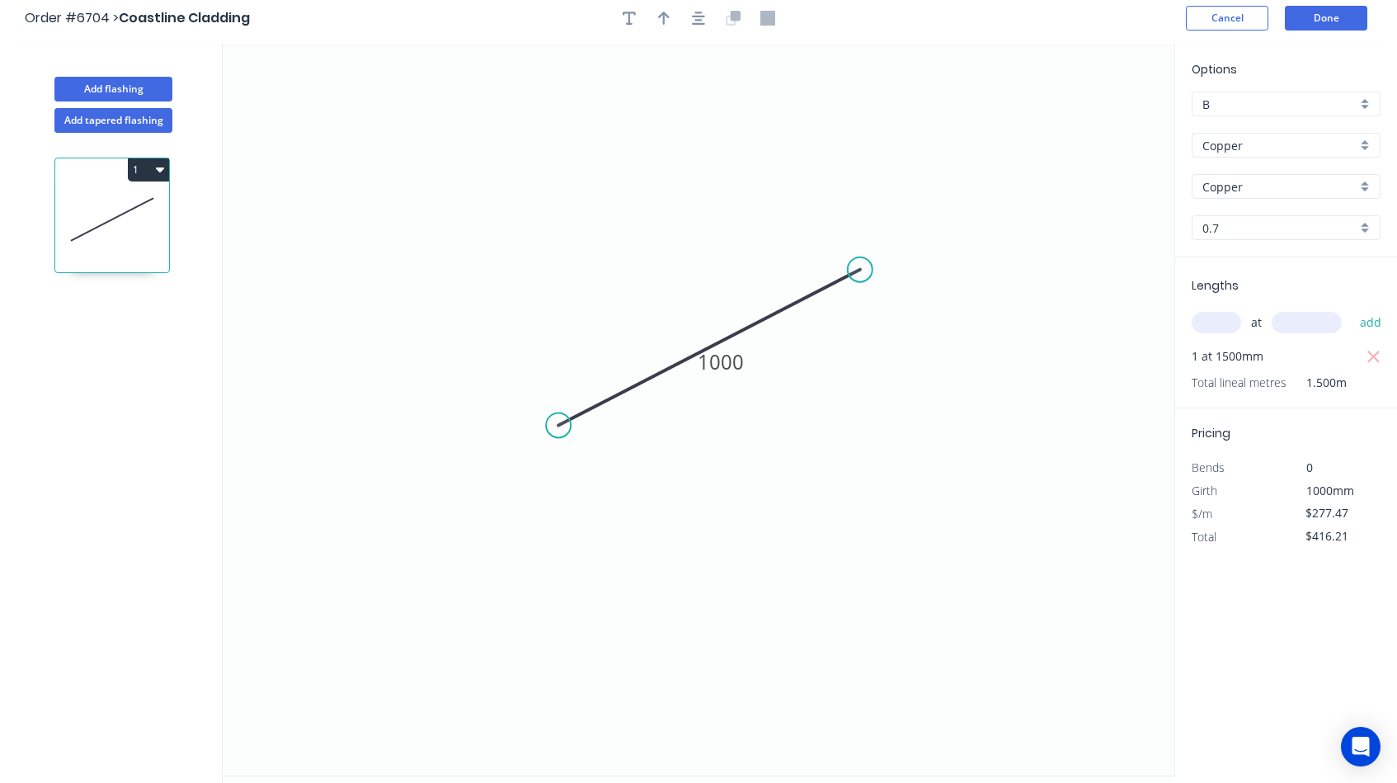
click at [1366, 98] on div "B" at bounding box center [1286, 104] width 189 height 25
click at [1230, 197] on div "C" at bounding box center [1285, 193] width 187 height 29
type input "C"
type input "$307.20"
type input "$460.80"
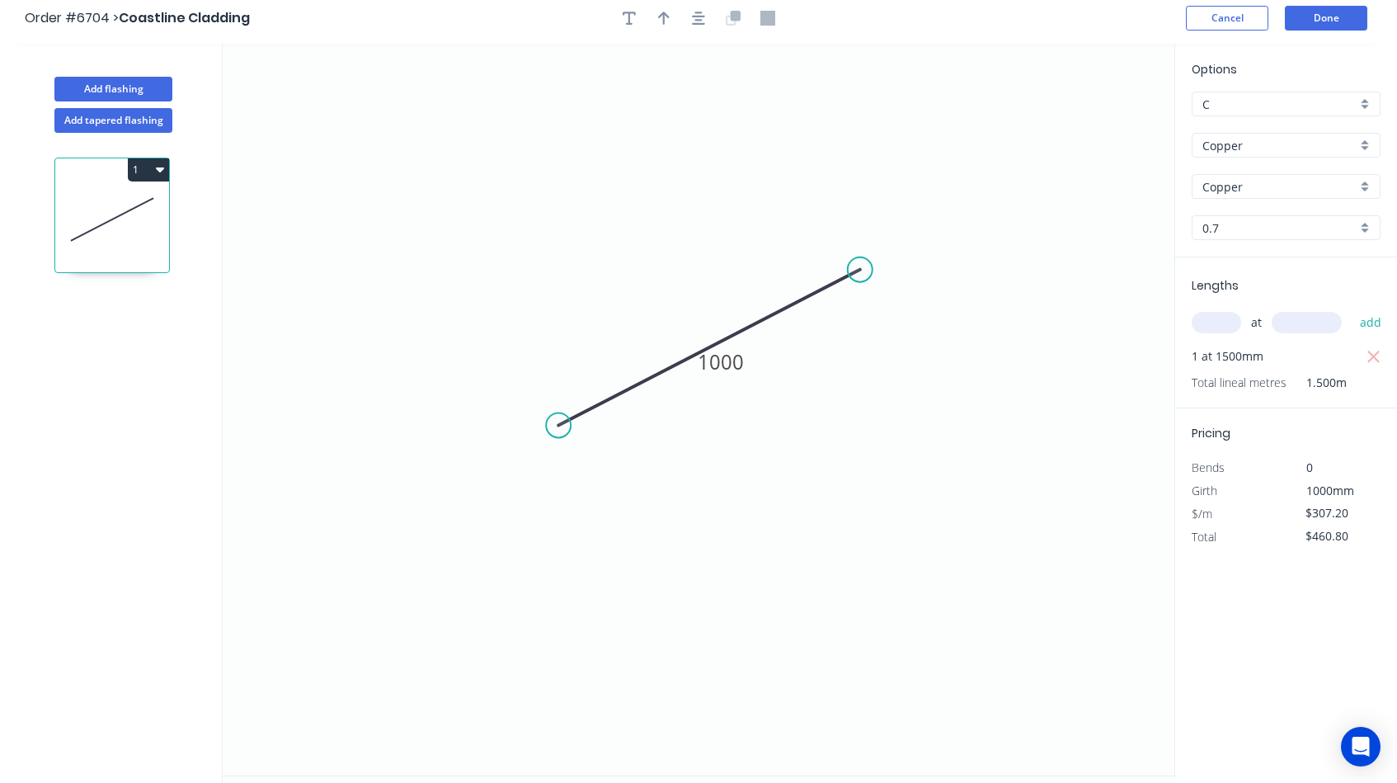
click at [1366, 102] on div "C" at bounding box center [1286, 104] width 189 height 25
click at [1283, 172] on div "B" at bounding box center [1285, 164] width 187 height 29
type input "B"
type input "$277.47"
type input "$416.21"
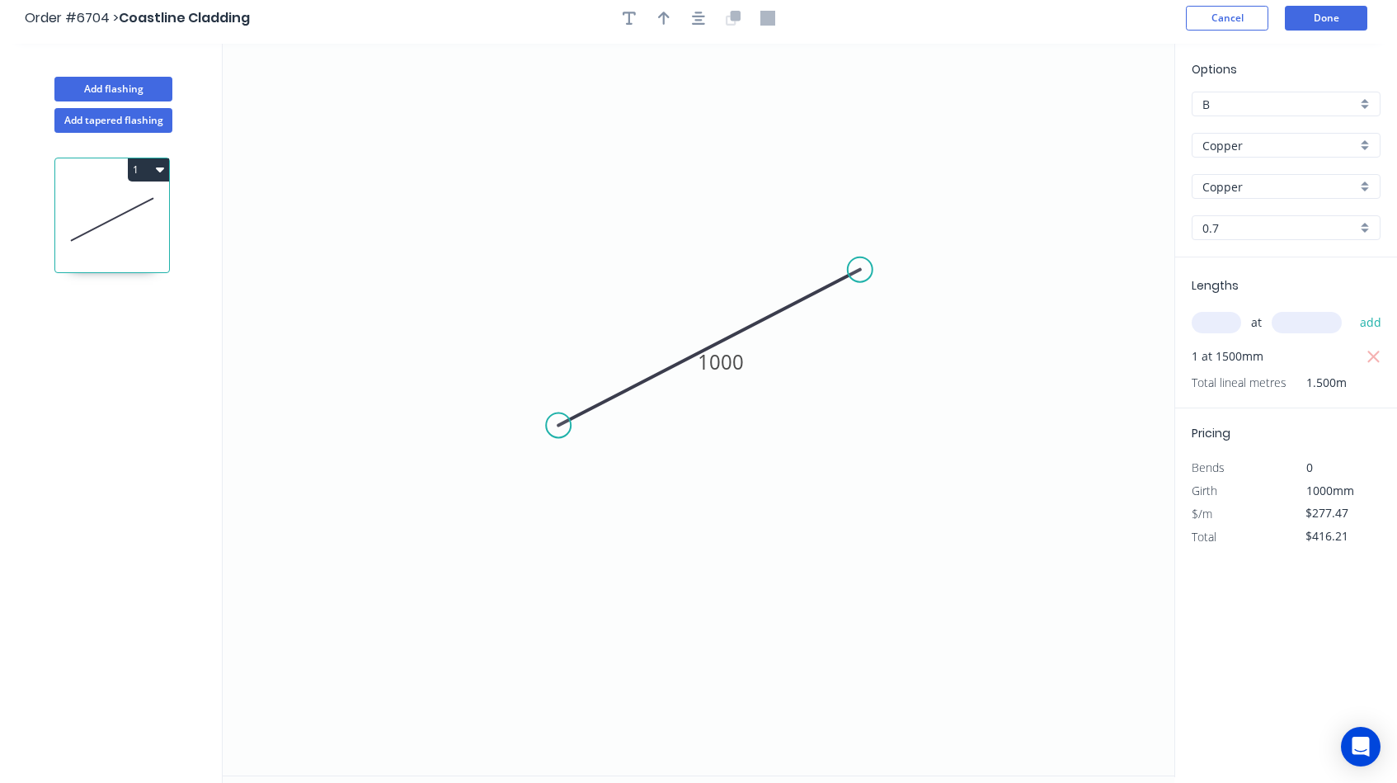
click at [1367, 101] on div "B" at bounding box center [1286, 104] width 189 height 25
click at [1287, 200] on div "C" at bounding box center [1285, 193] width 187 height 29
type input "C"
type input "$307.20"
type input "$460.80"
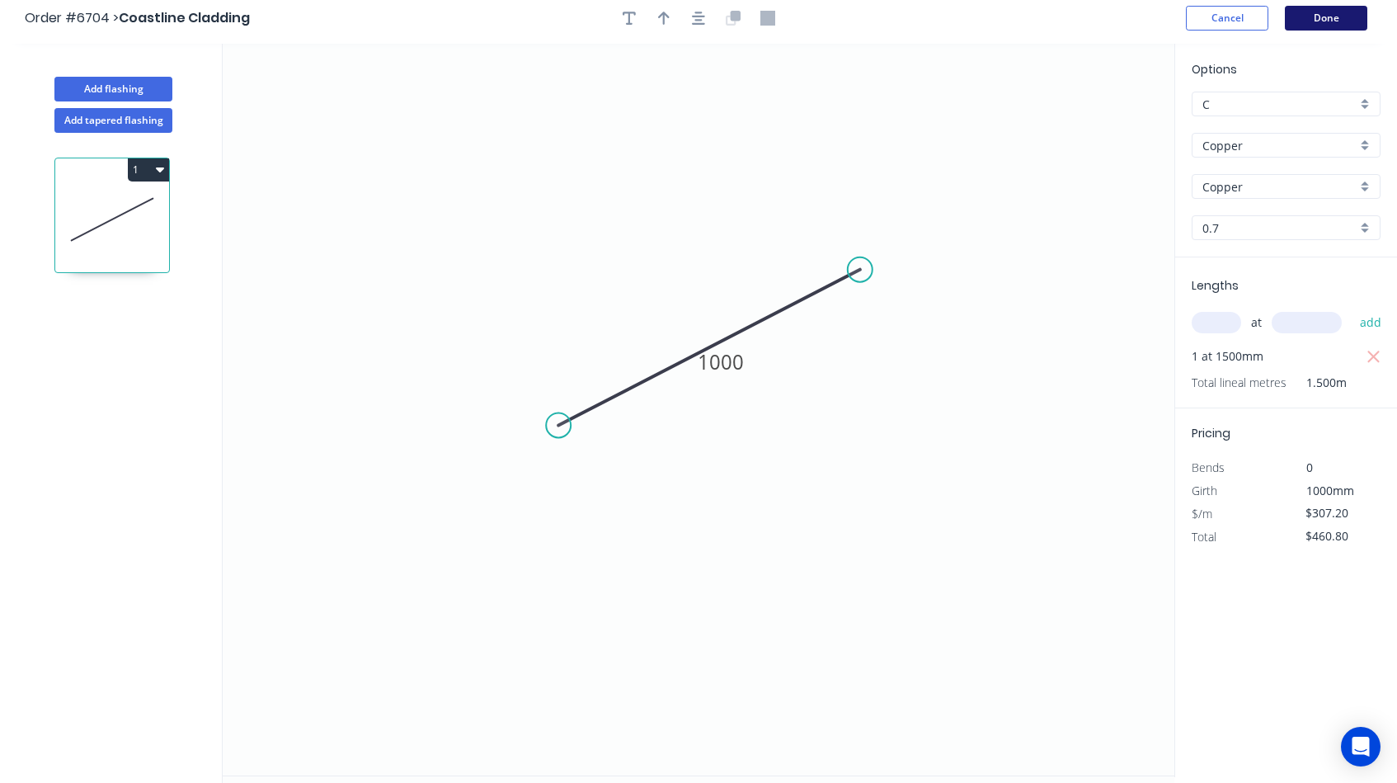
click at [1318, 20] on button "Done" at bounding box center [1326, 18] width 82 height 25
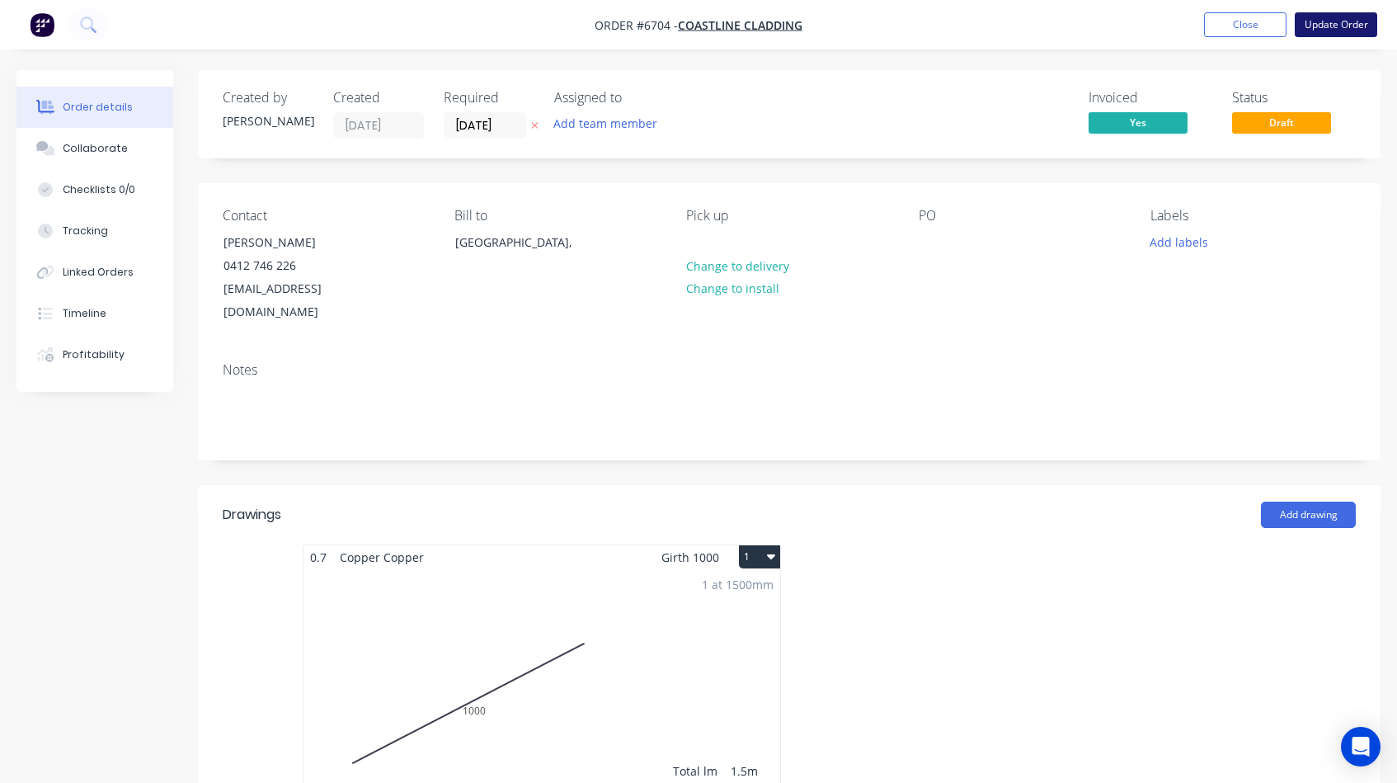
type input "$812.13"
click at [1326, 25] on button "Update Order" at bounding box center [1336, 24] width 82 height 25
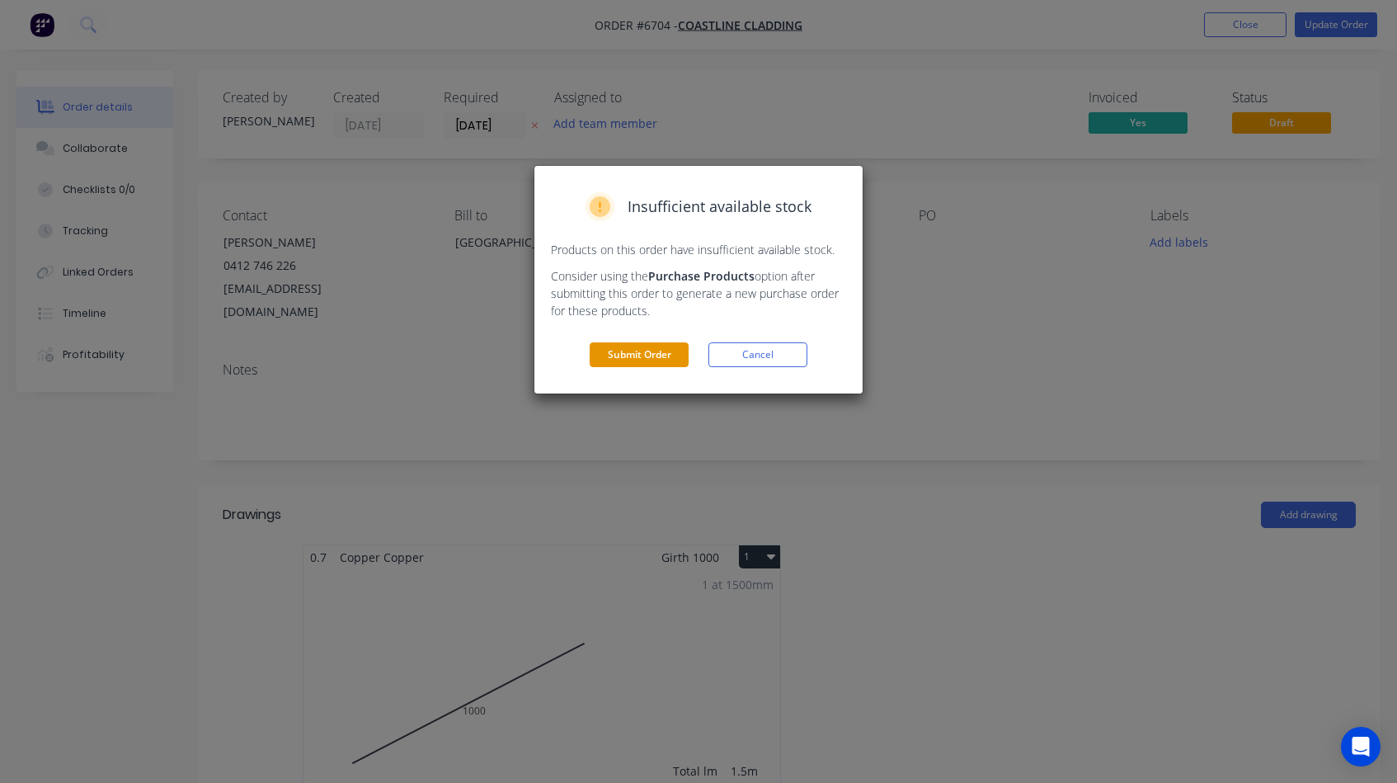
click at [644, 352] on button "Submit Order" at bounding box center [639, 354] width 99 height 25
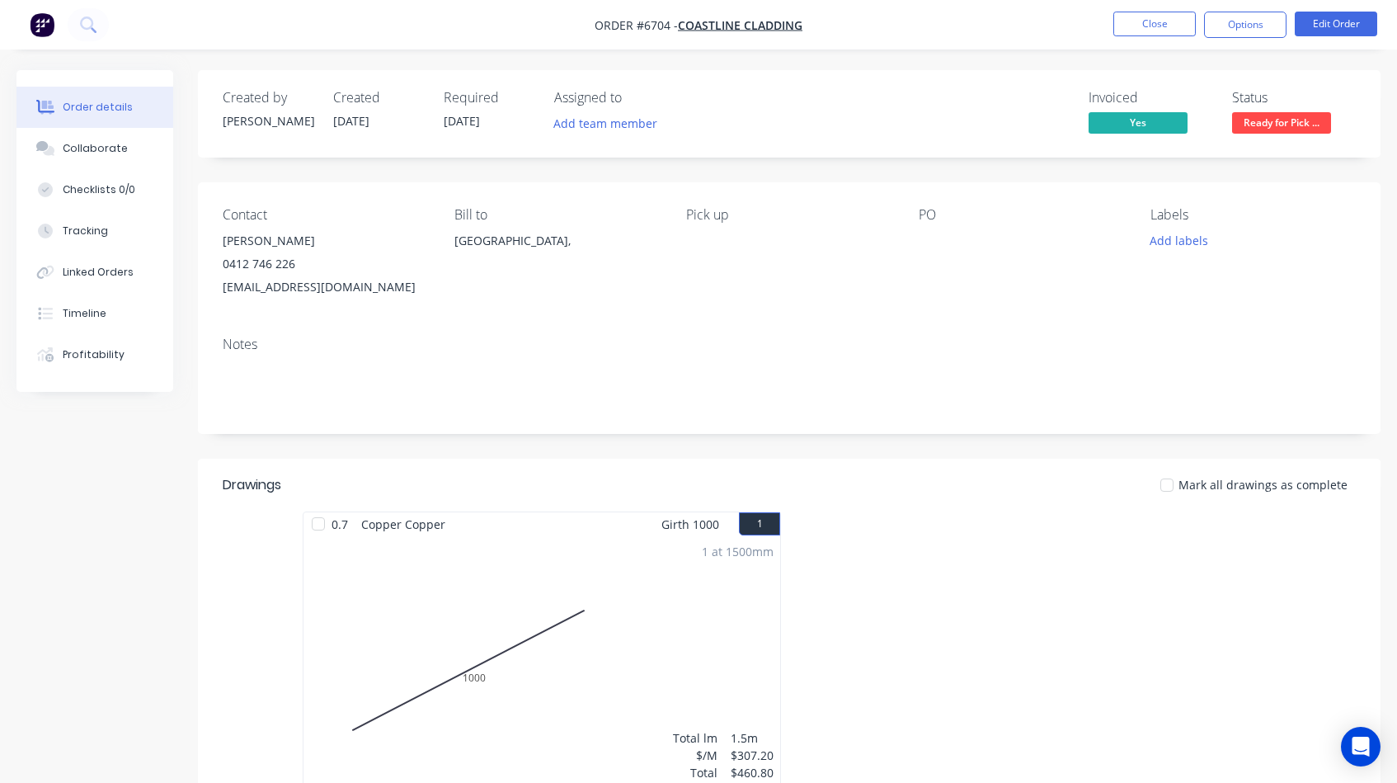
click at [317, 527] on div at bounding box center [318, 523] width 33 height 33
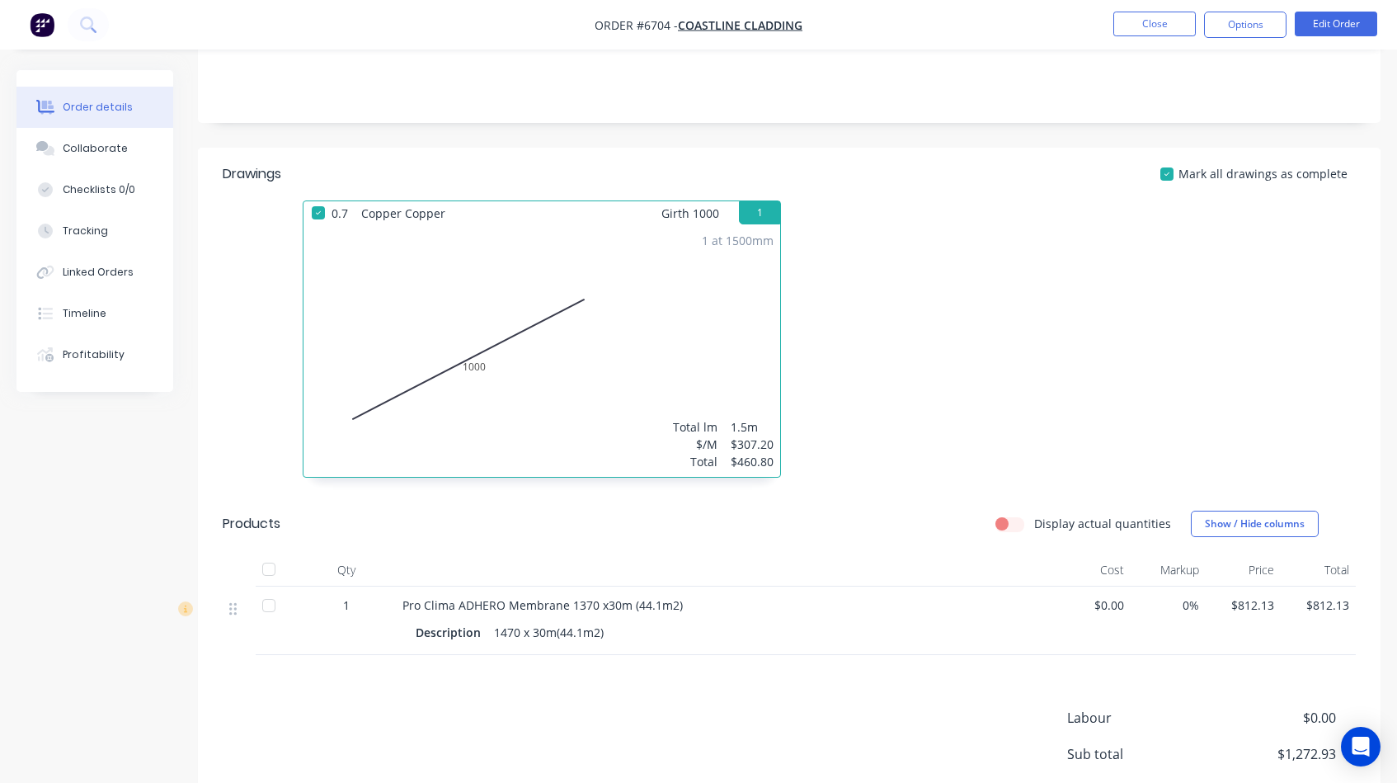
scroll to position [325, 0]
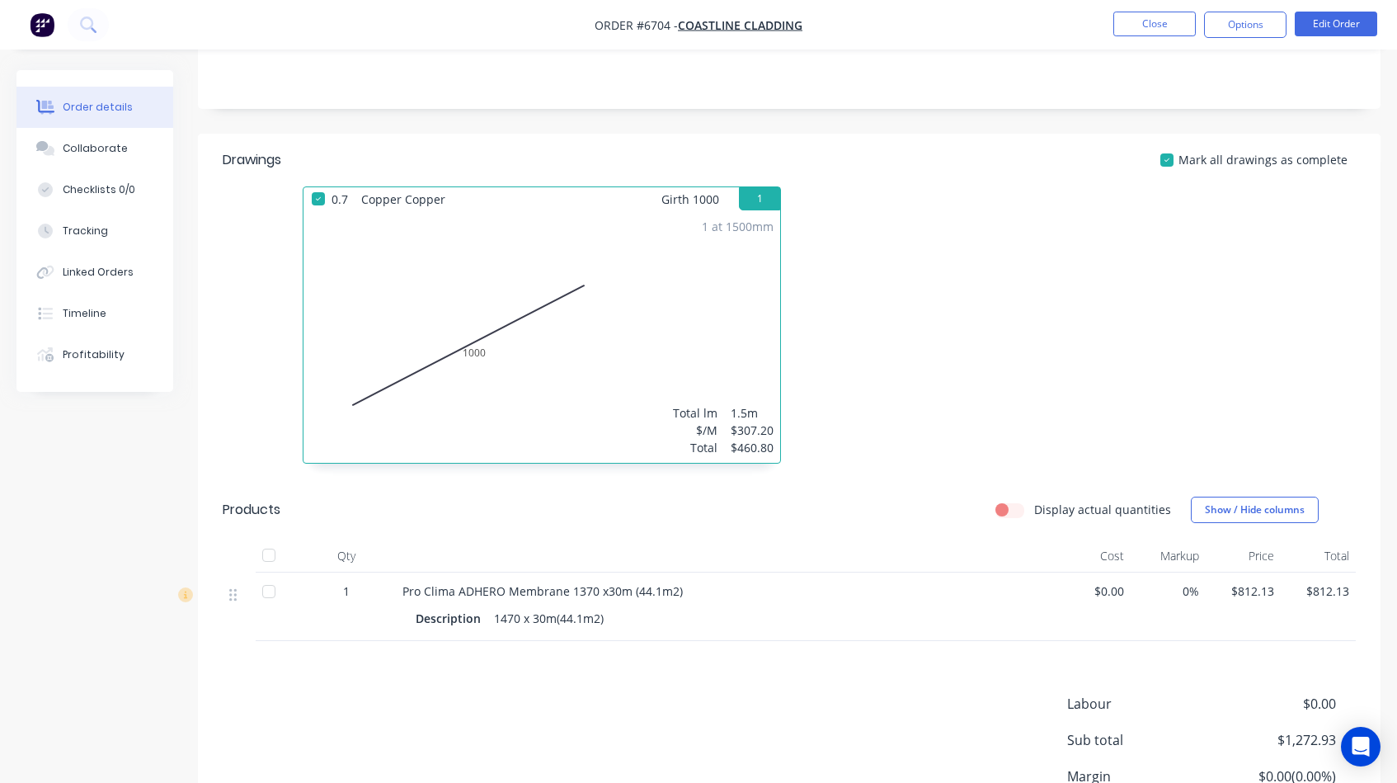
click at [269, 555] on div at bounding box center [268, 555] width 33 height 33
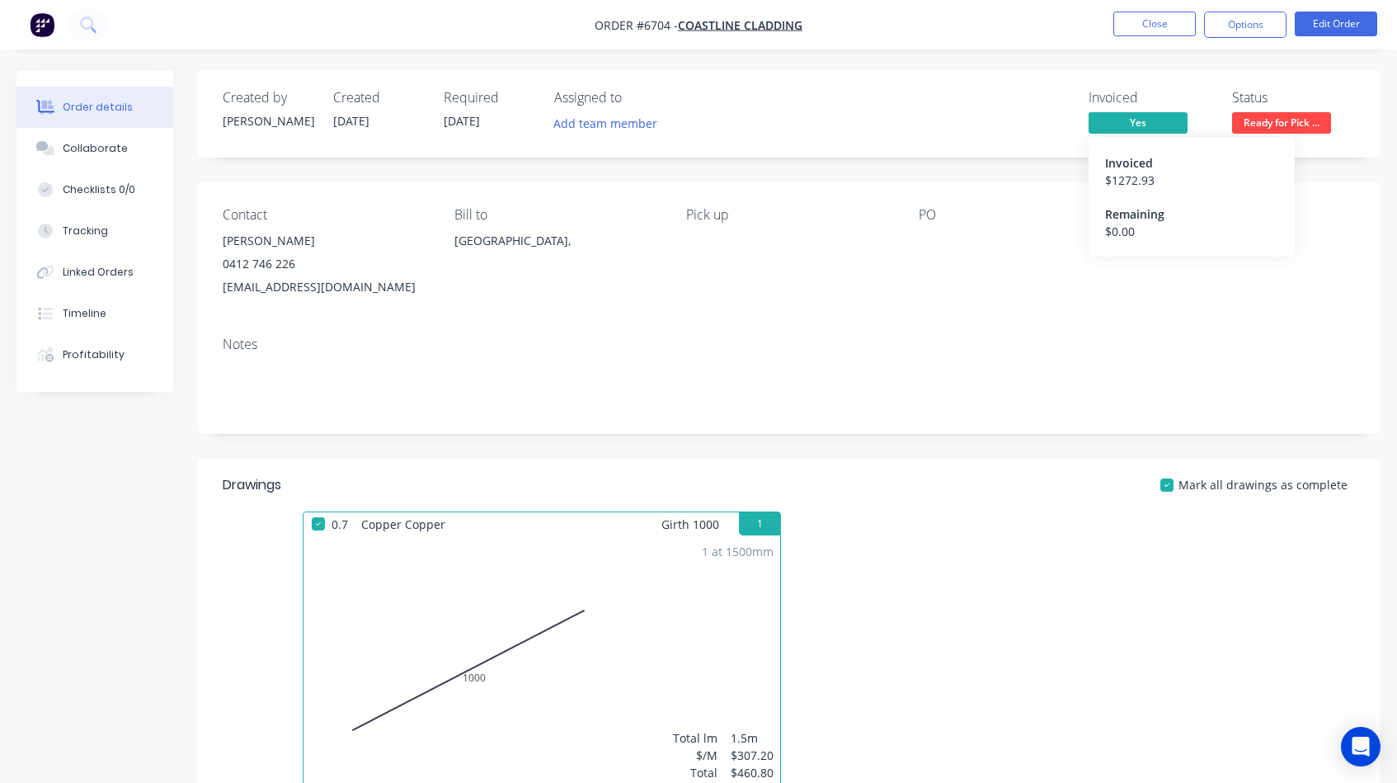
scroll to position [0, 0]
click at [1264, 124] on span "Ready for Pick ..." at bounding box center [1281, 122] width 99 height 21
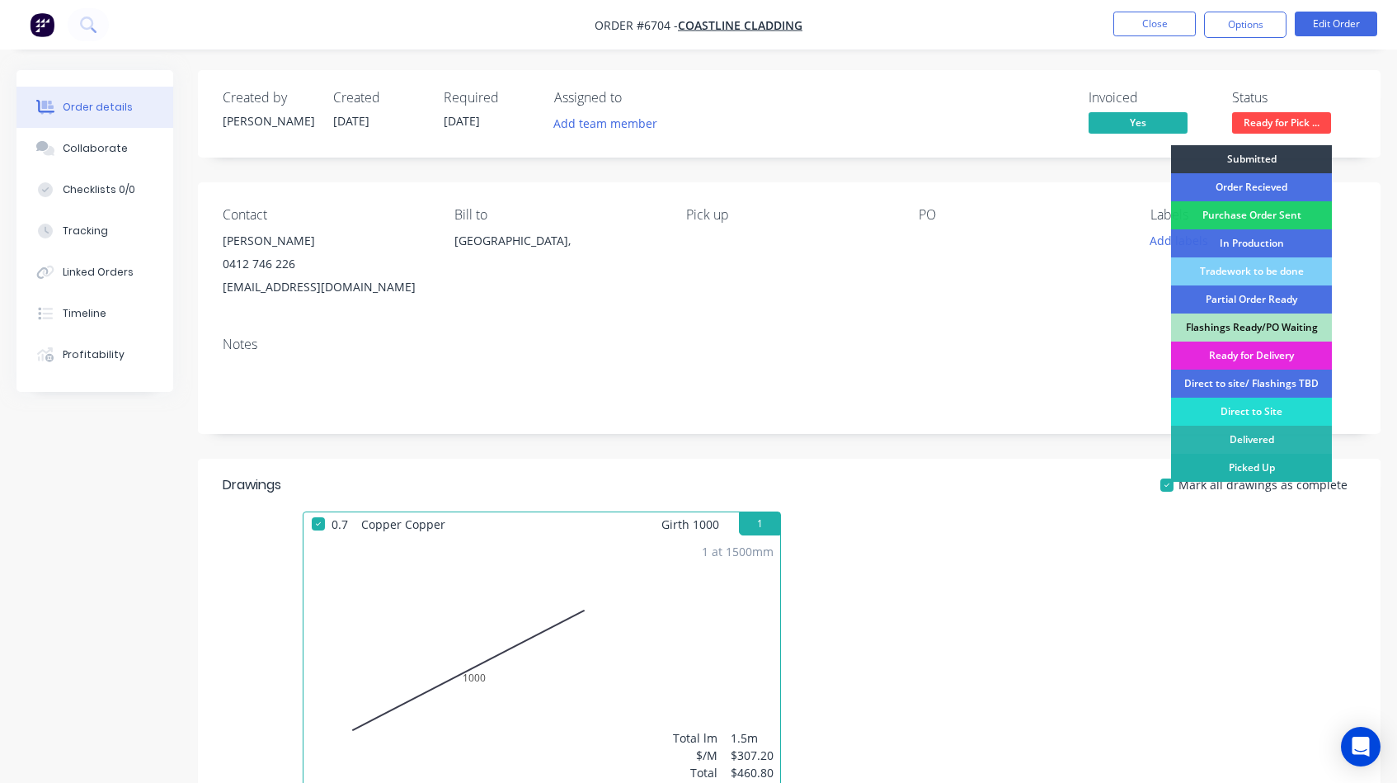
click at [1236, 463] on div "Picked Up" at bounding box center [1251, 468] width 161 height 28
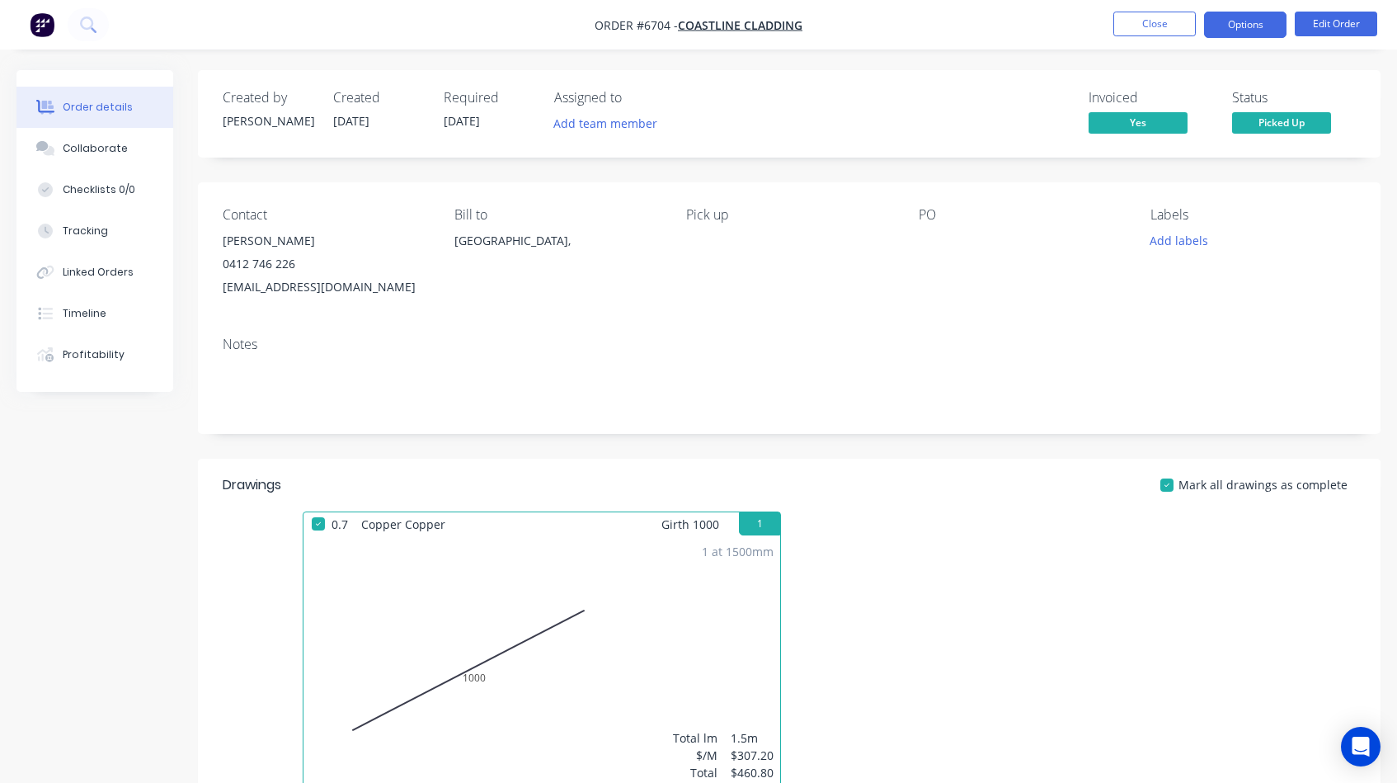
click at [1224, 19] on button "Options" at bounding box center [1245, 25] width 82 height 26
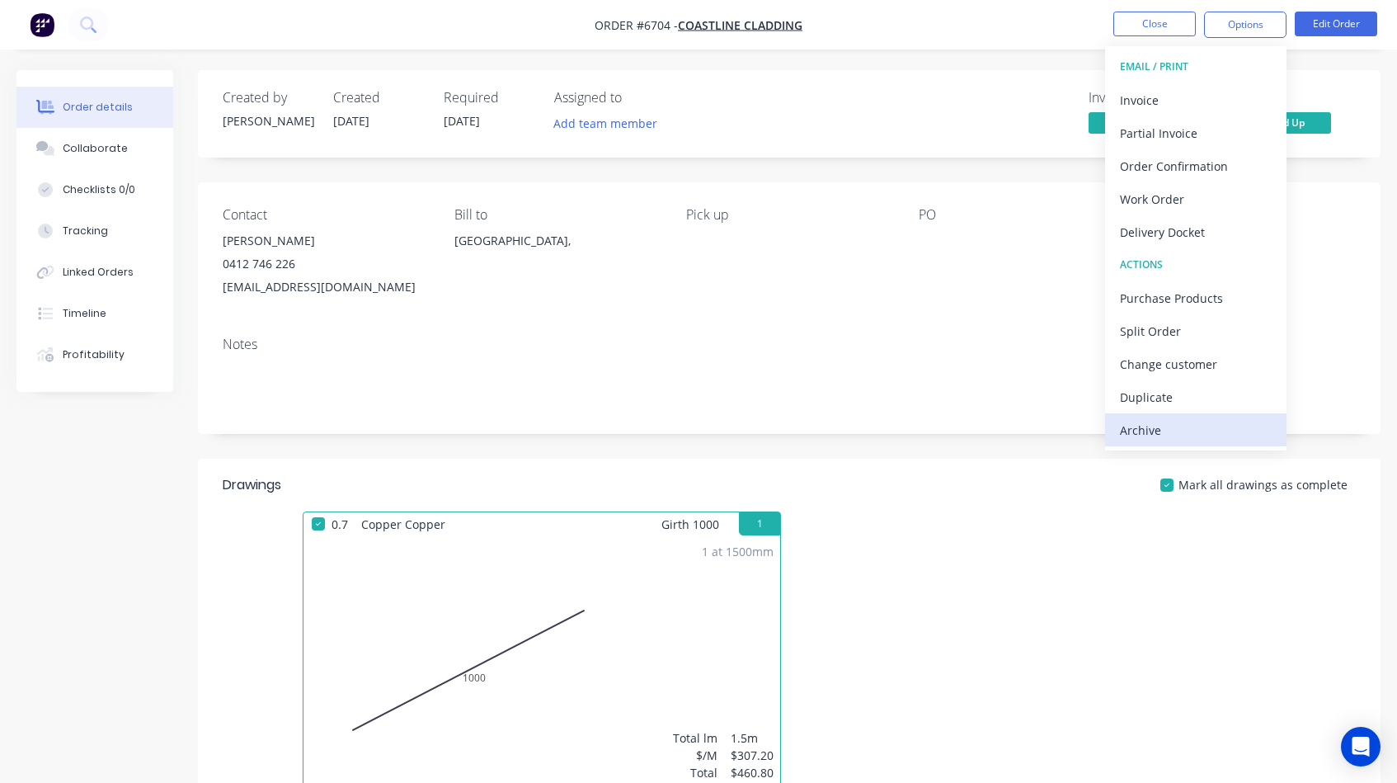
click at [1143, 430] on div "Archive" at bounding box center [1196, 430] width 152 height 24
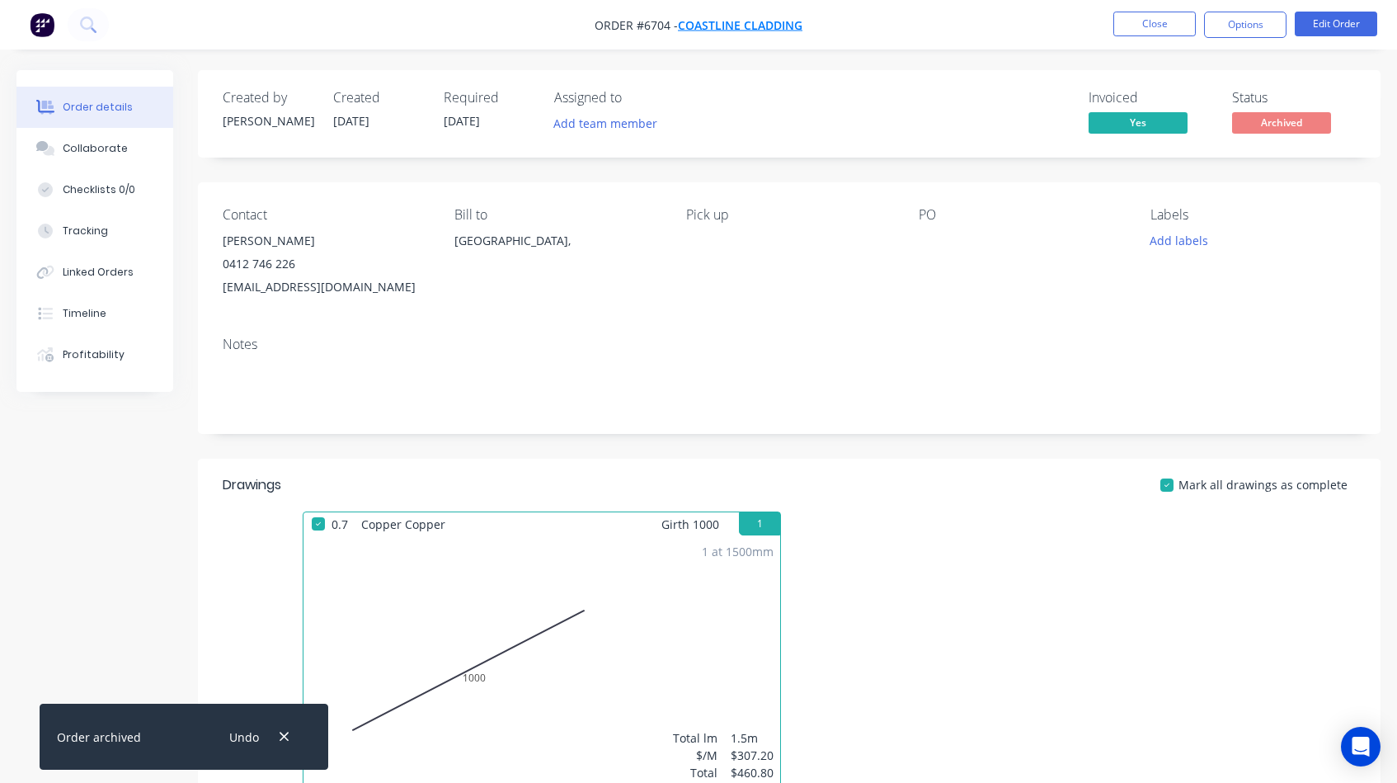
click at [731, 21] on span "Coastline Cladding" at bounding box center [740, 25] width 125 height 16
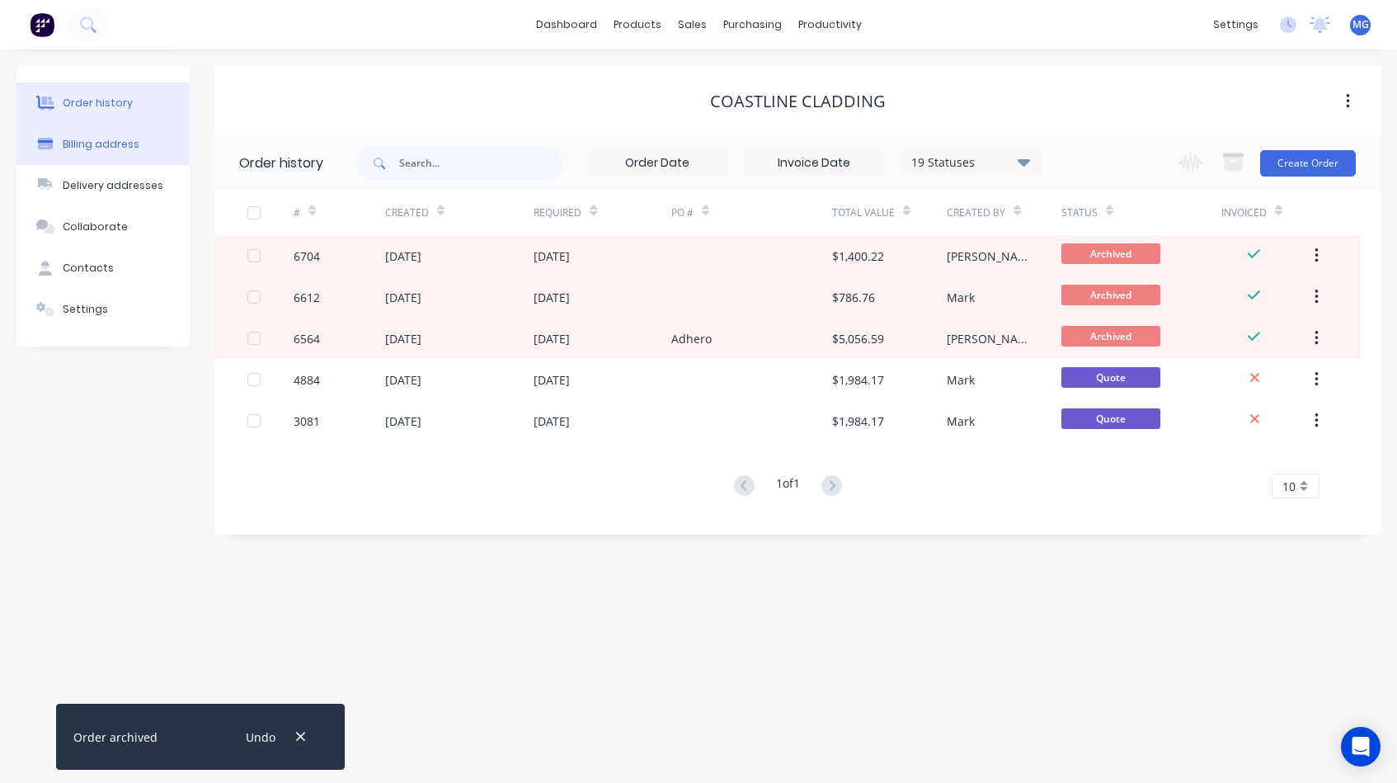
click at [96, 137] on div "Billing address" at bounding box center [101, 144] width 77 height 15
select select "AU"
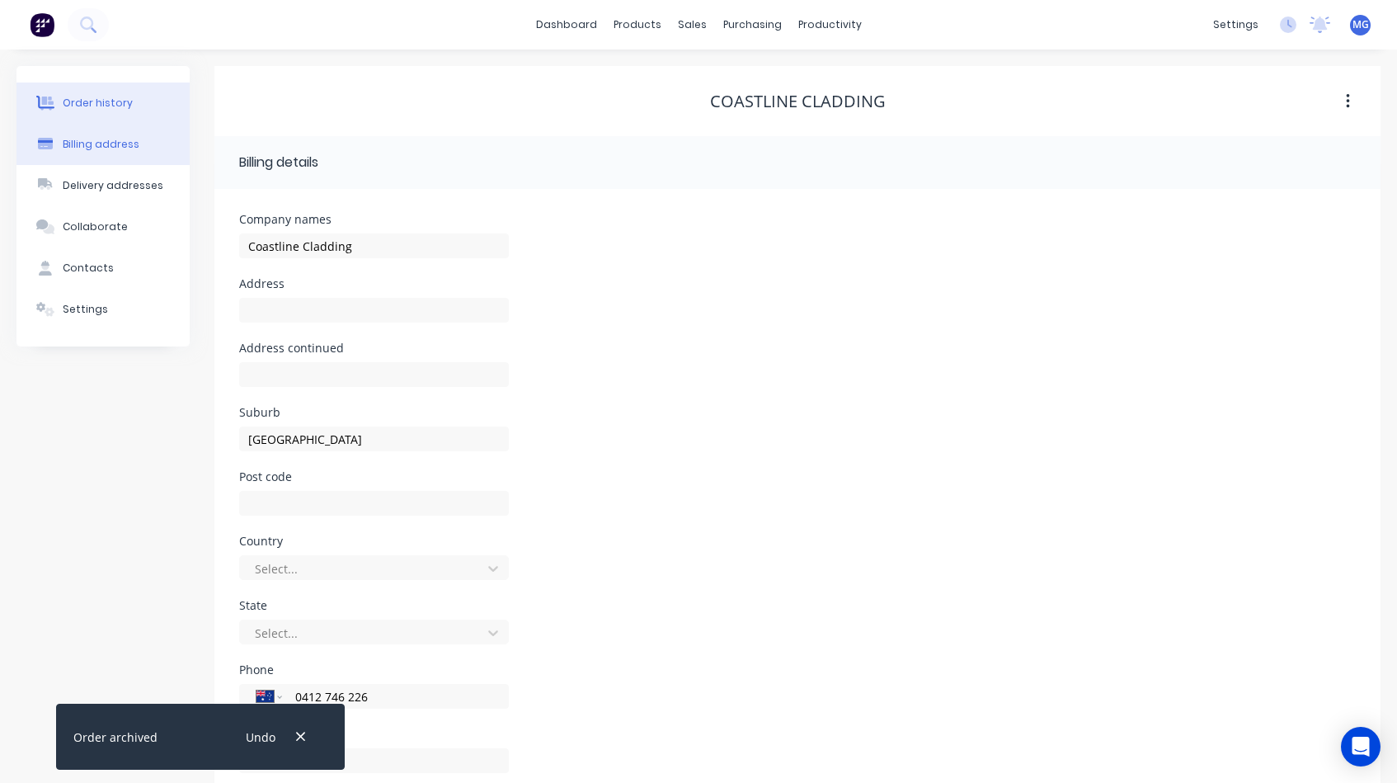
click at [96, 103] on div "Order history" at bounding box center [98, 103] width 70 height 15
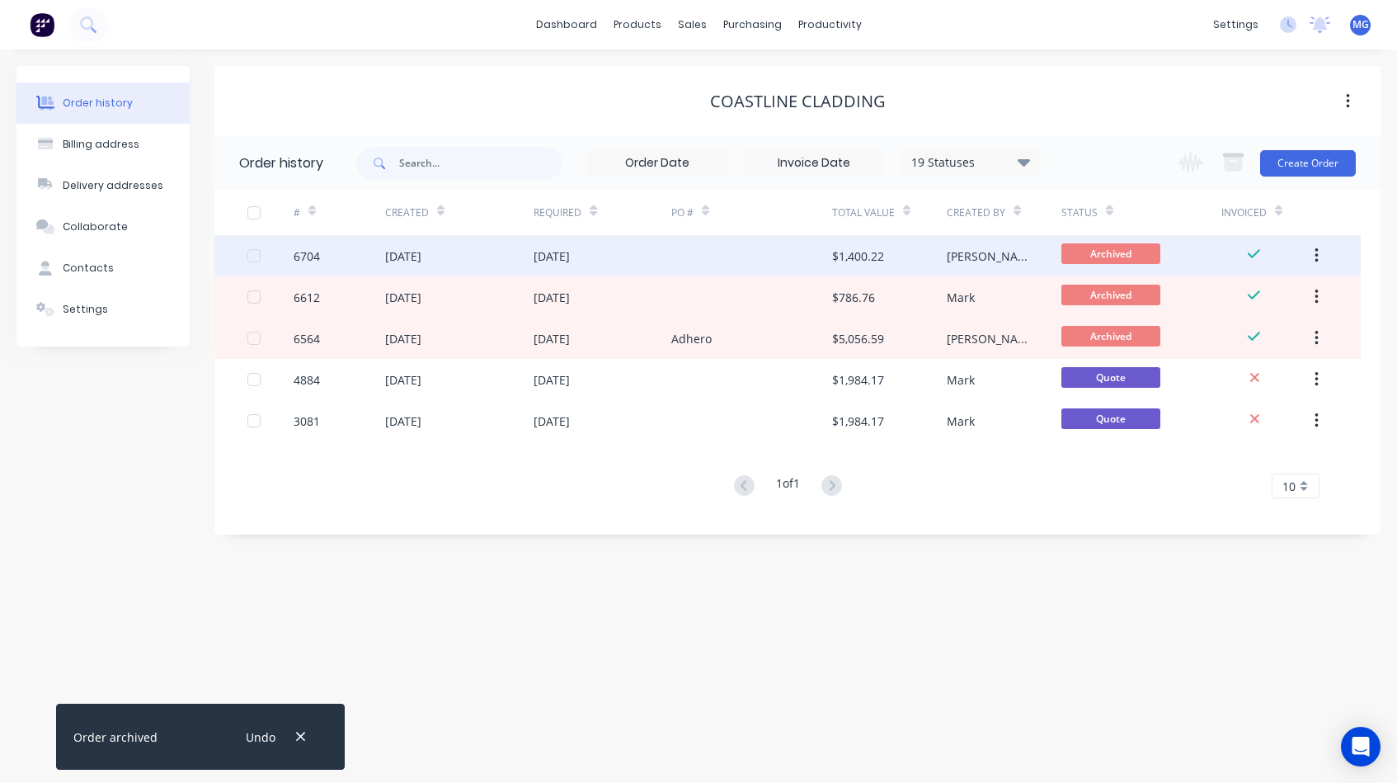
click at [456, 261] on div "[DATE]" at bounding box center [459, 255] width 149 height 41
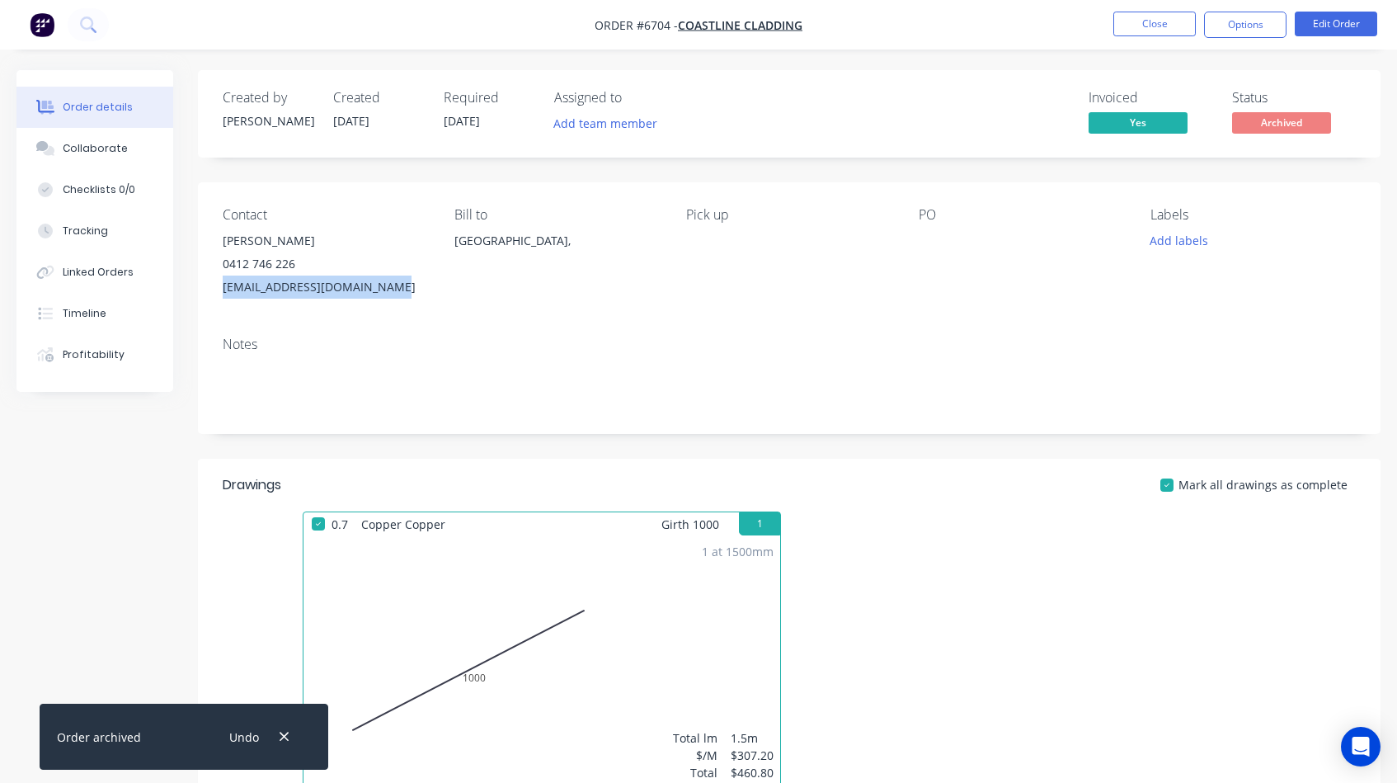
drag, startPoint x: 223, startPoint y: 287, endPoint x: 383, endPoint y: 297, distance: 160.3
click at [383, 297] on div "[EMAIL_ADDRESS][DOMAIN_NAME]" at bounding box center [325, 286] width 205 height 23
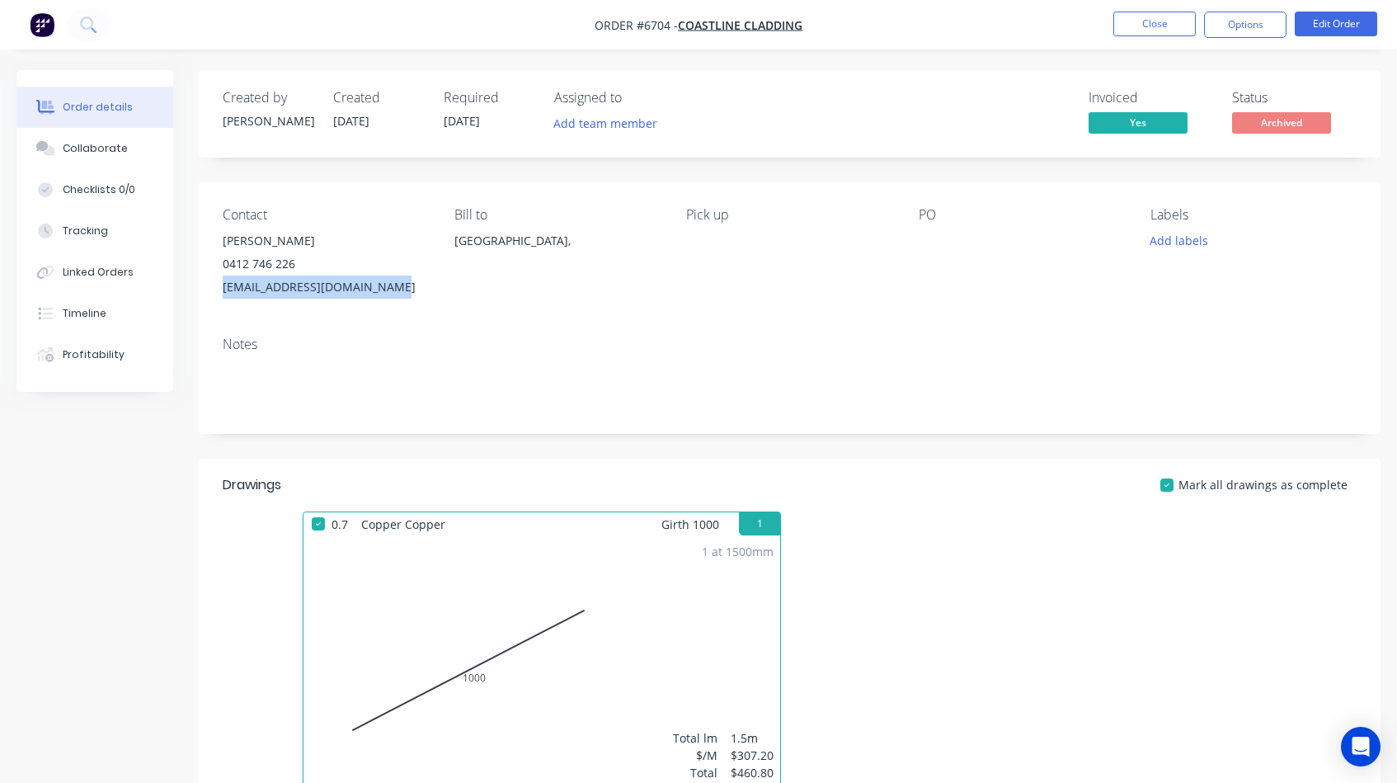
copy div "[EMAIL_ADDRESS][DOMAIN_NAME]"
click at [1163, 24] on button "Close" at bounding box center [1154, 24] width 82 height 25
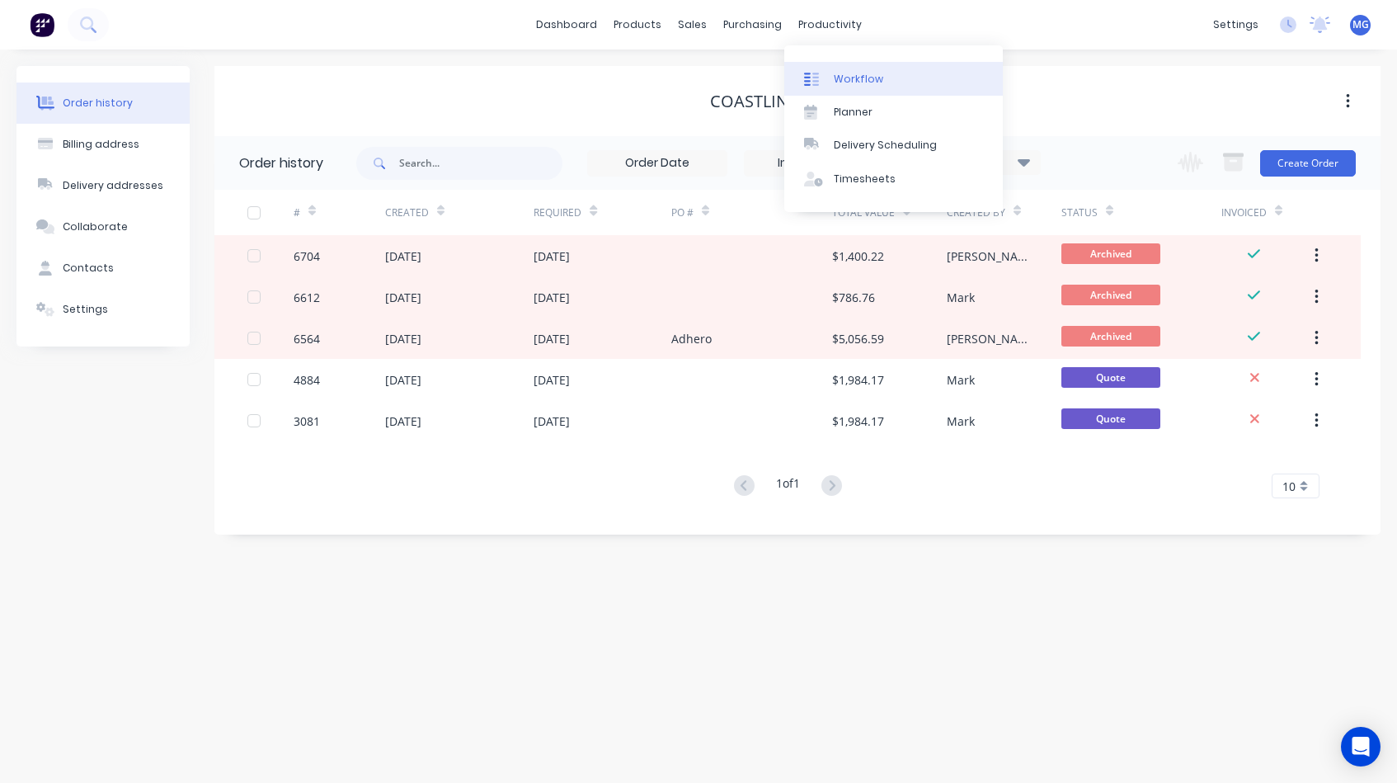
click at [832, 68] on link "Workflow" at bounding box center [893, 78] width 219 height 33
